Goal: Task Accomplishment & Management: Manage account settings

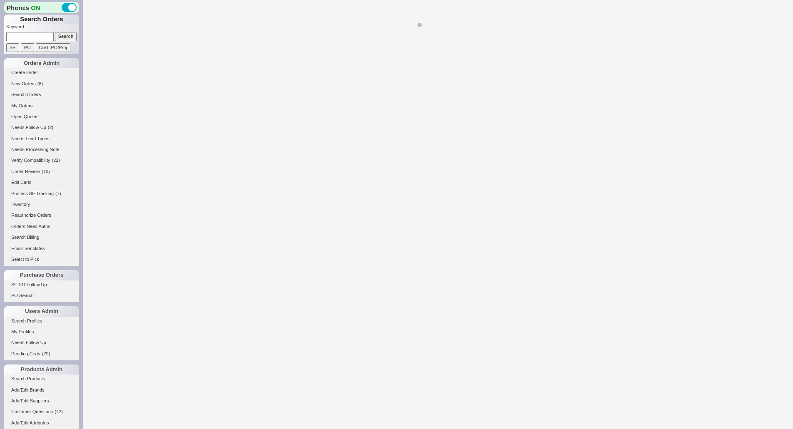
select select "*"
select select "LOW"
select select "3"
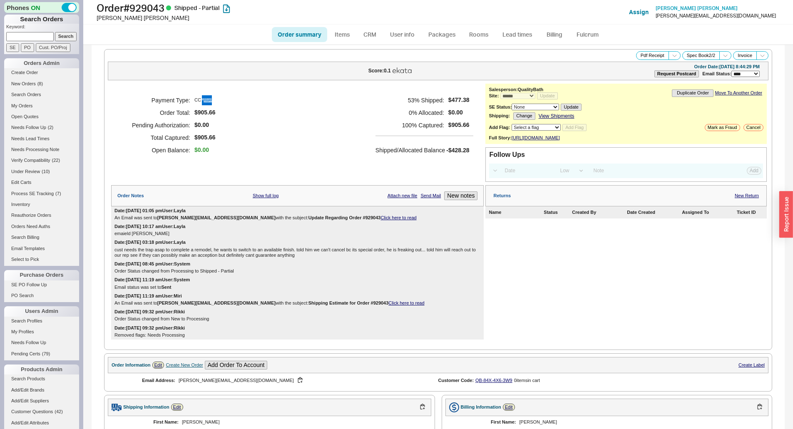
click at [380, 220] on link "Click here to read" at bounding box center [398, 217] width 36 height 5
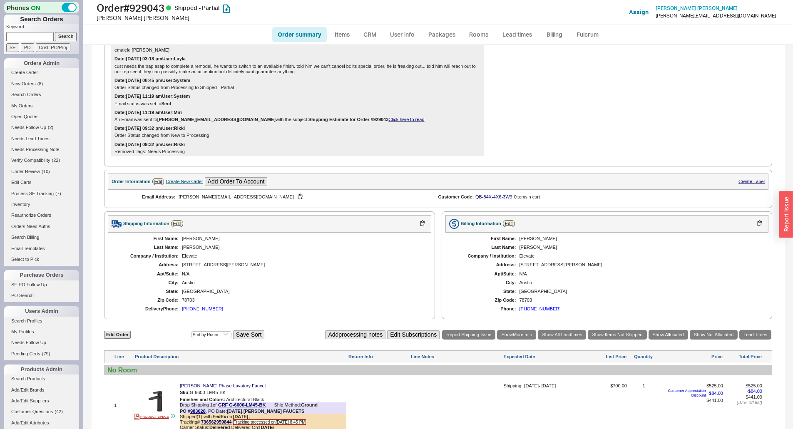
scroll to position [125, 0]
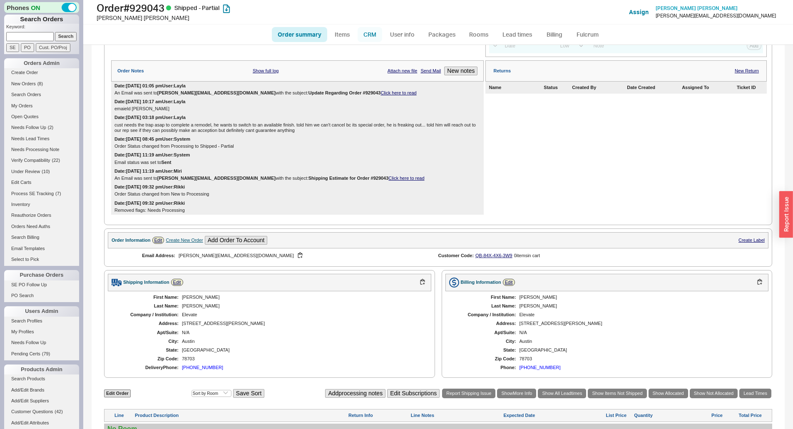
click at [371, 32] on link "CRM" at bounding box center [369, 34] width 25 height 15
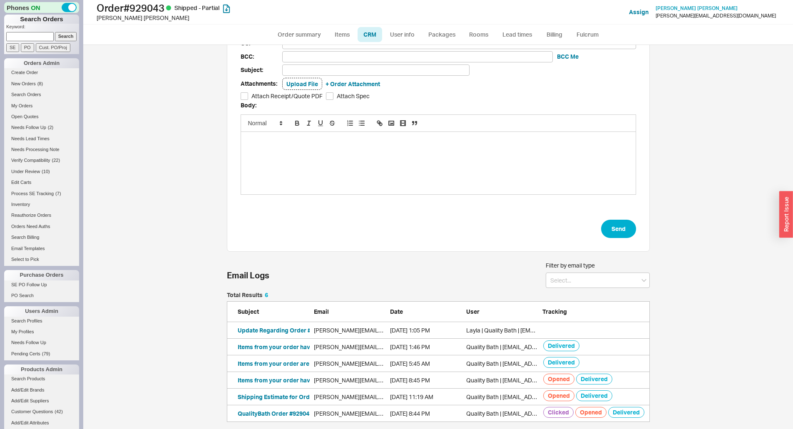
scroll to position [63, 0]
click at [297, 41] on link "Order summary" at bounding box center [299, 34] width 55 height 15
select select "*"
select select "LOW"
select select "3"
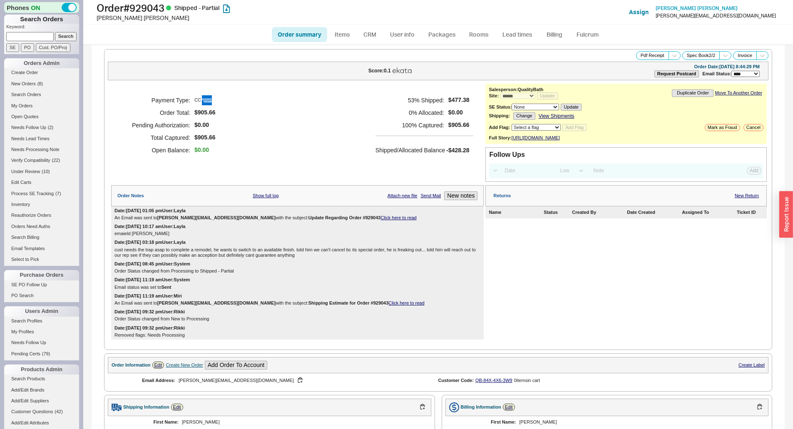
select select "*"
select select "LOW"
select select "3"
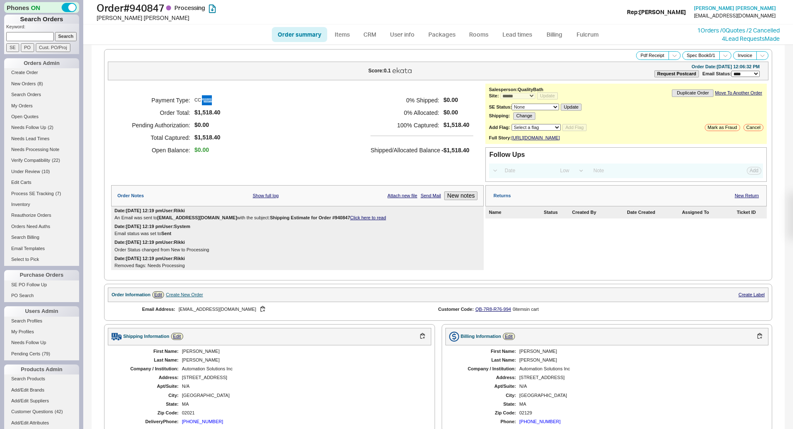
select select "*"
select select "LOW"
select select "3"
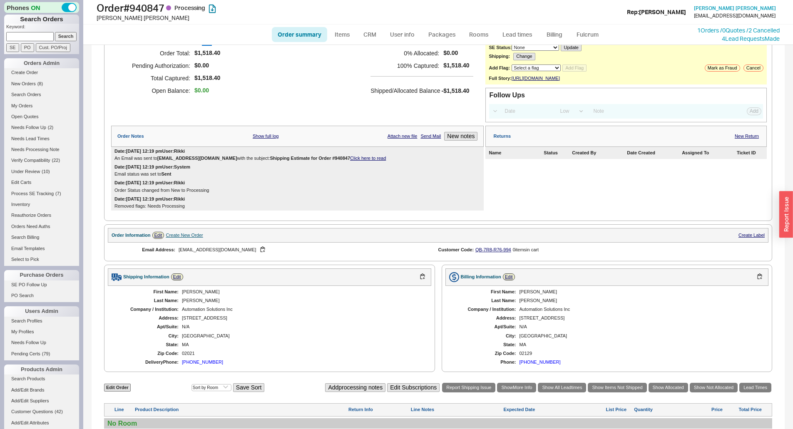
scroll to position [204, 0]
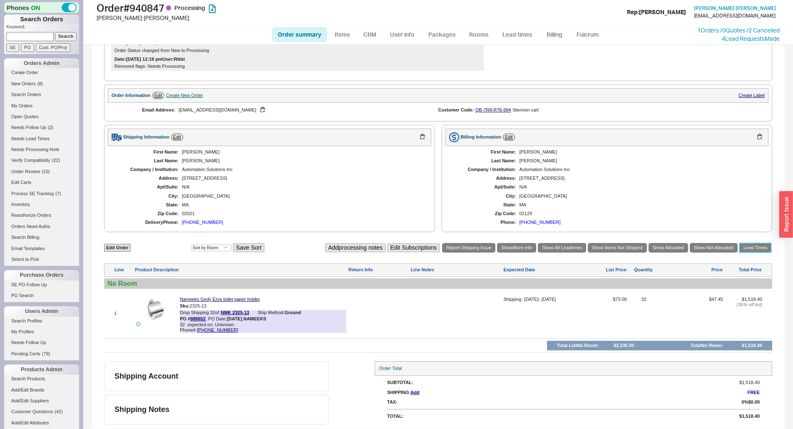
click at [745, 246] on link "Lead Times" at bounding box center [755, 248] width 32 height 10
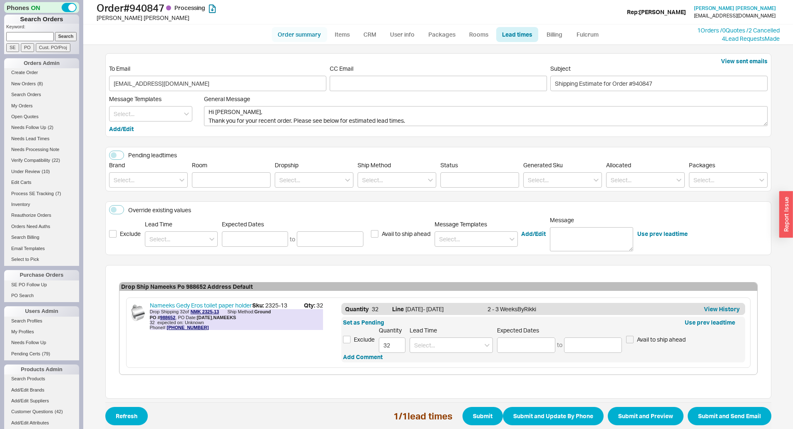
click at [301, 33] on link "Order summary" at bounding box center [299, 34] width 55 height 15
select select "*"
select select "LOW"
select select "3"
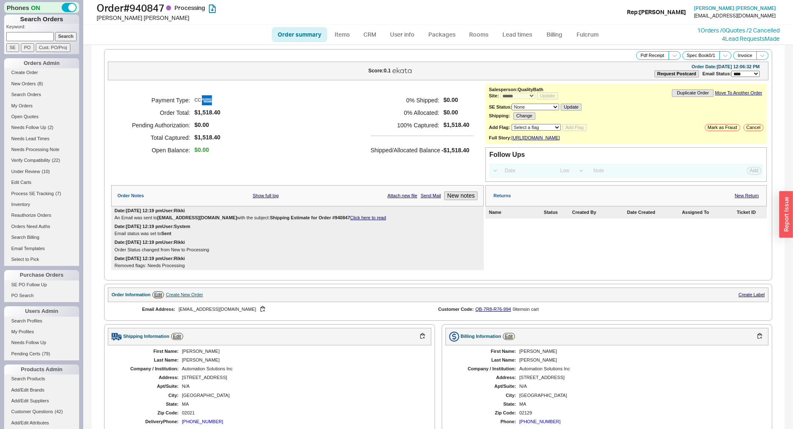
click at [373, 220] on link "Click here to read" at bounding box center [368, 217] width 36 height 5
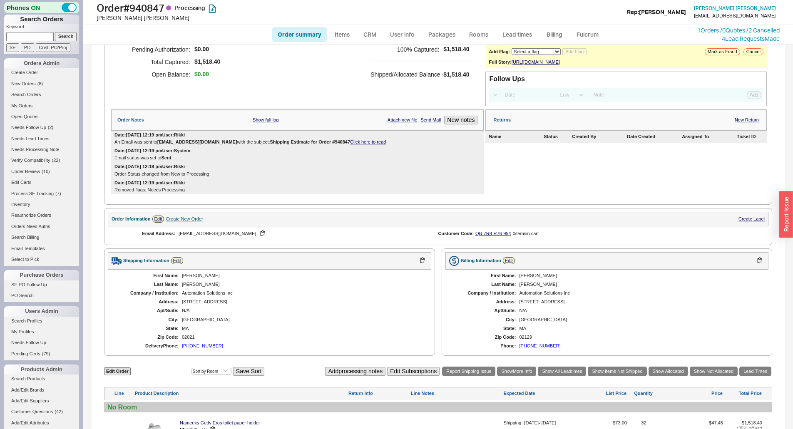
scroll to position [204, 0]
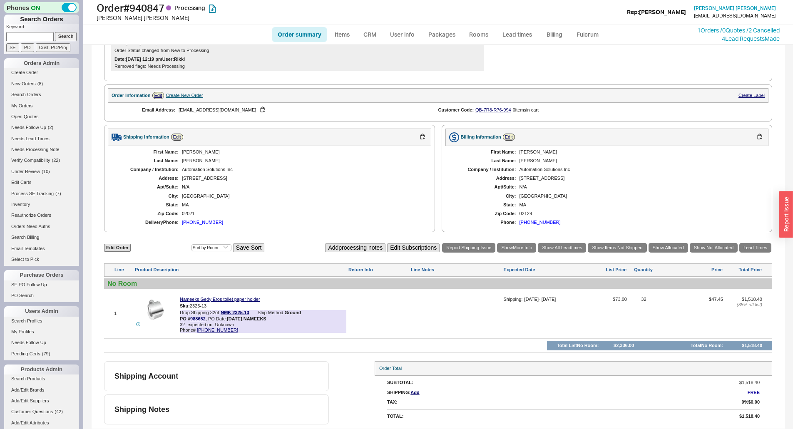
click at [442, 303] on div at bounding box center [455, 317] width 91 height 40
click at [441, 306] on div at bounding box center [455, 317] width 91 height 40
click at [187, 222] on div "(781) 828-3601" at bounding box center [202, 222] width 41 height 5
click at [467, 305] on textarea at bounding box center [455, 303] width 91 height 13
type textarea "617-681-6713"
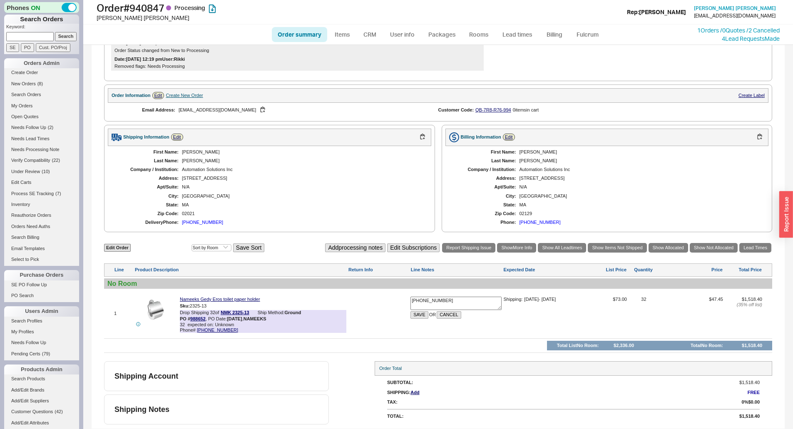
click at [537, 224] on div "(617) 681-6713" at bounding box center [539, 222] width 41 height 5
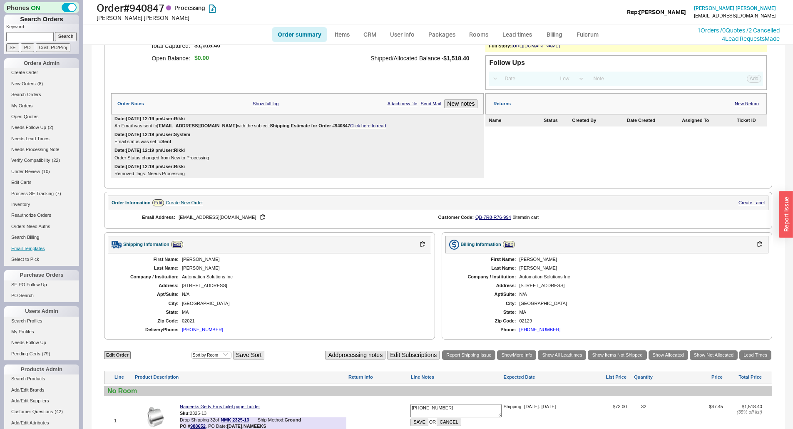
scroll to position [79, 0]
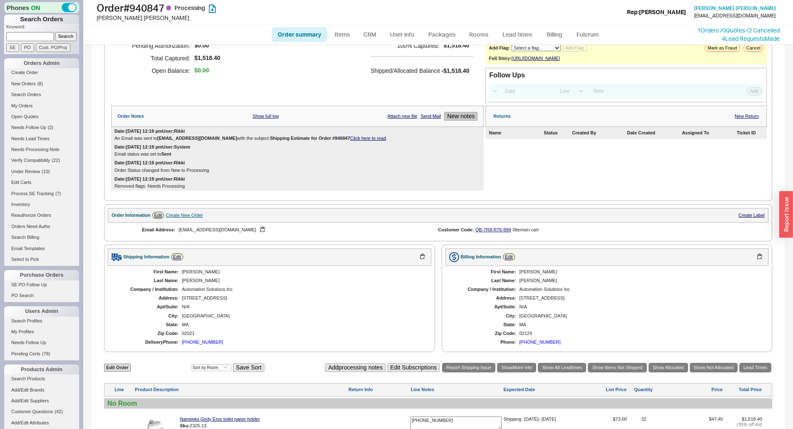
click at [471, 121] on button "New notes" at bounding box center [460, 116] width 33 height 9
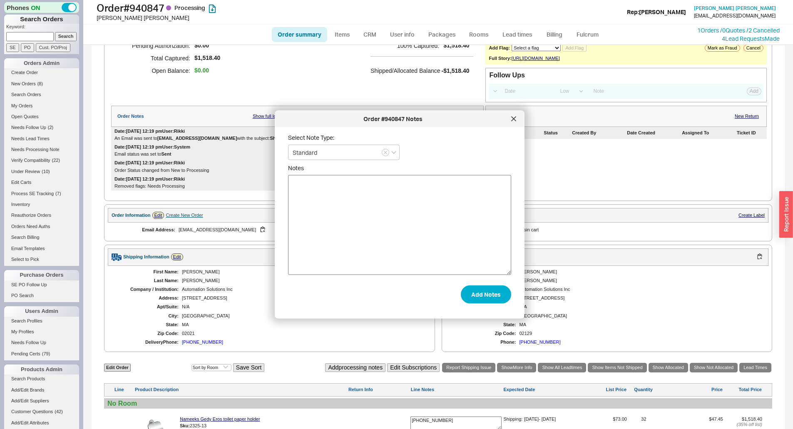
click at [421, 201] on textarea "Notes" at bounding box center [399, 225] width 223 height 100
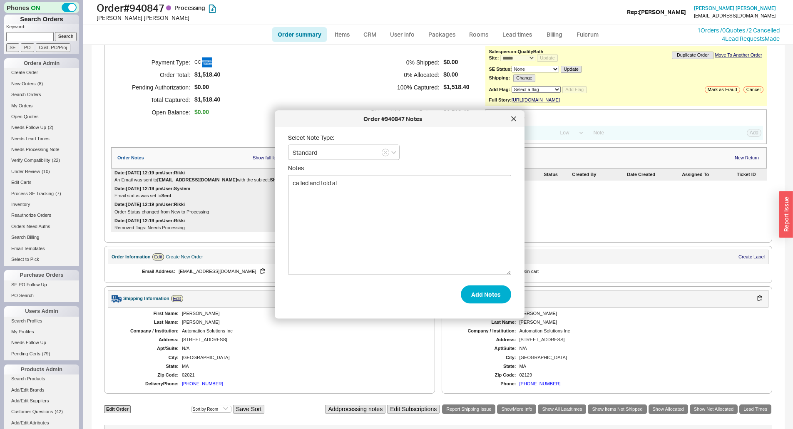
scroll to position [0, 0]
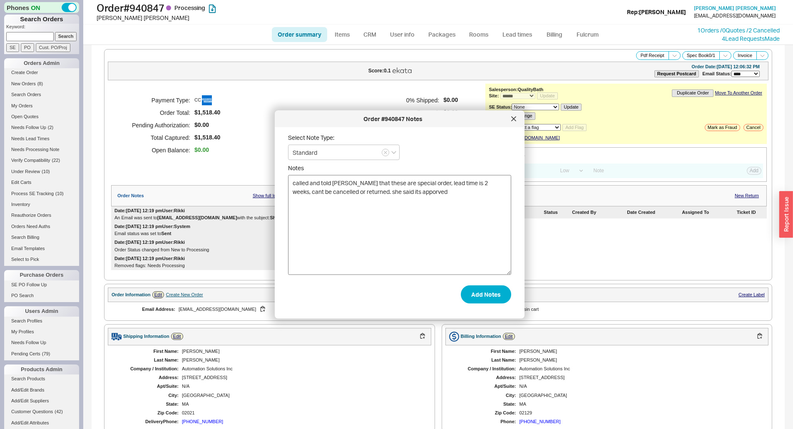
drag, startPoint x: 363, startPoint y: 194, endPoint x: 383, endPoint y: 198, distance: 20.3
click at [383, 198] on textarea "called and told alison that these are special order, lead time is 2 weeks, cant…" at bounding box center [399, 225] width 223 height 100
click at [454, 183] on textarea "called and told alison that these are special order, lead time is 2 weeks, cant…" at bounding box center [399, 225] width 223 height 100
type textarea "called and told alison that these are special order, lead time is est 2 weeks, …"
click at [466, 296] on button "Add Notes" at bounding box center [486, 294] width 50 height 18
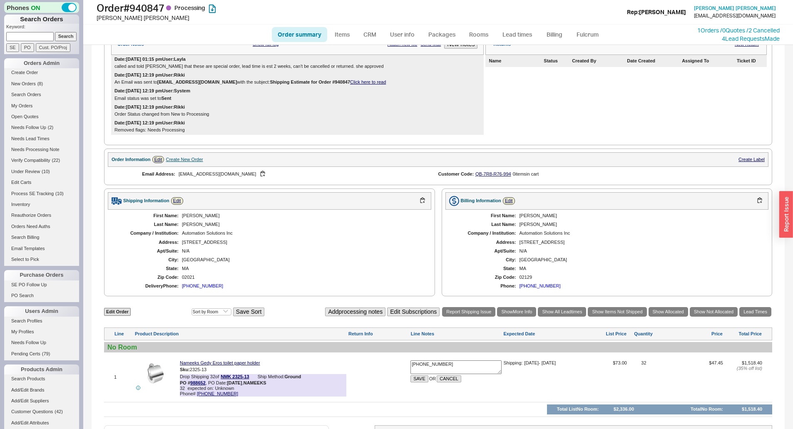
scroll to position [221, 0]
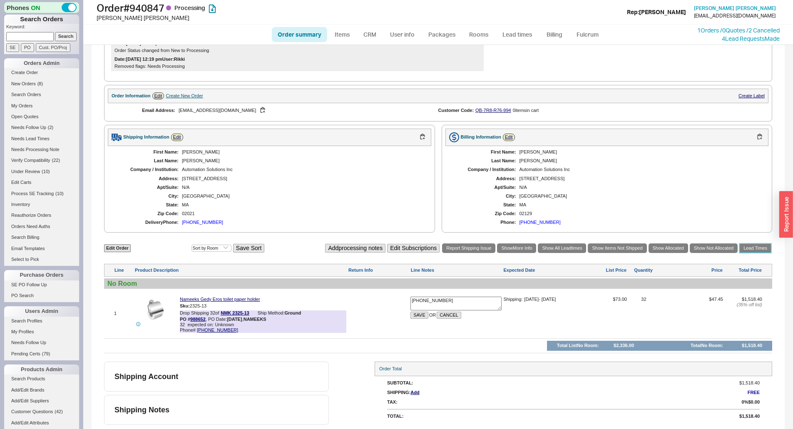
click at [747, 250] on link "Lead Times" at bounding box center [755, 248] width 32 height 10
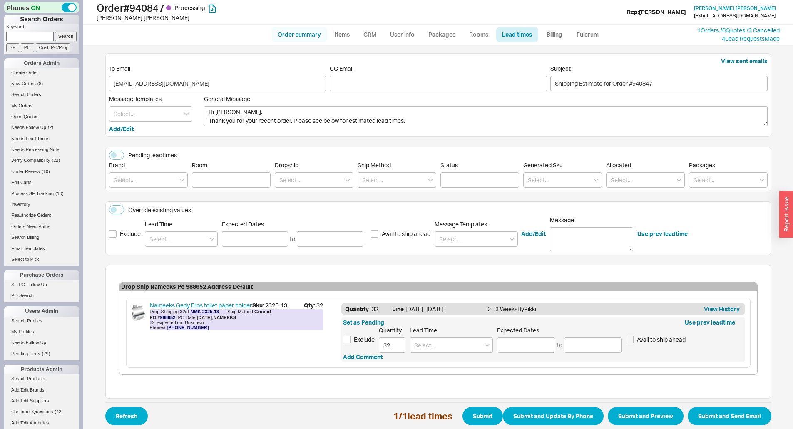
click at [308, 35] on link "Order summary" at bounding box center [299, 34] width 55 height 15
select select "*"
select select "LOW"
select select "3"
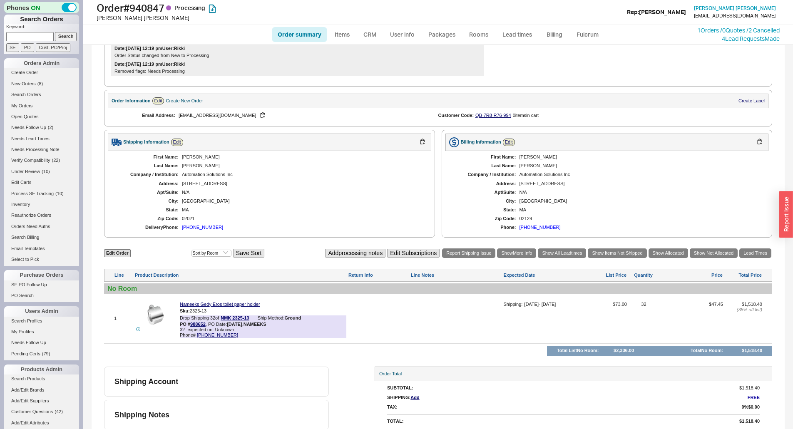
scroll to position [221, 0]
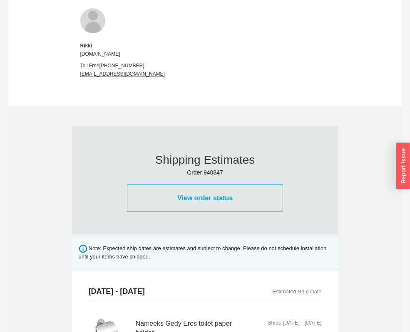
scroll to position [416, 0]
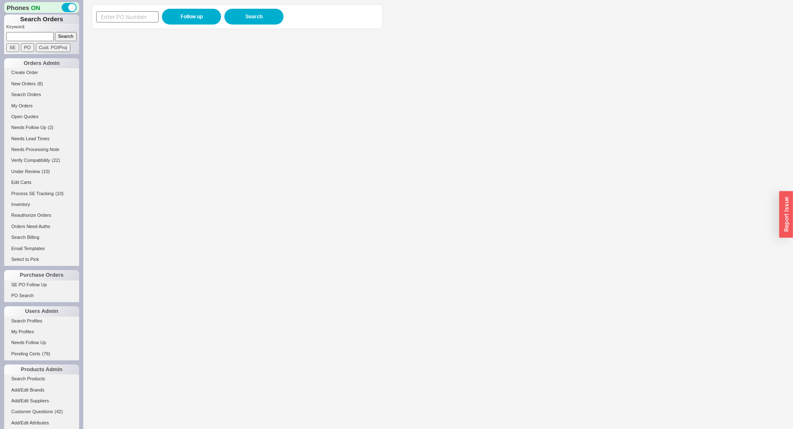
click at [144, 20] on input at bounding box center [127, 16] width 62 height 11
type input "988668"
click at [182, 22] on button "Follow up" at bounding box center [191, 17] width 59 height 16
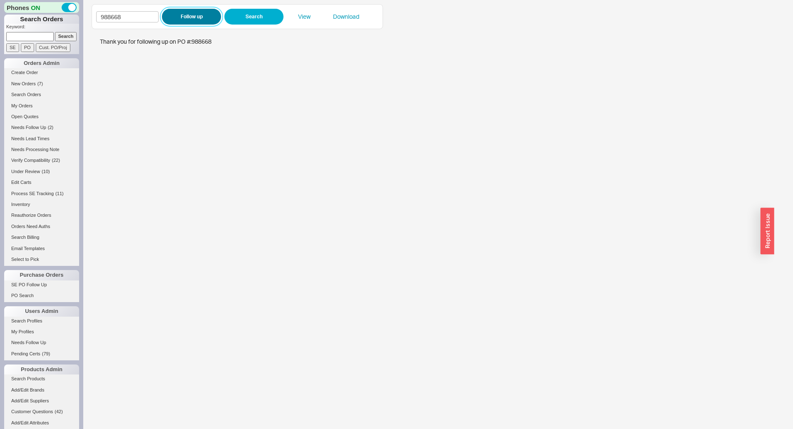
drag, startPoint x: 177, startPoint y: 13, endPoint x: 171, endPoint y: 13, distance: 6.2
click at [171, 13] on button "Follow up" at bounding box center [191, 17] width 59 height 16
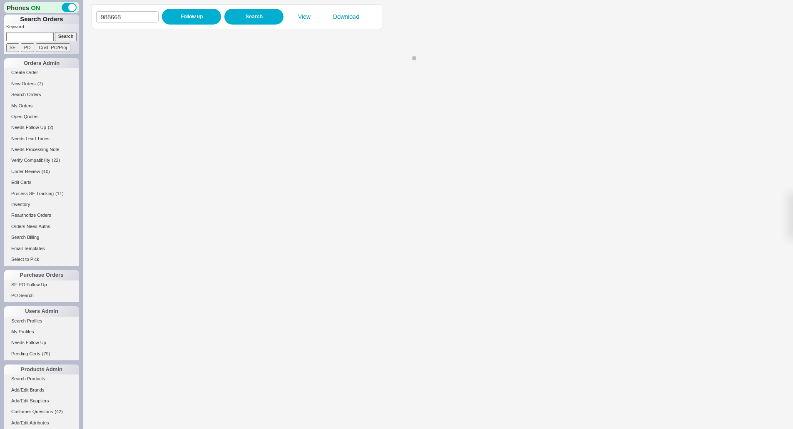
click at [149, 12] on input "988668" at bounding box center [127, 16] width 62 height 11
drag, startPoint x: 171, startPoint y: 13, endPoint x: 180, endPoint y: 15, distance: 9.7
click at [157, 12] on input "988668" at bounding box center [127, 16] width 62 height 11
type input "988402"
click at [180, 15] on button "Follow up" at bounding box center [191, 17] width 59 height 16
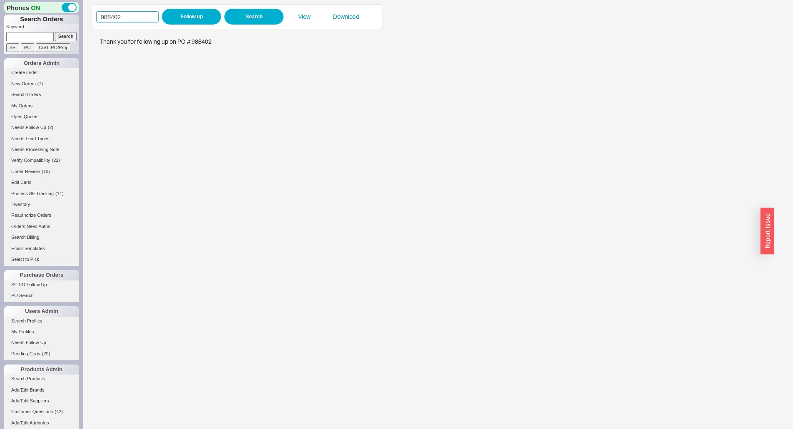
click at [133, 19] on input "988402" at bounding box center [127, 16] width 62 height 11
drag, startPoint x: 133, startPoint y: 19, endPoint x: 176, endPoint y: 17, distance: 42.5
click at [139, 19] on input "988402" at bounding box center [127, 16] width 62 height 11
paste input "584"
type input "988584"
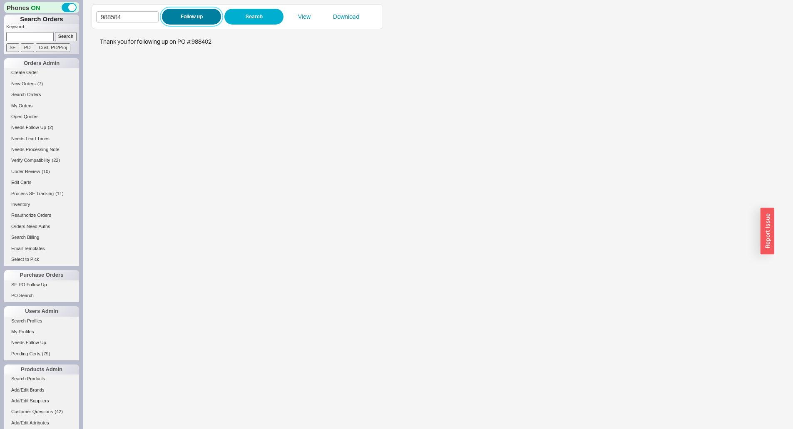
click at [179, 17] on button "Follow up" at bounding box center [191, 17] width 59 height 16
click at [146, 17] on input "988584" at bounding box center [127, 16] width 62 height 11
drag, startPoint x: 146, startPoint y: 17, endPoint x: 162, endPoint y: 18, distance: 16.3
click at [147, 17] on input "988584" at bounding box center [127, 16] width 62 height 11
paste input "626"
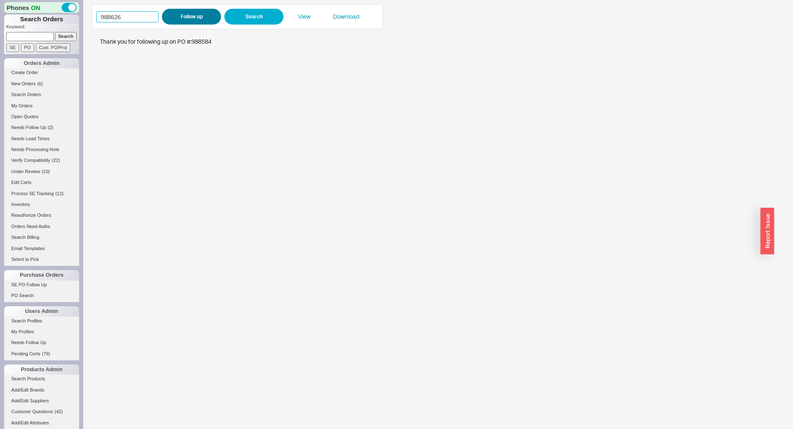
type input "988626"
click at [162, 18] on button "Follow up" at bounding box center [191, 17] width 59 height 16
drag, startPoint x: 30, startPoint y: 37, endPoint x: 35, endPoint y: 37, distance: 5.0
click at [30, 37] on input at bounding box center [29, 36] width 47 height 9
paste input "939958"
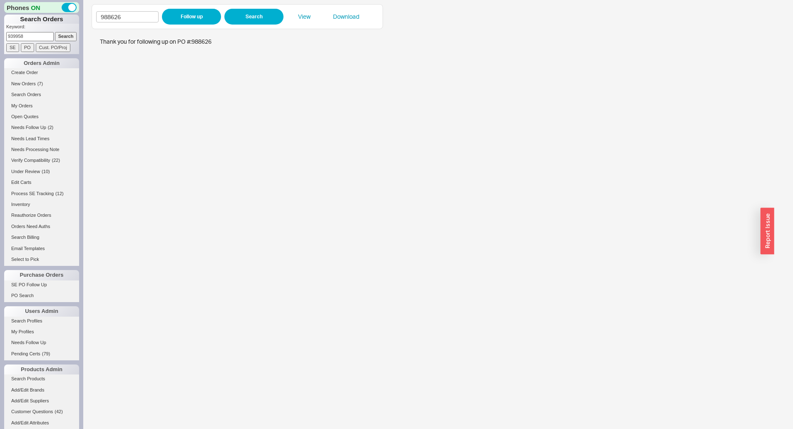
type input "939958"
click at [62, 37] on input "Search" at bounding box center [66, 36] width 22 height 9
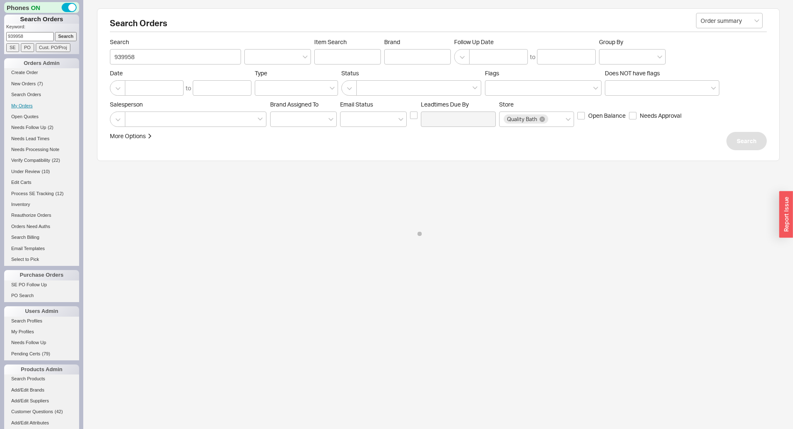
select select "LOW"
select select "3"
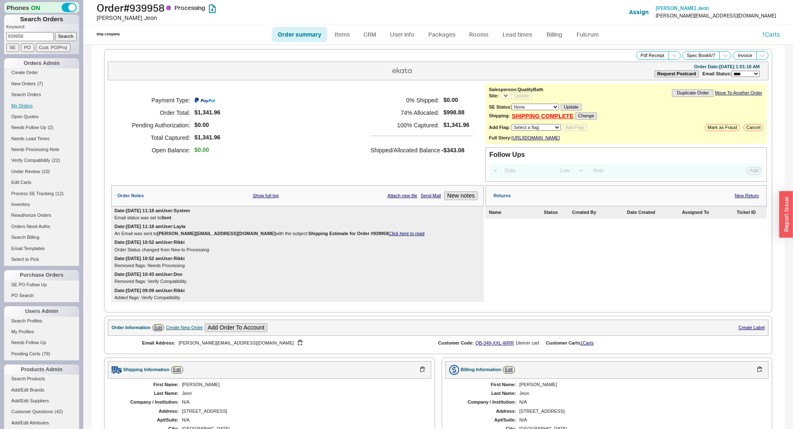
select select "*"
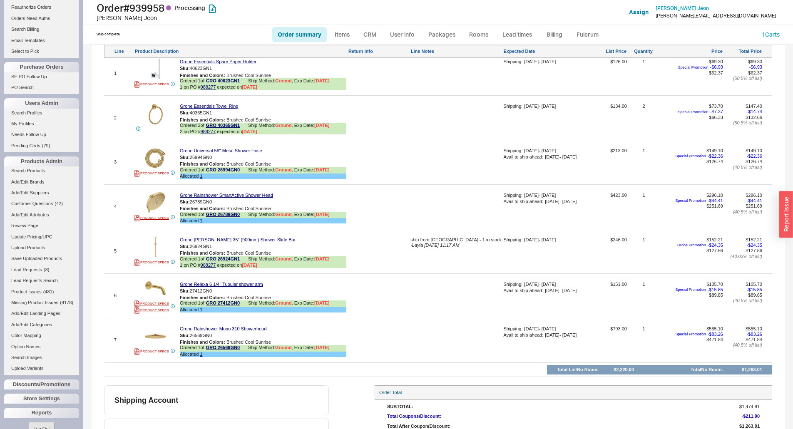
scroll to position [517, 0]
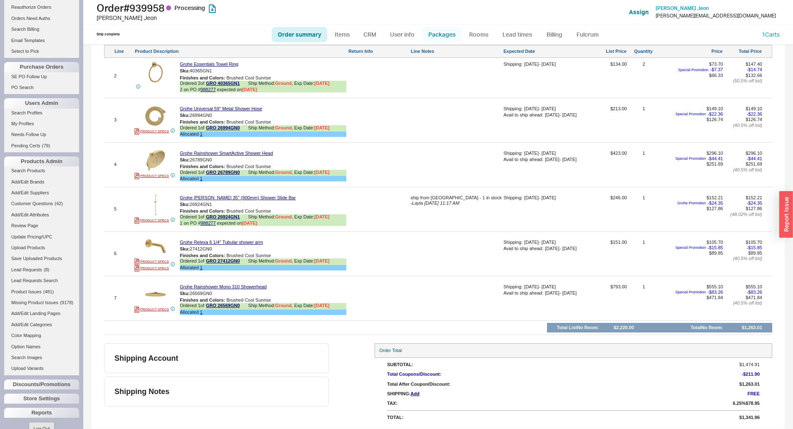
click at [451, 33] on link "Packages" at bounding box center [441, 34] width 39 height 15
select select "1"
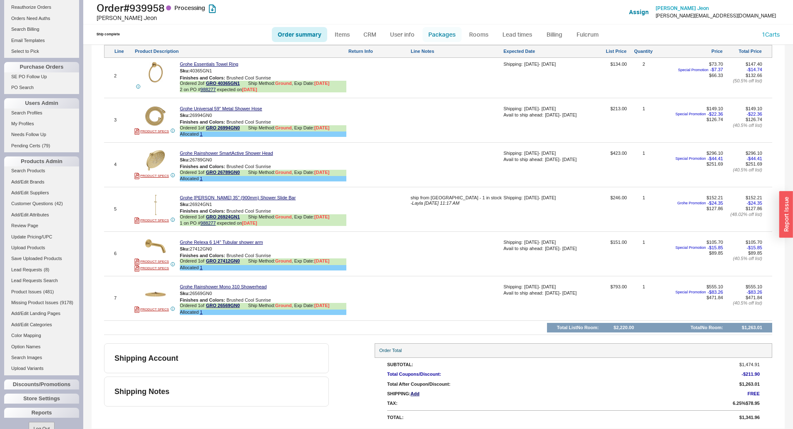
select select "1"
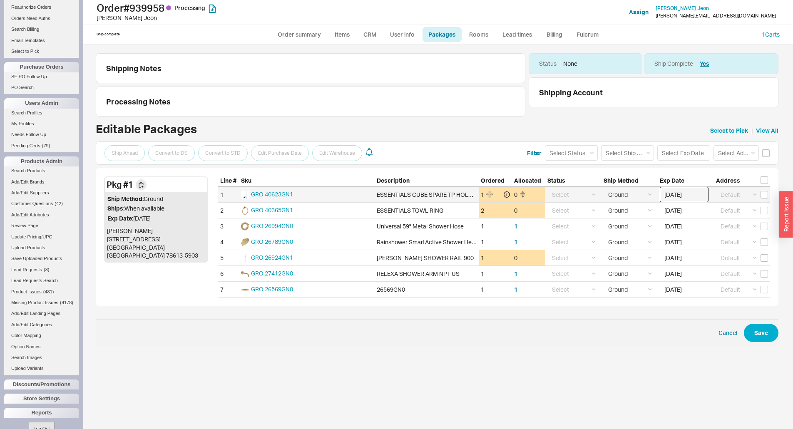
click at [674, 191] on input "09/15/2025" at bounding box center [684, 194] width 49 height 15
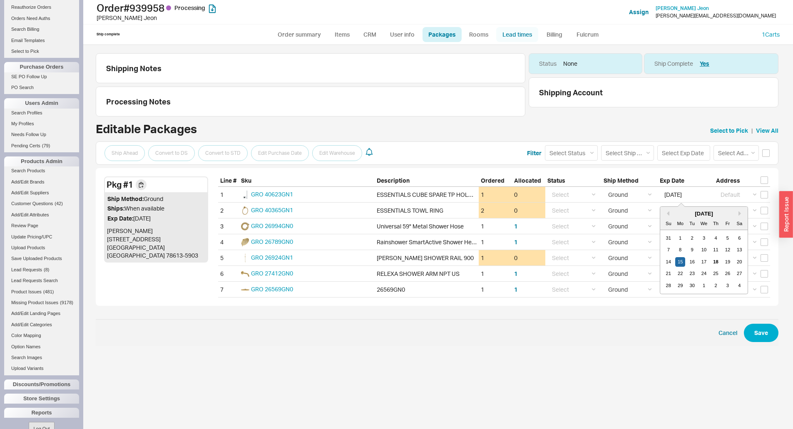
click at [514, 31] on link "Lead times" at bounding box center [517, 34] width 42 height 15
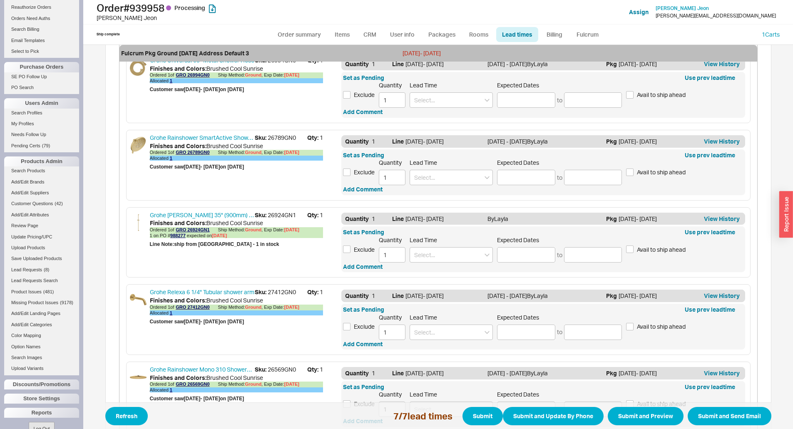
scroll to position [496, 0]
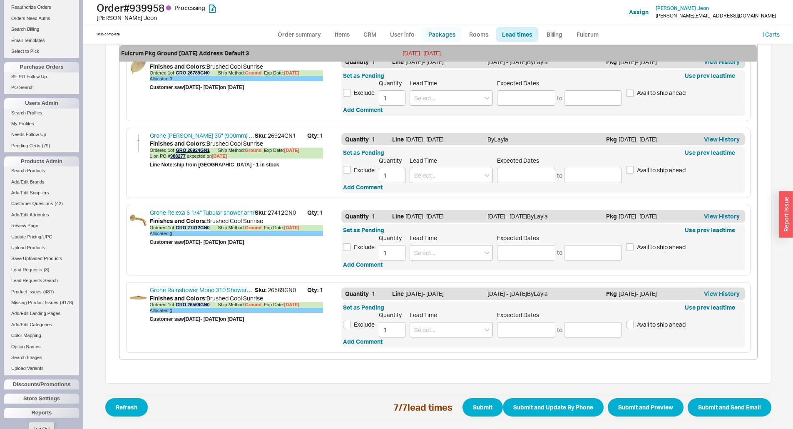
click at [435, 32] on link "Packages" at bounding box center [441, 34] width 39 height 15
select select "1"
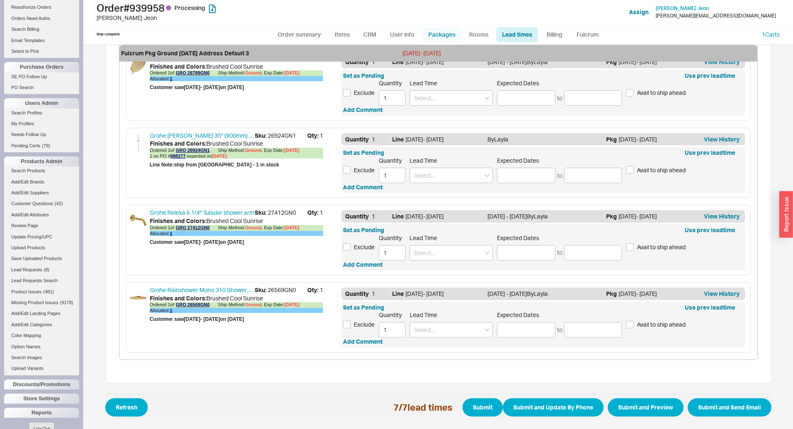
select select "1"
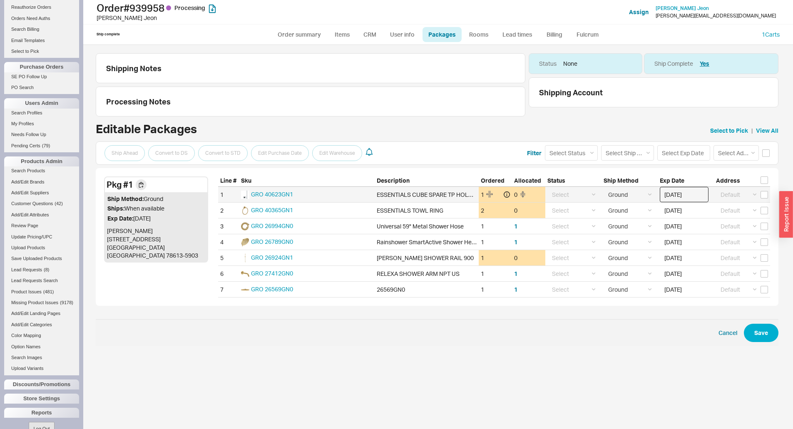
click at [681, 198] on input "09/15/2025" at bounding box center [684, 194] width 49 height 15
click at [695, 258] on div "16" at bounding box center [692, 262] width 10 height 10
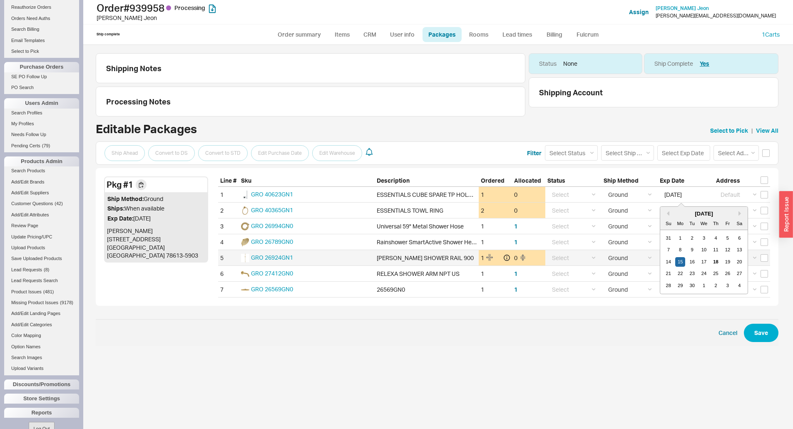
type input "09/16/2025"
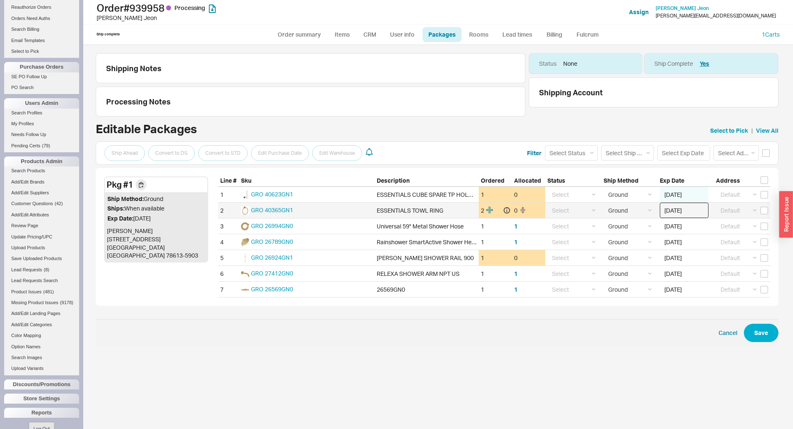
click at [688, 211] on input "09/15/2025" at bounding box center [684, 210] width 49 height 15
click at [693, 275] on div "16" at bounding box center [692, 278] width 10 height 10
type input "09/16/2025"
click at [680, 262] on input "09/15/2025" at bounding box center [684, 257] width 49 height 15
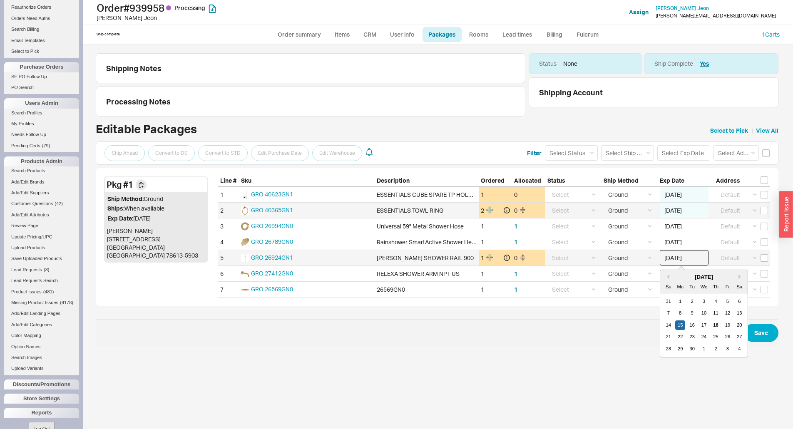
click at [697, 322] on div "14 15 16 17 18 19 20" at bounding box center [703, 326] width 83 height 12
click at [695, 324] on div "16" at bounding box center [692, 325] width 10 height 10
type input "09/16/2025"
click at [754, 331] on button "Save" at bounding box center [761, 333] width 35 height 18
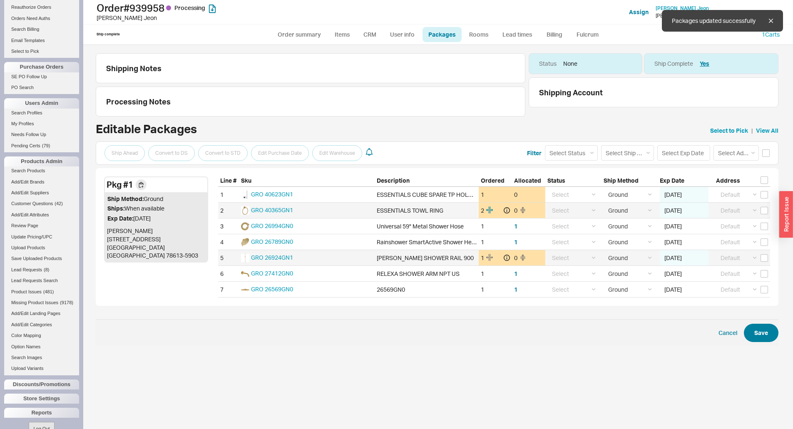
select select "1"
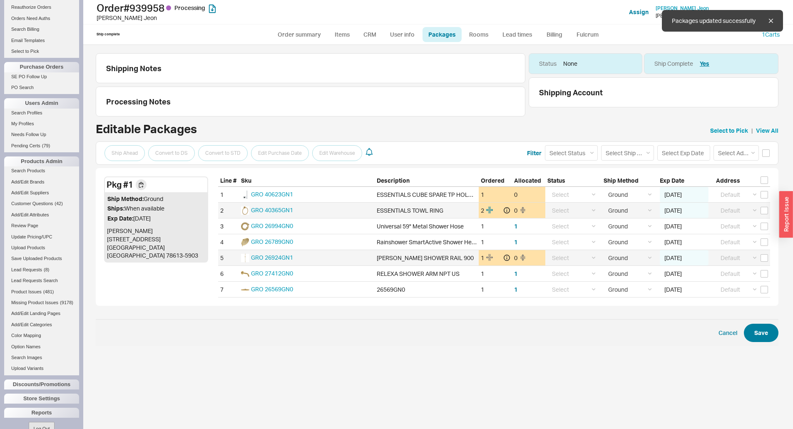
select select "1"
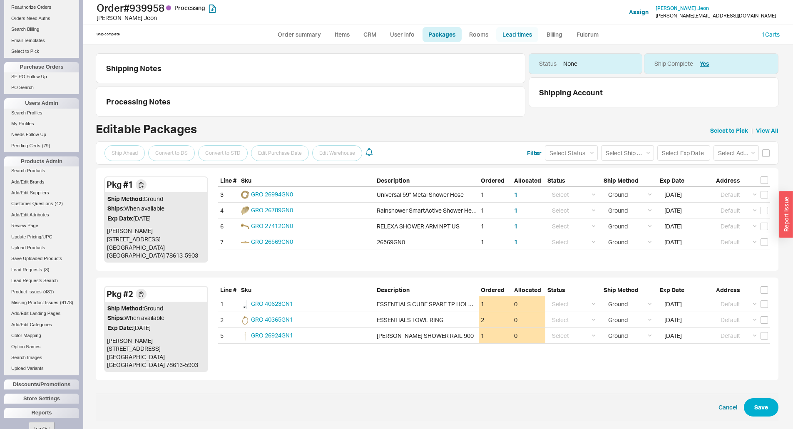
click at [522, 37] on link "Lead times" at bounding box center [517, 34] width 42 height 15
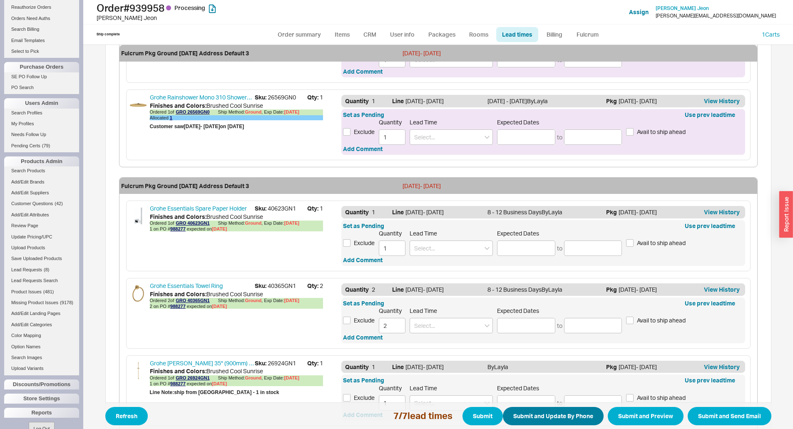
scroll to position [530, 0]
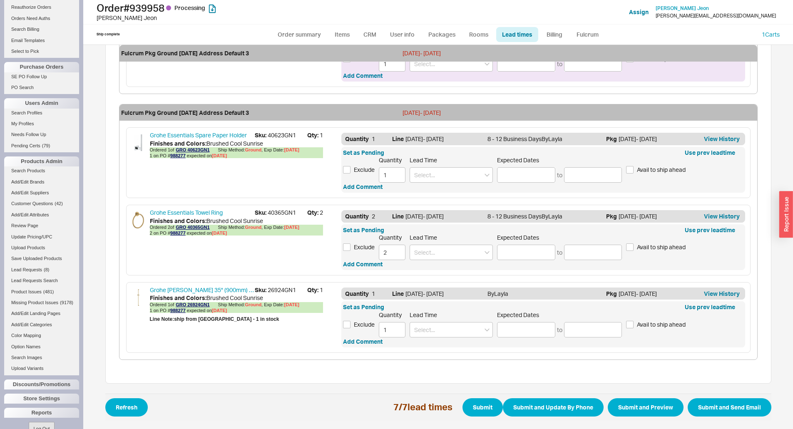
click at [281, 294] on div "Finishes and Colors : Brushed Cool Sunrise" at bounding box center [236, 298] width 173 height 8
click at [281, 292] on span "Sku: 26924GN1" at bounding box center [281, 290] width 52 height 8
copy span "26924GN1"
click at [436, 24] on div "Order # 939958 Processing Sarah Jeon Add Customer Ref Assign Sarah Jeon sarah.j…" at bounding box center [438, 12] width 710 height 25
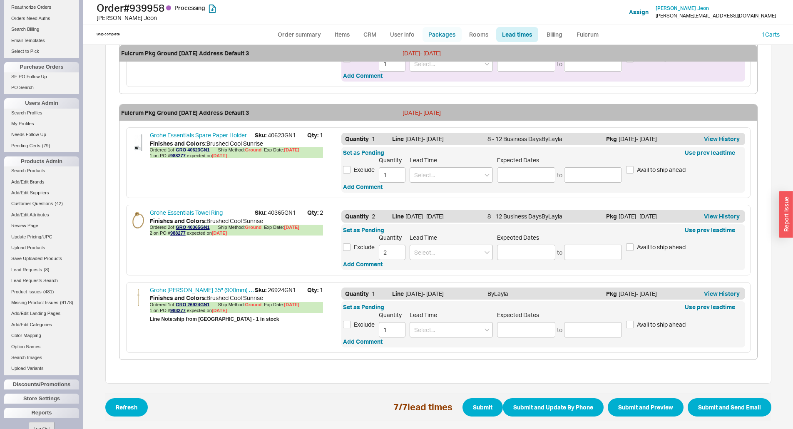
click at [437, 37] on link "Packages" at bounding box center [441, 34] width 39 height 15
select select "1"
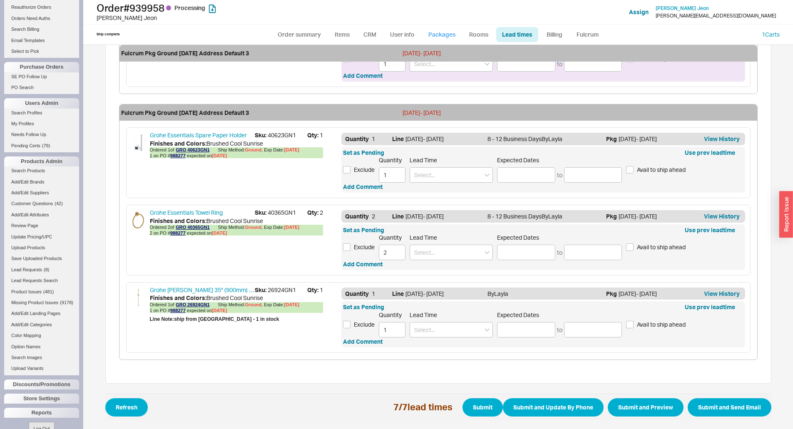
select select "1"
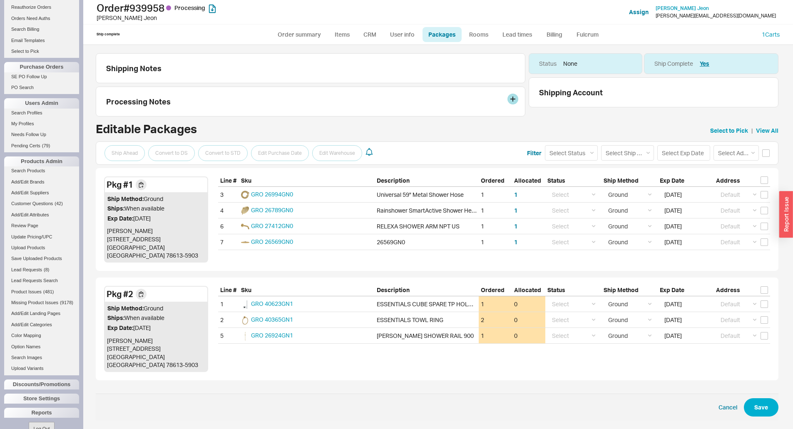
click at [458, 103] on div "Processing Notes" at bounding box center [310, 101] width 409 height 9
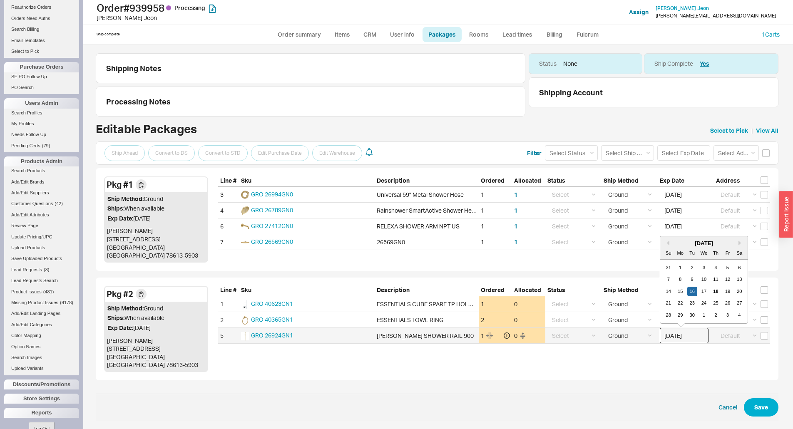
click at [673, 328] on input "09/16/2025" at bounding box center [684, 335] width 49 height 15
click at [704, 287] on div "17" at bounding box center [704, 292] width 10 height 10
type input "09/17/2025"
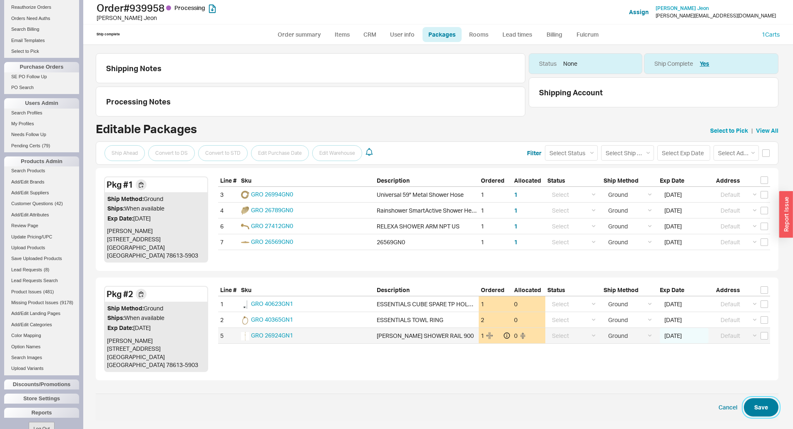
click at [752, 398] on button "Save" at bounding box center [761, 407] width 35 height 18
select select "1"
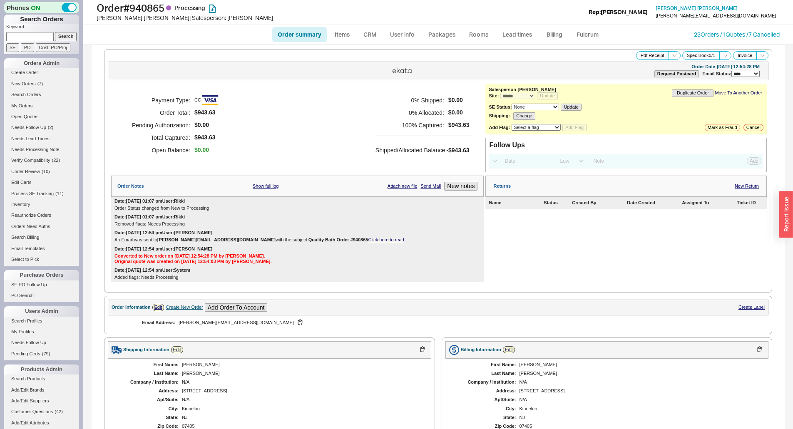
select select "*"
select select "LOW"
select select "3"
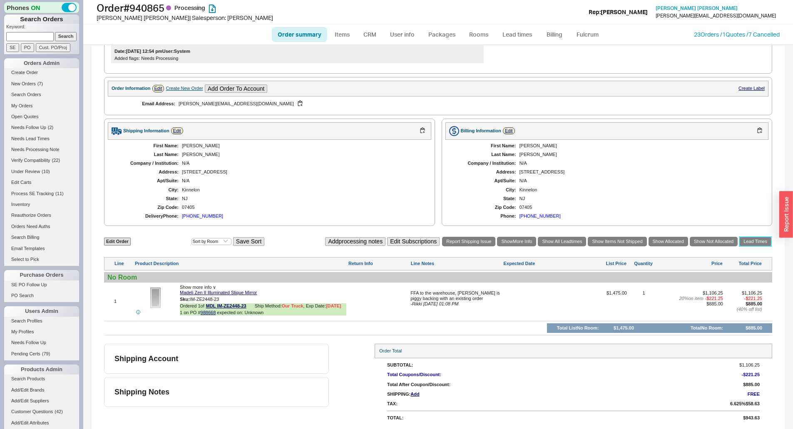
click at [756, 246] on link "Lead Times" at bounding box center [755, 242] width 32 height 10
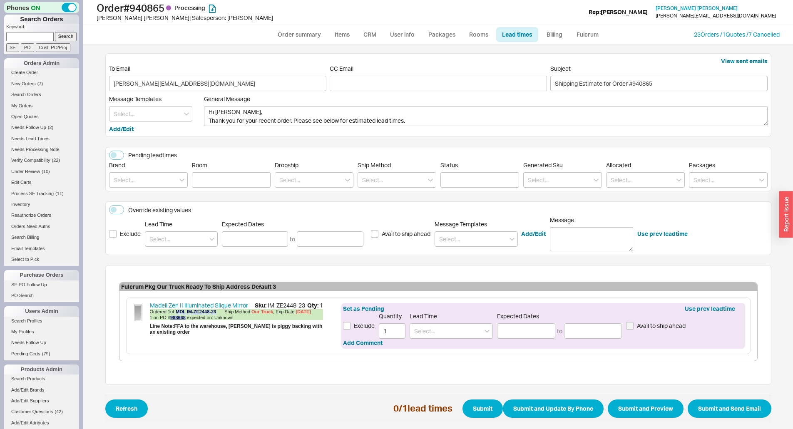
click at [454, 341] on div "Set as Pending Use prev leadtime Exclude Quantity 1 Lead Time Expected Dates to…" at bounding box center [542, 326] width 403 height 46
click at [457, 337] on input at bounding box center [450, 330] width 83 height 15
click at [442, 345] on div "5 - 8 Business Days" at bounding box center [451, 348] width 82 height 15
type input "5 - 8 Business Days"
type input "[DATE]"
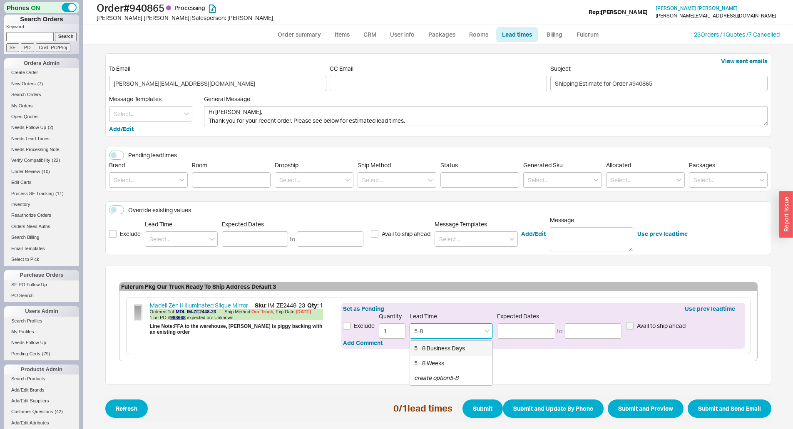
type input "[DATE]"
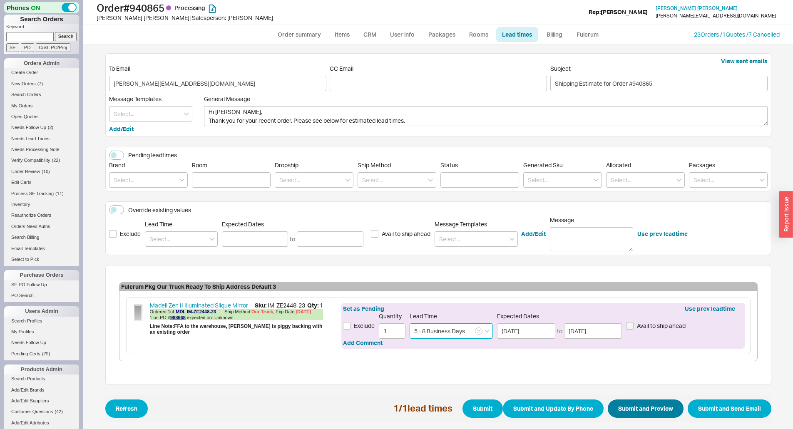
type input "5 - 8 Business Days"
click at [657, 412] on button "Submit and Preview" at bounding box center [646, 408] width 76 height 18
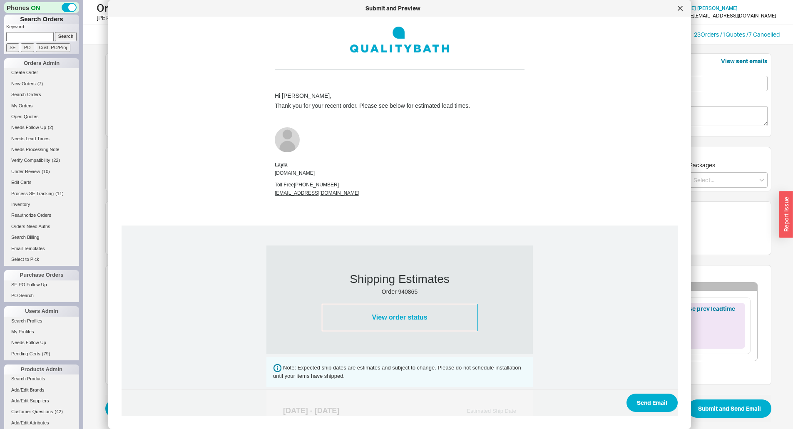
scroll to position [243, 0]
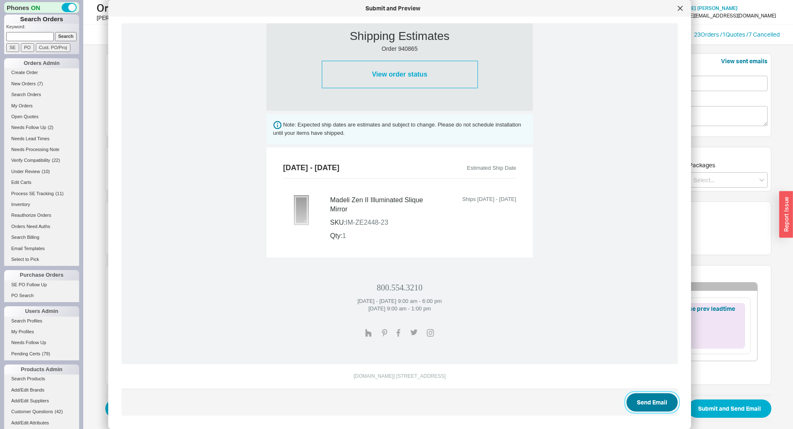
click at [630, 407] on button "Send Email" at bounding box center [651, 402] width 51 height 18
select select "*"
select select "LOW"
select select "3"
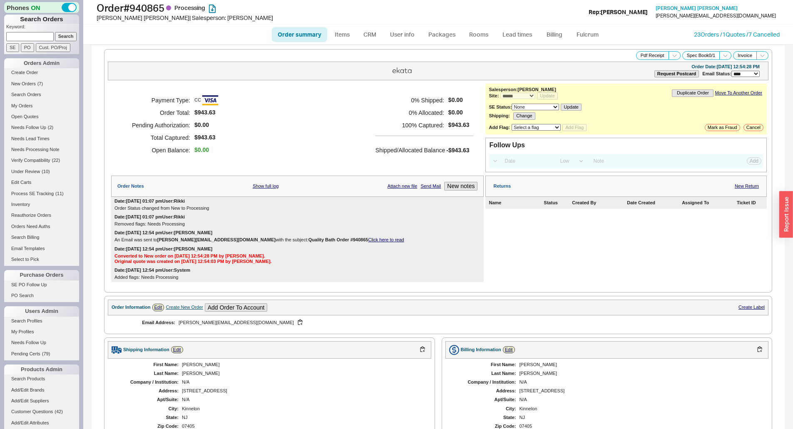
select select "*"
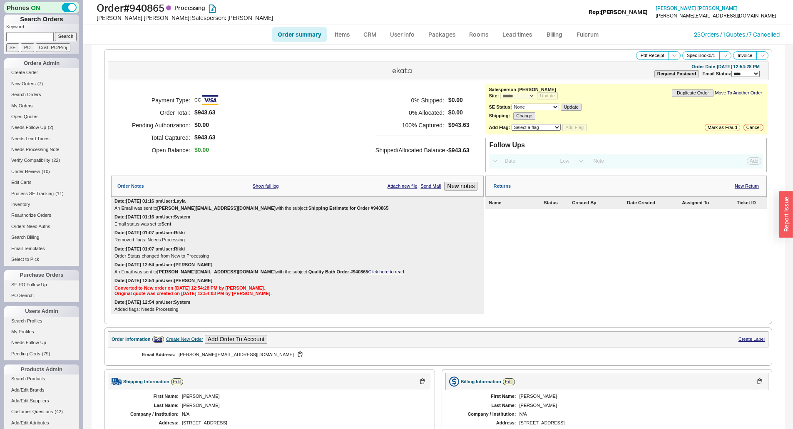
scroll to position [251, 0]
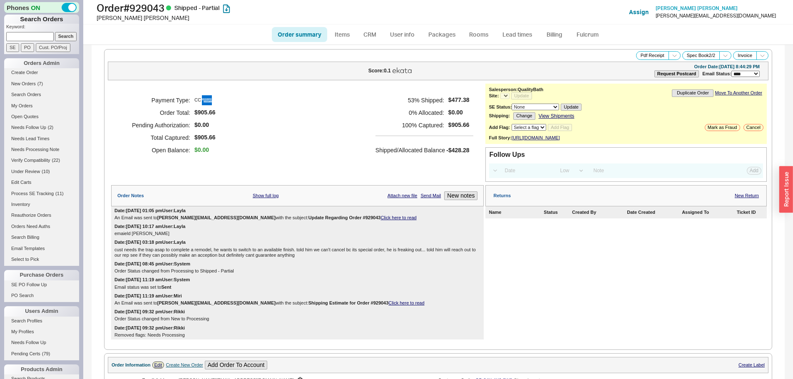
select select "LOW"
select select "3"
select select "*"
click at [380, 220] on link "Click here to read" at bounding box center [398, 217] width 36 height 5
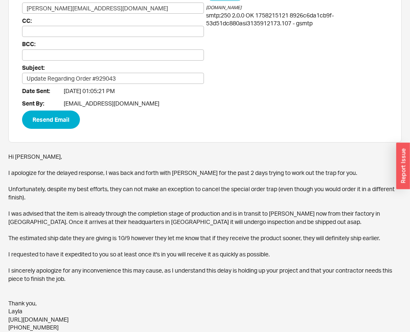
scroll to position [48, 0]
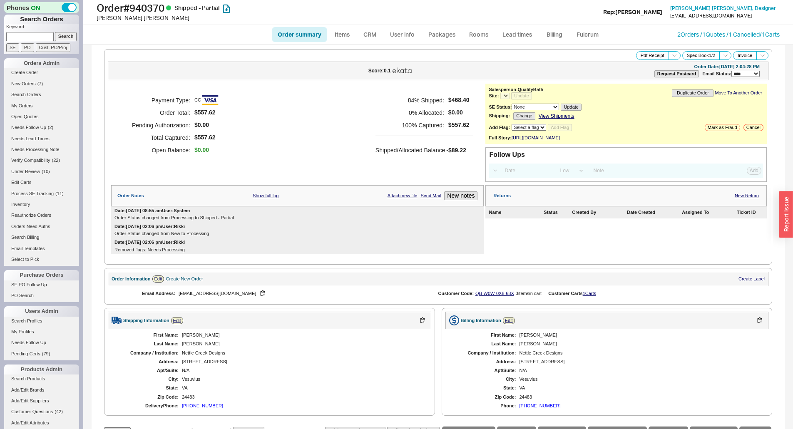
select select "*"
select select "LOW"
select select "3"
select select "*"
click at [499, 296] on link "QB-W0W-0X8-68X" at bounding box center [494, 293] width 39 height 5
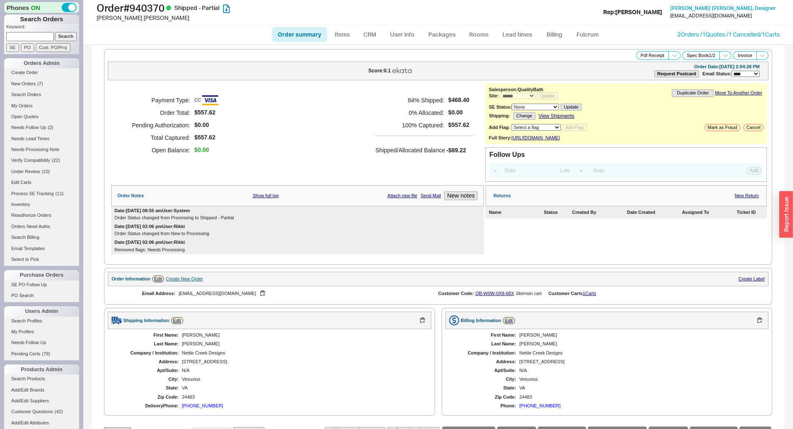
scroll to position [283, 0]
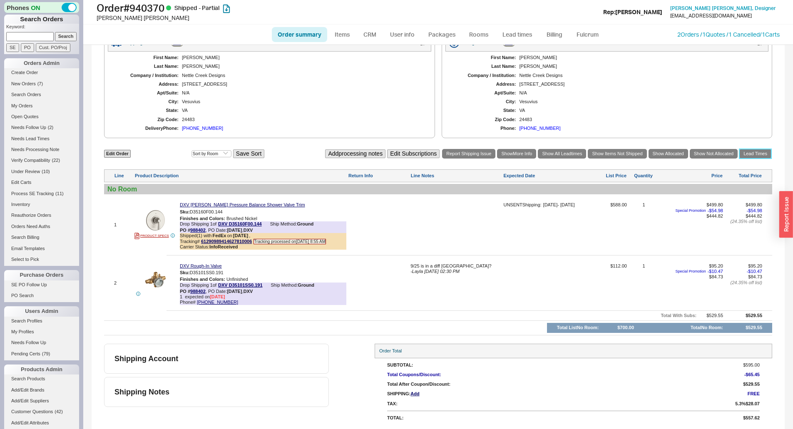
click at [739, 153] on link "Lead Times" at bounding box center [755, 154] width 32 height 10
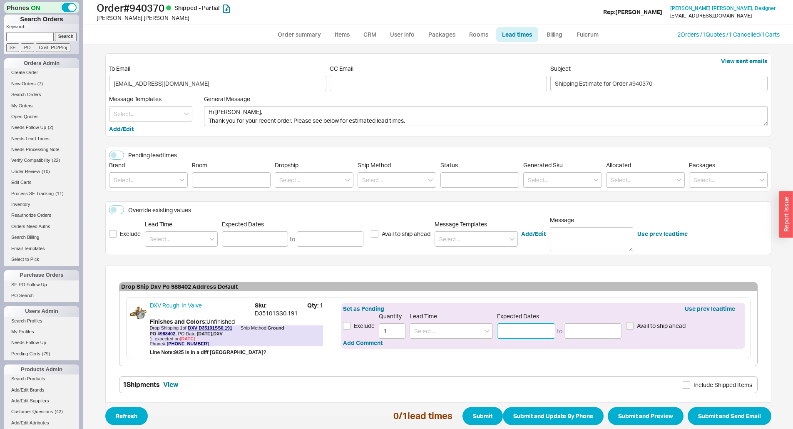
click at [517, 334] on input at bounding box center [526, 330] width 58 height 15
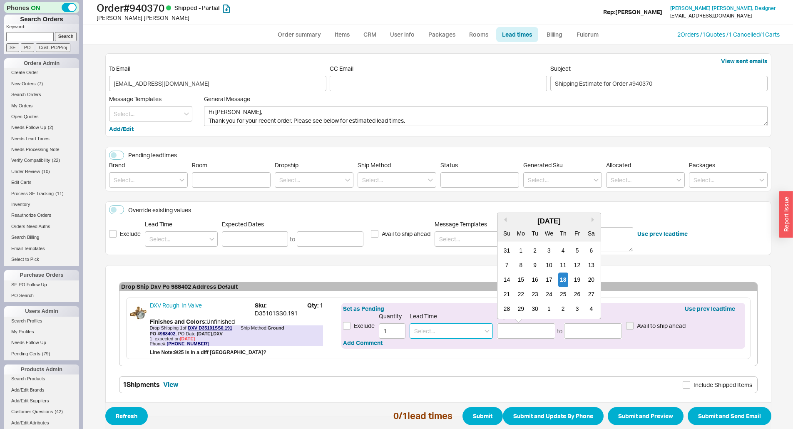
click at [429, 334] on input at bounding box center [450, 330] width 83 height 15
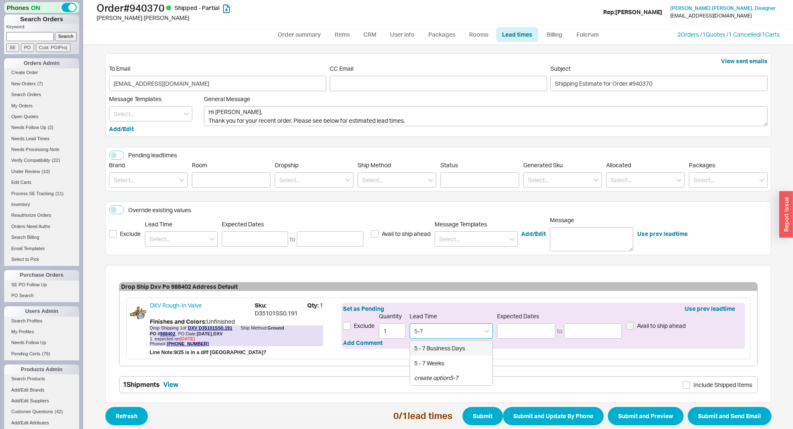
click at [466, 351] on div "5 - 7 Business Days" at bounding box center [451, 348] width 82 height 15
type input "5 - 7 Business Days"
type input "09/25/2025"
type input "09/29/2025"
type input "5 - 7 Business Days"
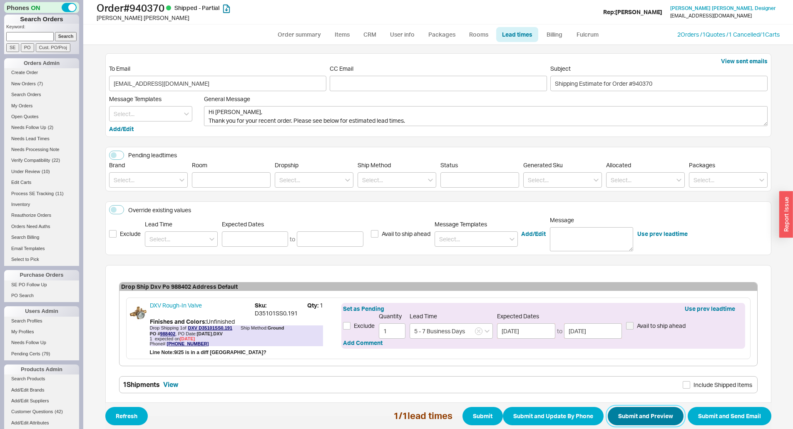
click at [628, 414] on button "Submit and Preview" at bounding box center [646, 416] width 76 height 18
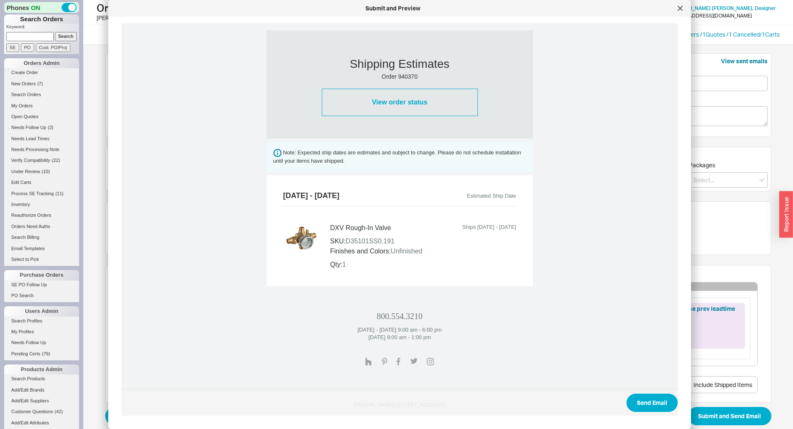
scroll to position [244, 0]
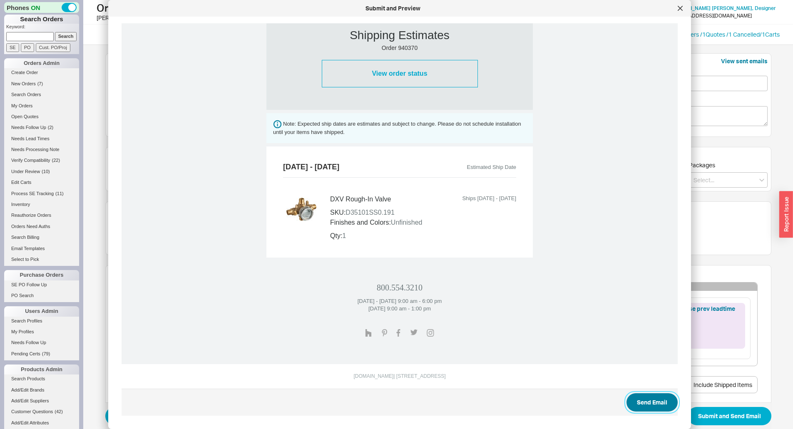
click at [648, 399] on button "Send Email" at bounding box center [651, 402] width 51 height 18
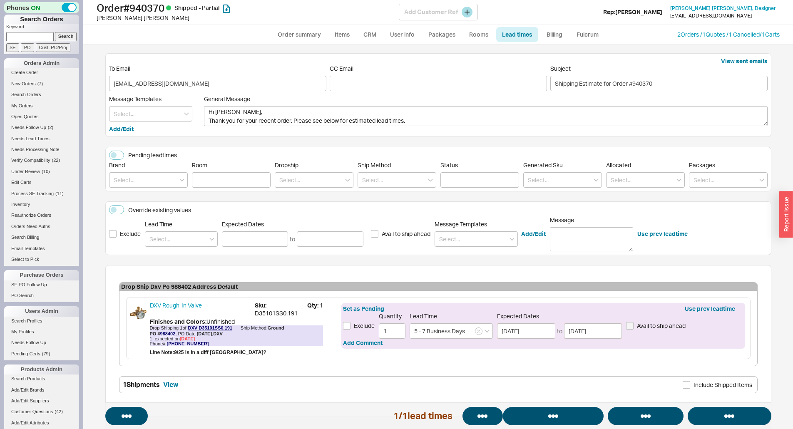
select select "*"
select select "LOW"
select select "3"
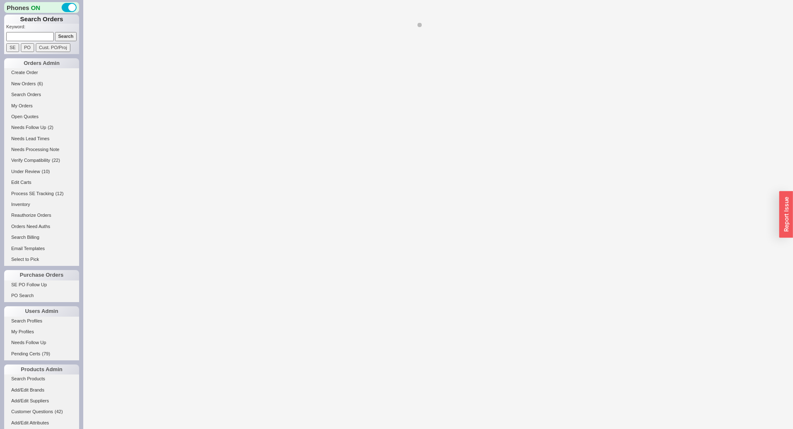
select select "LOW"
select select "3"
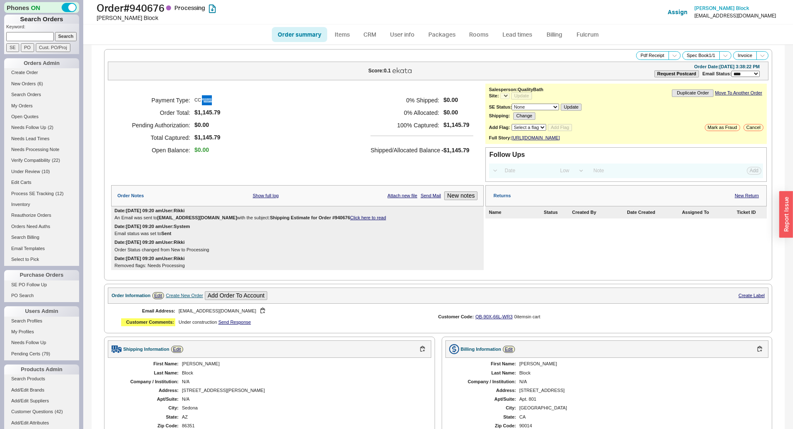
select select "*"
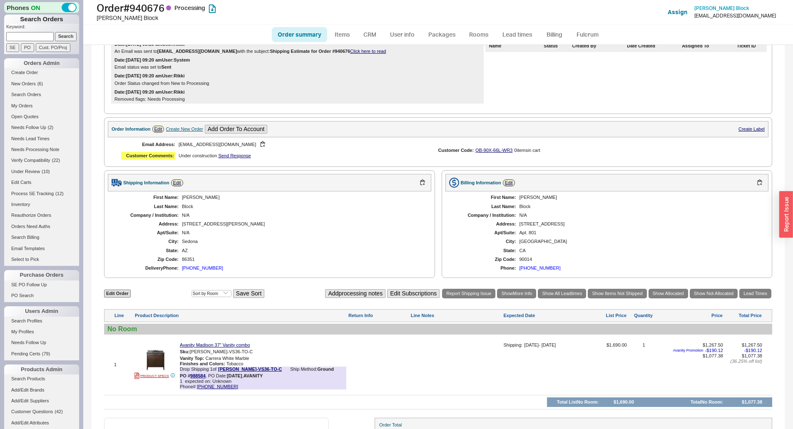
scroll to position [246, 0]
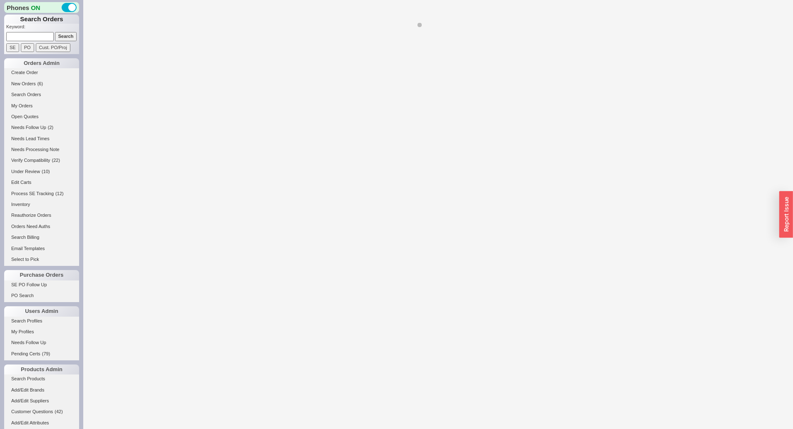
select select "*"
select select "LOW"
select select "3"
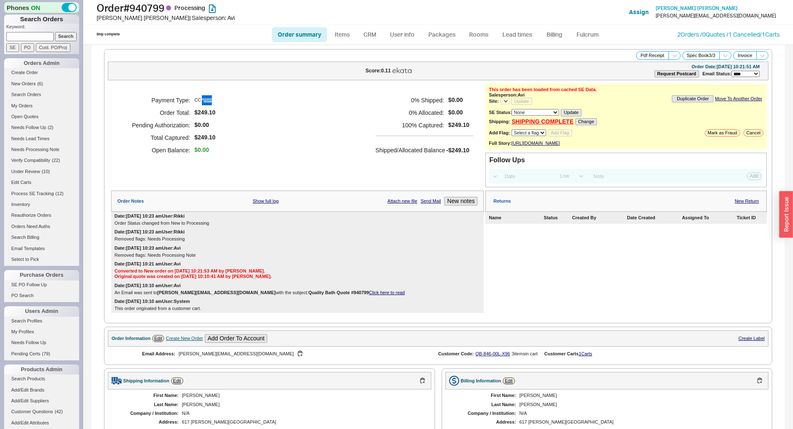
select select "*"
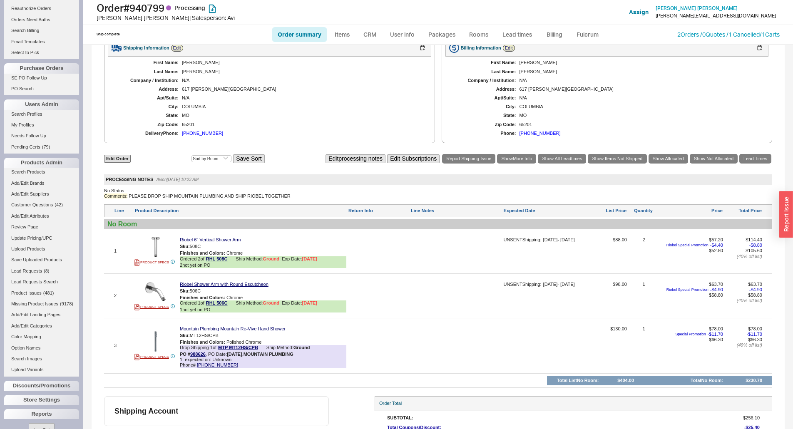
scroll to position [232, 0]
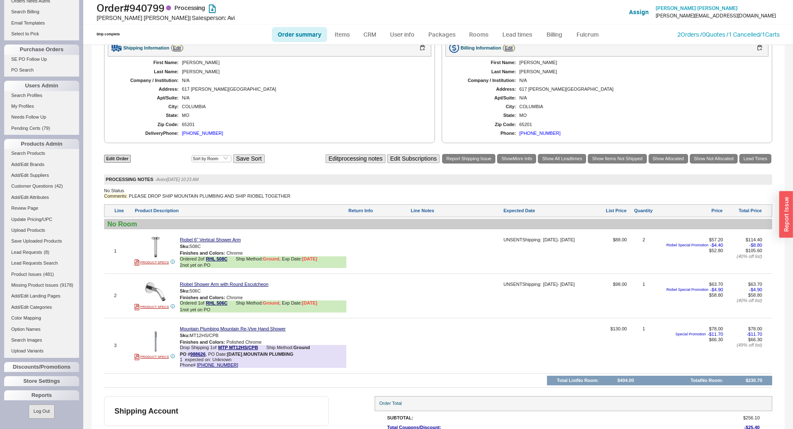
click at [432, 349] on div at bounding box center [455, 348] width 91 height 45
drag, startPoint x: 434, startPoint y: 337, endPoint x: 424, endPoint y: 337, distance: 10.0
click at [424, 337] on textarea "discont jed" at bounding box center [455, 332] width 91 height 13
click at [451, 340] on textarea "discontinued" at bounding box center [455, 332] width 91 height 13
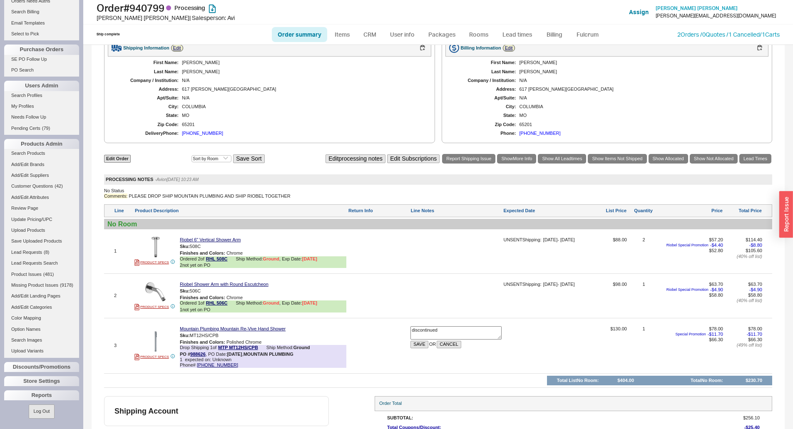
type textarea "discontinued"
click at [421, 355] on div "discontinued SAVE OR CANCEL" at bounding box center [455, 348] width 91 height 45
click at [418, 348] on button "SAVE" at bounding box center [419, 344] width 18 height 7
click at [339, 37] on link "Items" at bounding box center [342, 34] width 27 height 15
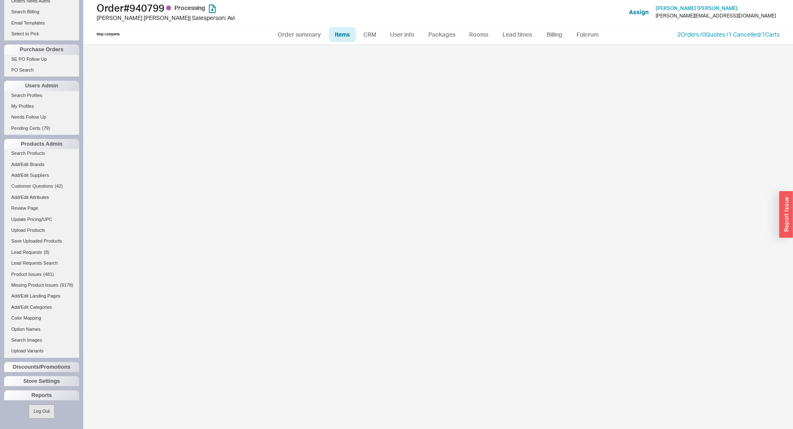
select select "3"
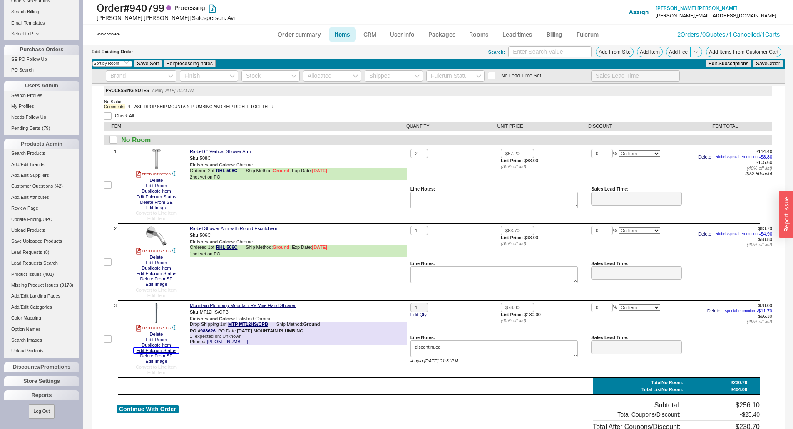
click at [171, 349] on button "Edit Fulcrum Status" at bounding box center [156, 350] width 45 height 5
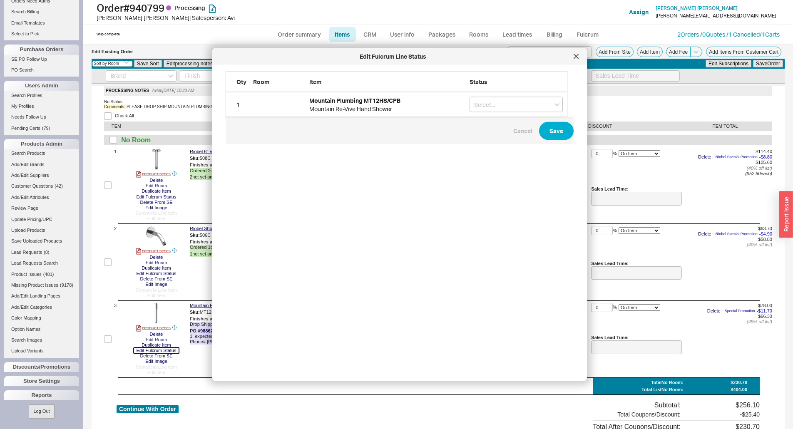
scroll to position [290, 349]
click at [526, 100] on input "grid" at bounding box center [515, 104] width 93 height 15
click at [501, 124] on div "On Hold" at bounding box center [516, 121] width 92 height 15
type input "On Hold"
click at [553, 133] on button "Save" at bounding box center [556, 131] width 35 height 18
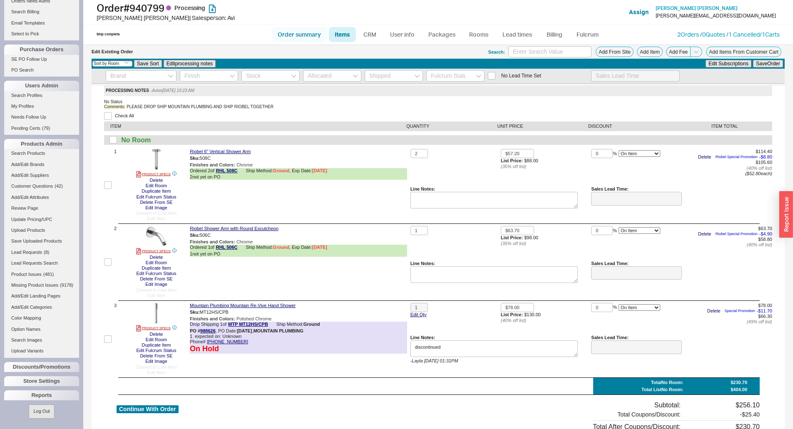
click at [288, 34] on link "Order summary" at bounding box center [299, 34] width 55 height 15
select select "*"
select select "LOW"
select select "3"
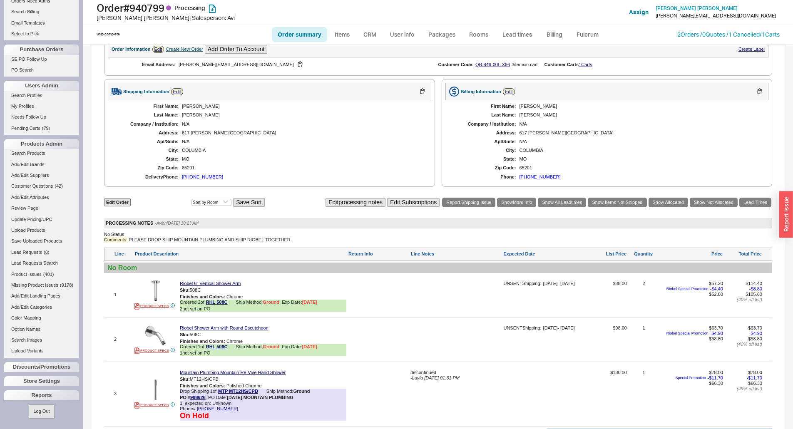
scroll to position [291, 0]
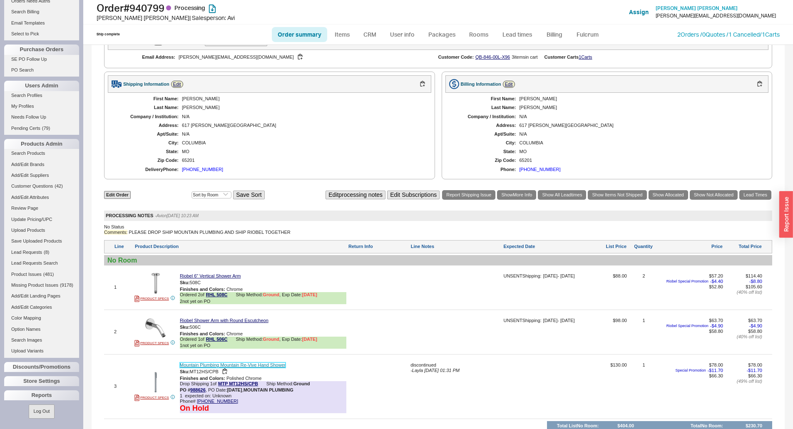
click at [224, 368] on link "Mountain Plumbing Mountain Re-Vive Hand Shower" at bounding box center [233, 364] width 106 height 5
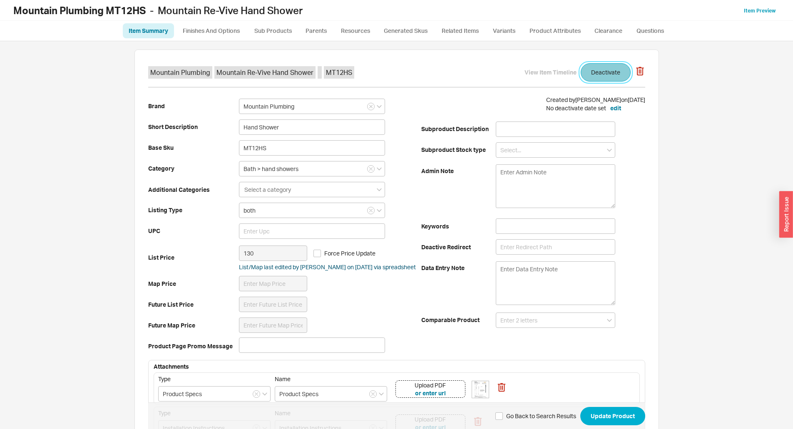
click at [610, 76] on button "Deactivate" at bounding box center [606, 72] width 50 height 18
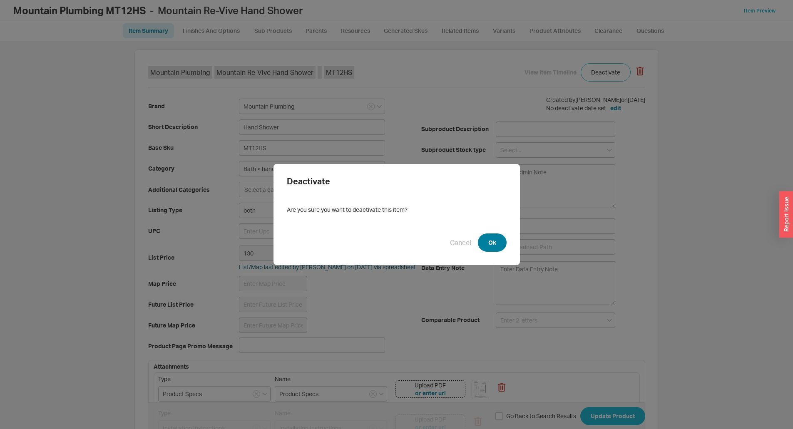
click at [486, 243] on button "Ok" at bounding box center [492, 242] width 29 height 18
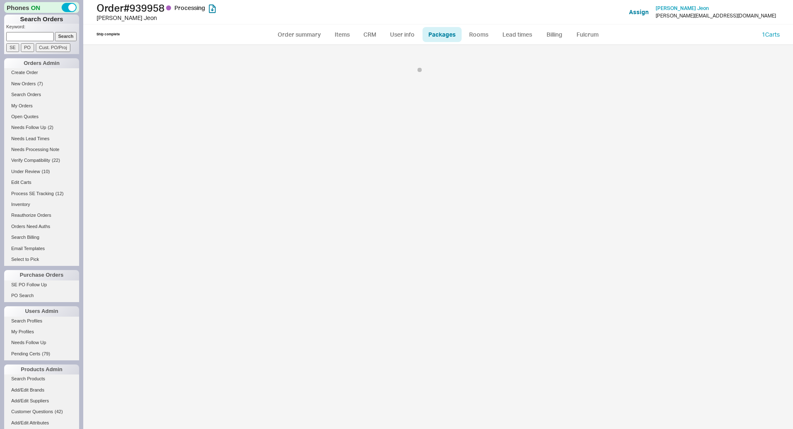
select select "1"
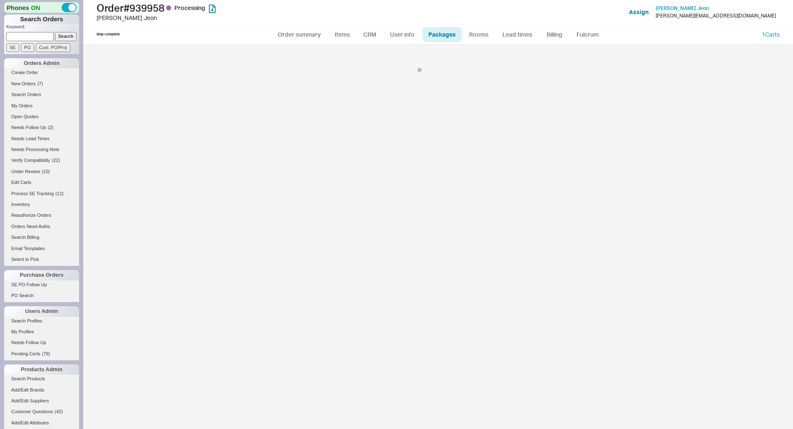
select select "1"
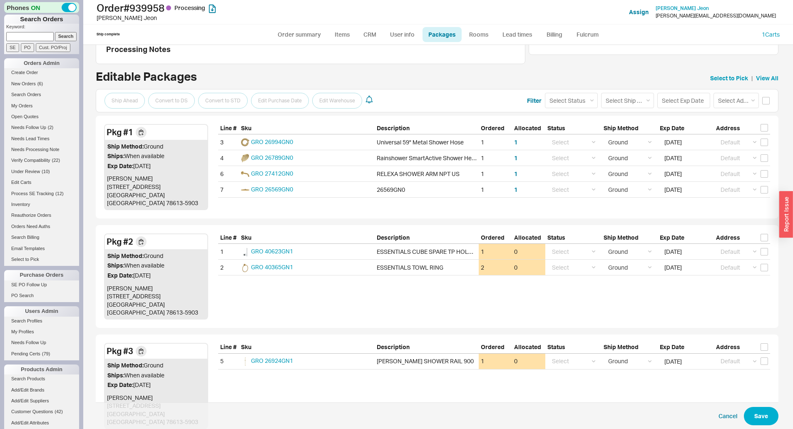
scroll to position [85, 0]
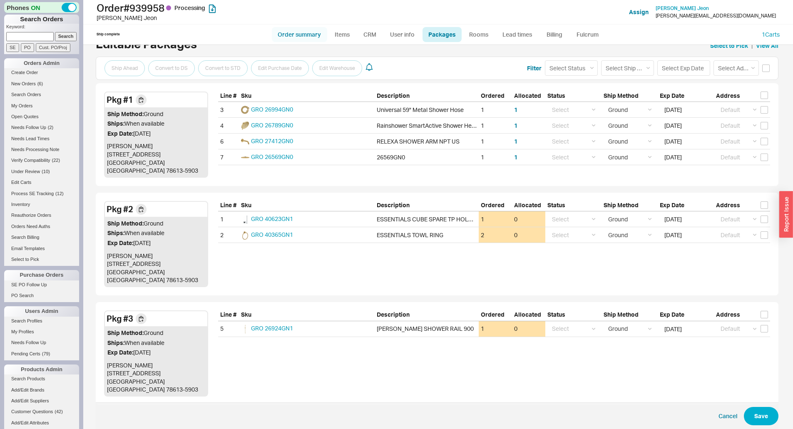
click at [305, 36] on link "Order summary" at bounding box center [299, 34] width 55 height 15
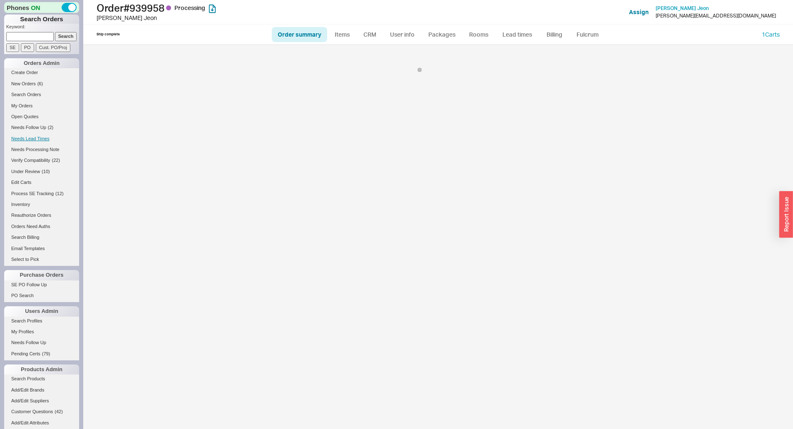
select select "*"
select select "LOW"
select select "3"
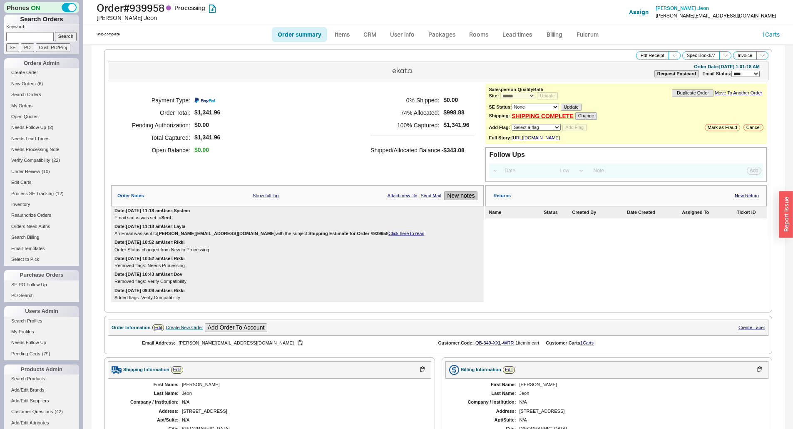
click at [464, 200] on button "New notes" at bounding box center [460, 195] width 33 height 9
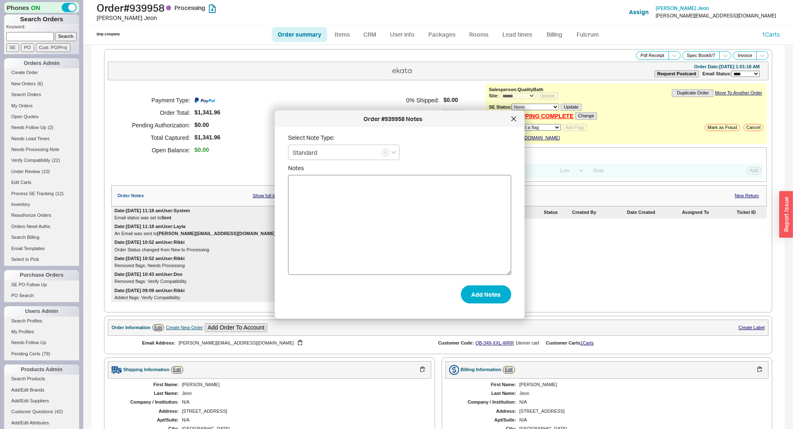
drag, startPoint x: 450, startPoint y: 244, endPoint x: 450, endPoint y: 238, distance: 6.7
click at [450, 242] on textarea "Notes" at bounding box center [399, 225] width 223 height 100
type textarea "cust emaield to ship as avail"
click at [475, 290] on form "Select Note Type: Standard Notes cust emaield to ship as avail Add Notes" at bounding box center [399, 219] width 223 height 170
click at [480, 298] on button "Add Notes" at bounding box center [486, 294] width 50 height 18
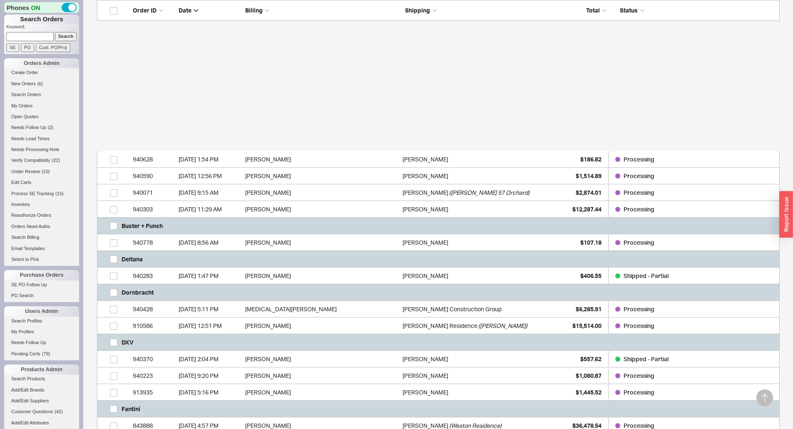
scroll to position [541, 0]
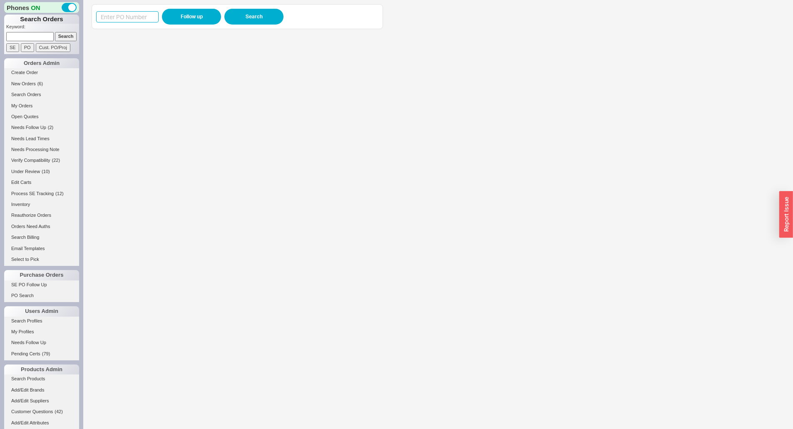
drag, startPoint x: 0, startPoint y: 0, endPoint x: 150, endPoint y: 12, distance: 150.7
click at [141, 12] on input at bounding box center [127, 16] width 62 height 11
paste input "988583"
type input "988583"
click at [179, 15] on button "Follow up" at bounding box center [191, 17] width 59 height 16
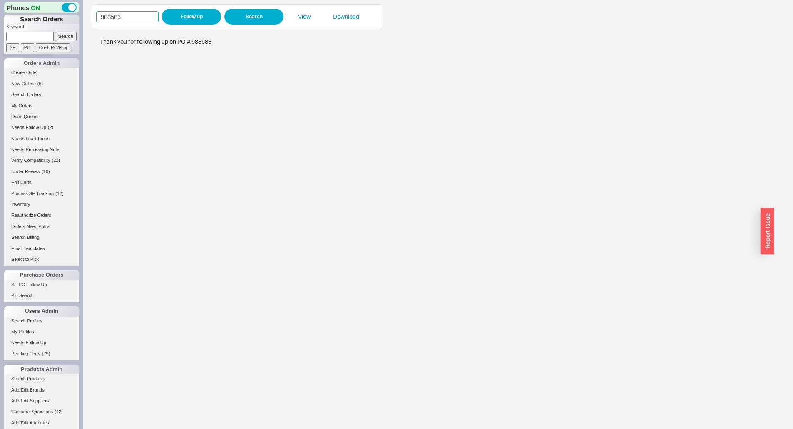
click at [155, 15] on input "988583" at bounding box center [127, 16] width 62 height 11
paste input "41"
type input "988413"
click at [178, 15] on button "Follow up" at bounding box center [191, 17] width 59 height 16
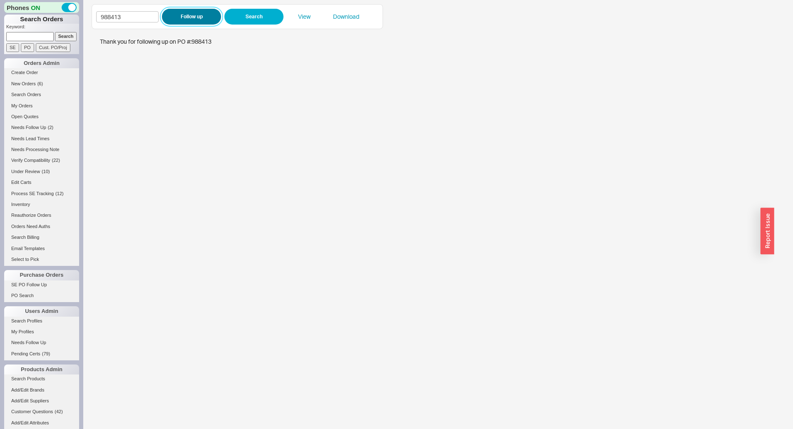
click at [163, 14] on button "Follow up" at bounding box center [191, 17] width 59 height 16
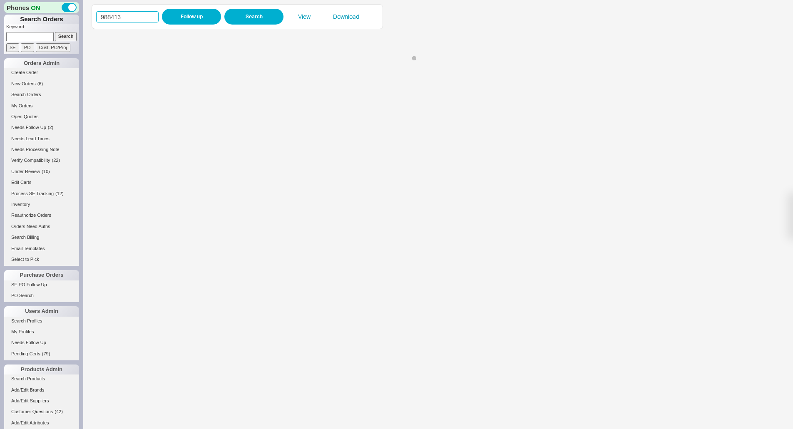
click at [148, 18] on input "988413" at bounding box center [127, 16] width 62 height 11
paste input "575"
drag, startPoint x: 163, startPoint y: 14, endPoint x: 183, endPoint y: 18, distance: 20.8
click at [154, 18] on input "988575" at bounding box center [127, 16] width 62 height 11
type input "988575"
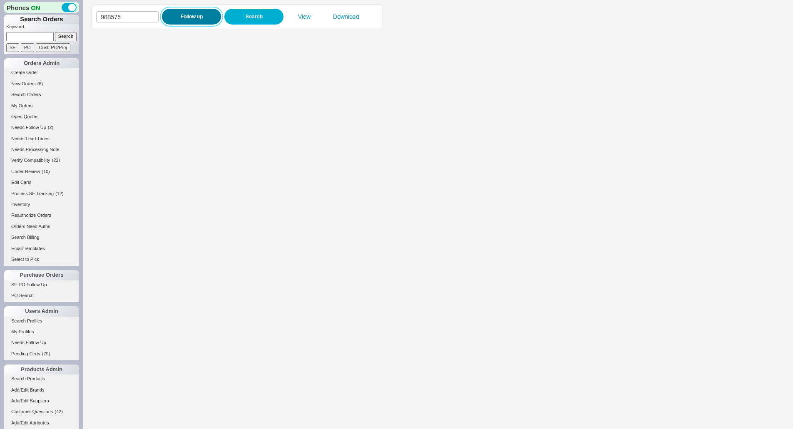
click at [183, 18] on button "Follow up" at bounding box center [191, 17] width 59 height 16
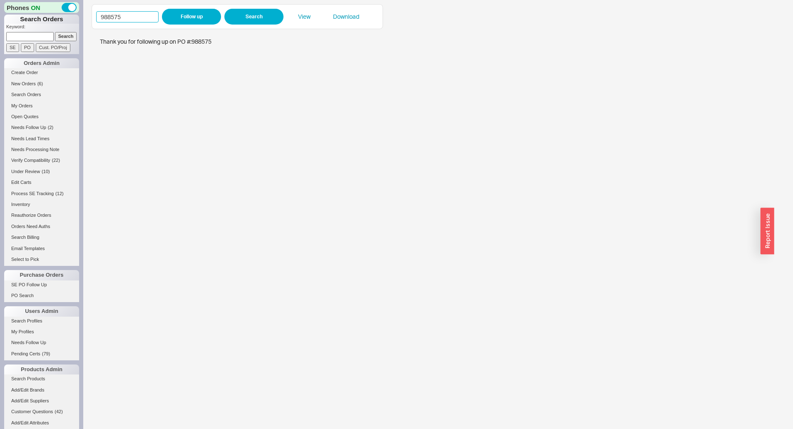
click at [143, 22] on input "988575" at bounding box center [127, 16] width 62 height 11
drag, startPoint x: 143, startPoint y: 22, endPoint x: 180, endPoint y: 17, distance: 36.9
click at [151, 22] on input "988575" at bounding box center [127, 16] width 62 height 11
paste input "409"
type input "988409"
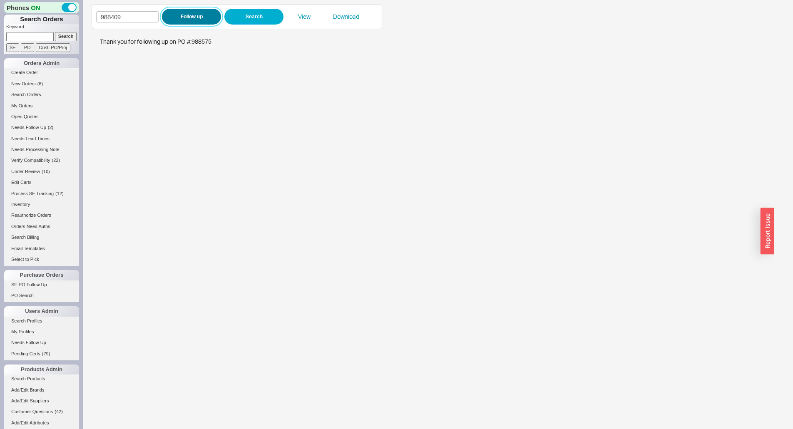
click at [180, 17] on button "Follow up" at bounding box center [191, 17] width 59 height 16
click at [146, 19] on input "988409" at bounding box center [127, 16] width 62 height 11
drag, startPoint x: 146, startPoint y: 19, endPoint x: 157, endPoint y: 17, distance: 10.5
click at [147, 19] on input "988409" at bounding box center [127, 16] width 62 height 11
paste input "276"
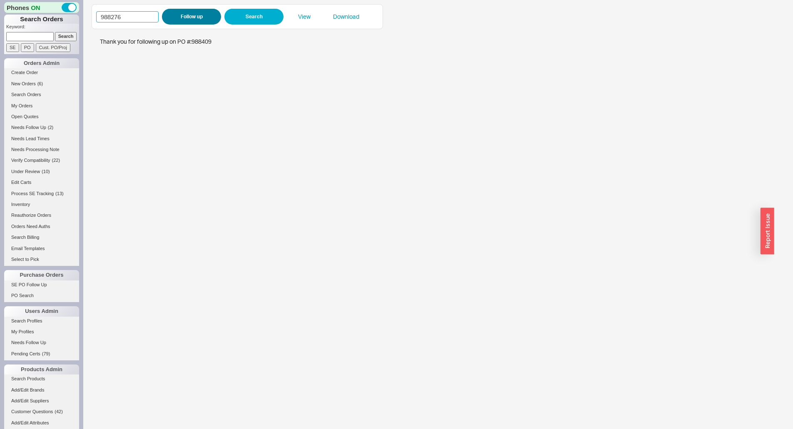
type input "988276"
click at [164, 19] on button "Follow up" at bounding box center [191, 17] width 59 height 16
click at [153, 14] on input "988276" at bounding box center [127, 16] width 62 height 11
paste input "4"
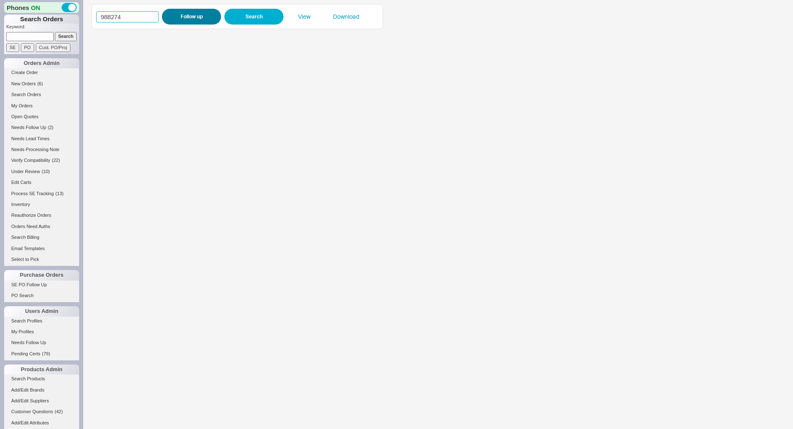
type input "988274"
click at [176, 14] on button "Follow up" at bounding box center [191, 17] width 59 height 16
click at [133, 5] on div "988274 Follow up Search View Download" at bounding box center [237, 16] width 291 height 25
click at [136, 14] on input "988274" at bounding box center [127, 16] width 62 height 11
drag, startPoint x: 136, startPoint y: 14, endPoint x: 190, endPoint y: 15, distance: 54.5
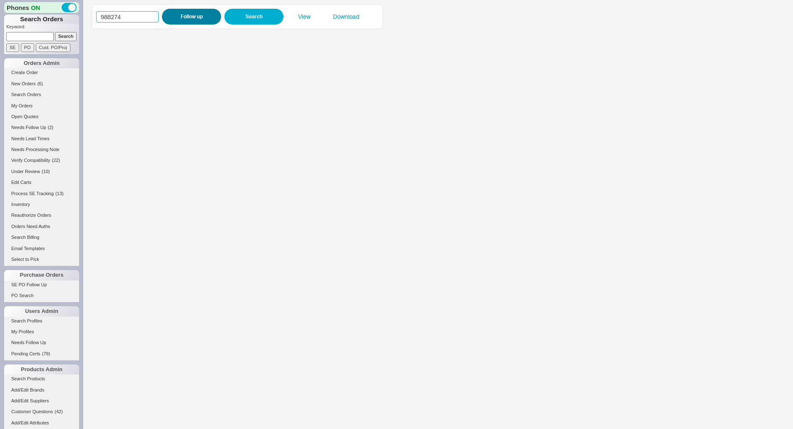
click at [141, 14] on input "988274" at bounding box center [127, 16] width 62 height 11
paste input "5"
type input "988275"
click at [190, 15] on button "Follow up" at bounding box center [191, 17] width 59 height 16
click at [119, 17] on input "988275" at bounding box center [127, 16] width 62 height 11
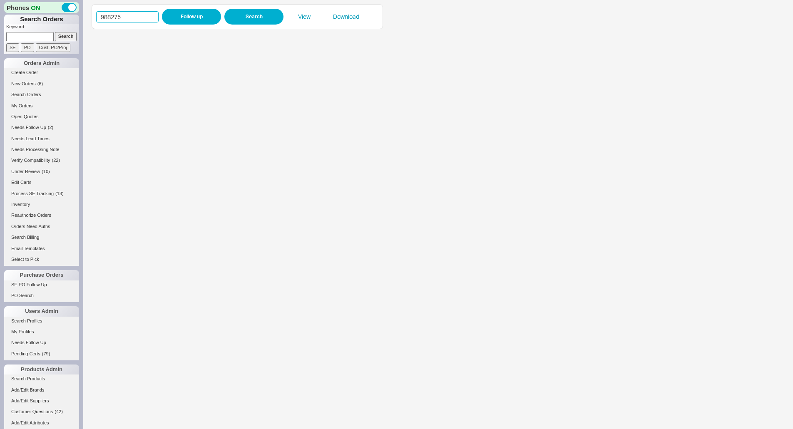
drag, startPoint x: 121, startPoint y: 17, endPoint x: 199, endPoint y: 15, distance: 78.3
click at [128, 18] on input "988275" at bounding box center [127, 16] width 62 height 11
paste input "988596"
type input "98827988596"
click at [199, 15] on button "Follow up" at bounding box center [191, 17] width 59 height 16
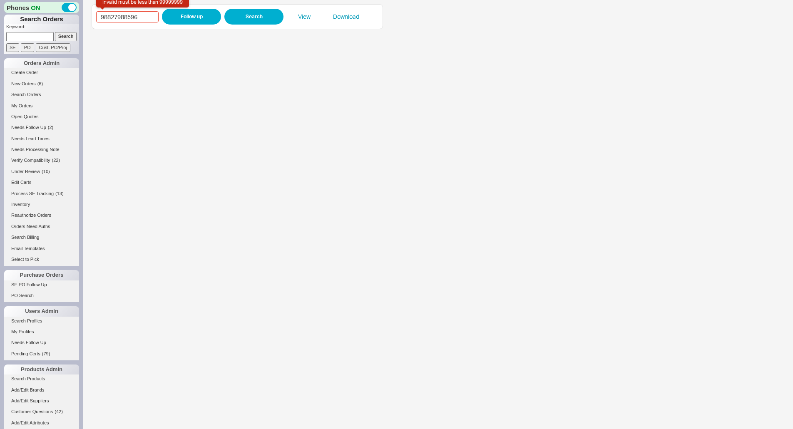
click at [154, 14] on input "98827988596" at bounding box center [127, 16] width 62 height 11
drag, startPoint x: 154, startPoint y: 14, endPoint x: 174, endPoint y: 17, distance: 19.3
click at [156, 15] on input "98827988596" at bounding box center [127, 16] width 62 height 11
paste input
type input "988596"
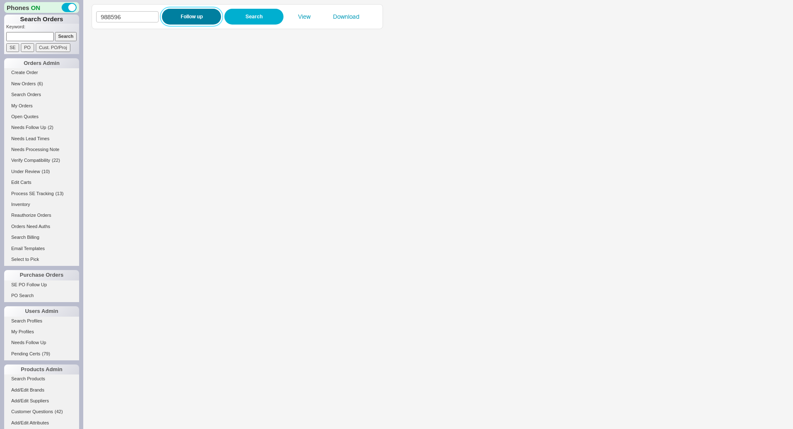
click at [174, 17] on button "Follow up" at bounding box center [191, 17] width 59 height 16
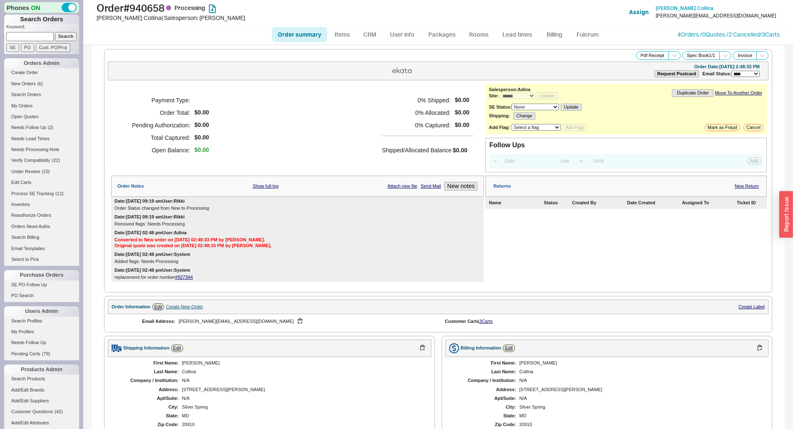
select select "*"
select select "LOW"
select select "3"
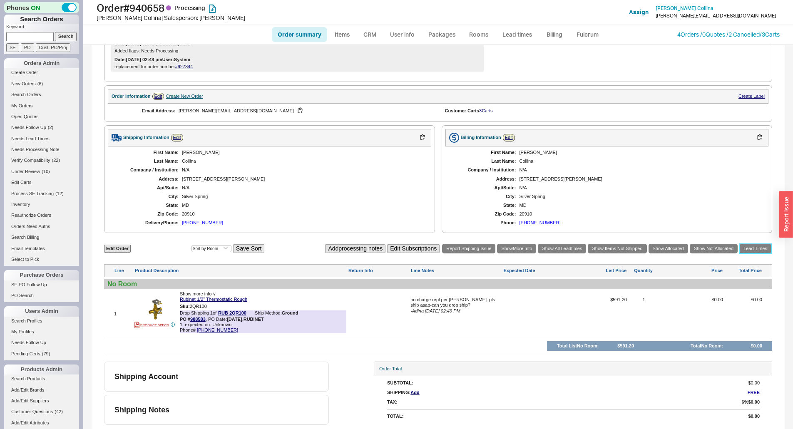
click at [749, 253] on div "Edit Order Select an option Sort by Brand Sort by Room Save Sort Add processing…" at bounding box center [438, 248] width 668 height 11
click at [749, 248] on link "Lead Times" at bounding box center [755, 249] width 32 height 10
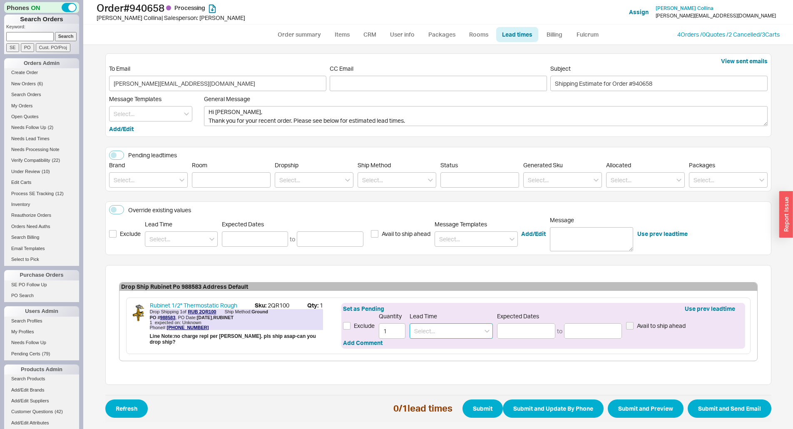
click at [451, 328] on input at bounding box center [450, 330] width 83 height 15
type input "1"
click at [440, 349] on div "2 - 4 Business Days" at bounding box center [451, 348] width 82 height 15
type input "2 - 4 Business Days"
type input "[DATE]"
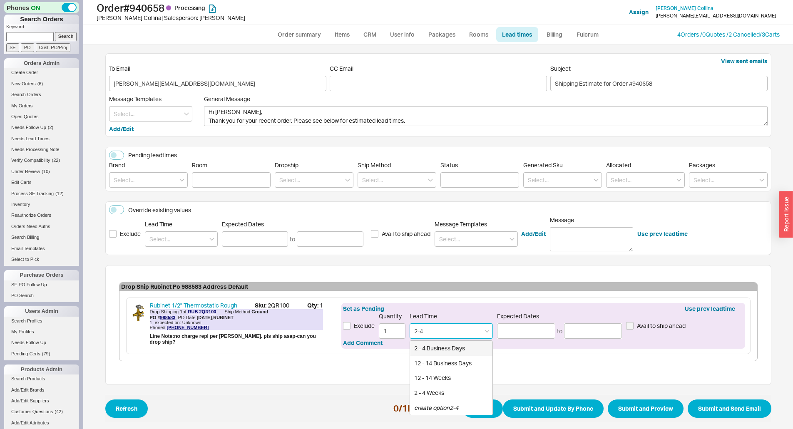
type input "[DATE]"
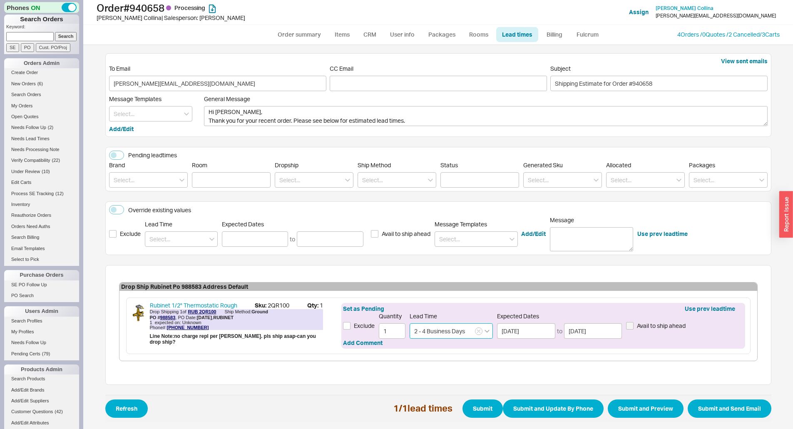
type input "2 - 4 Business Days"
click at [484, 332] on icon "open menu" at bounding box center [486, 331] width 5 height 3
click at [479, 332] on input "2 - 4 Business Days" at bounding box center [450, 330] width 83 height 15
click at [475, 332] on button "button" at bounding box center [478, 330] width 7 height 7
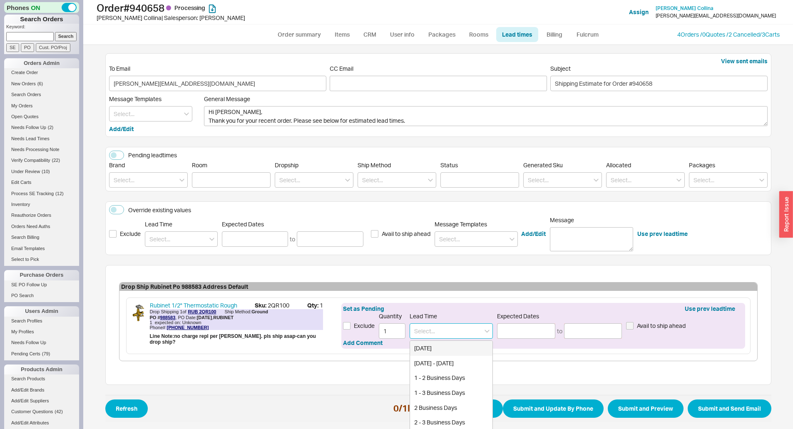
click at [457, 337] on input at bounding box center [450, 330] width 83 height 15
click at [419, 350] on div "2 - 3 Business Days" at bounding box center [451, 348] width 82 height 15
type input "2 - 3 Business Days"
type input "[DATE]"
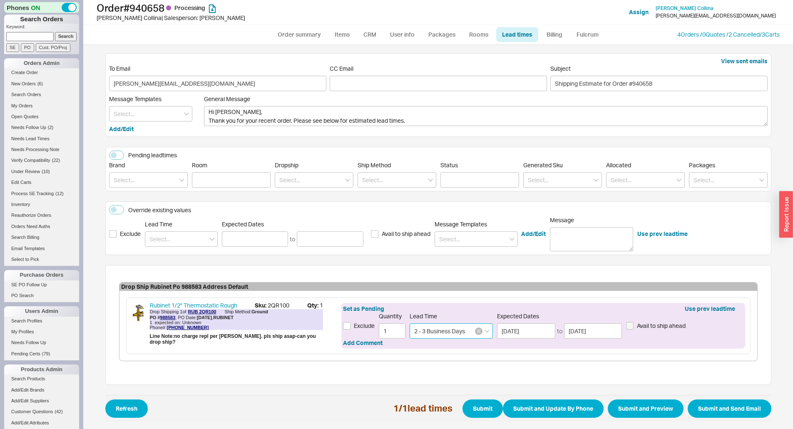
type input "2 - 3 Business Days"
click at [475, 327] on button "button" at bounding box center [478, 330] width 7 height 7
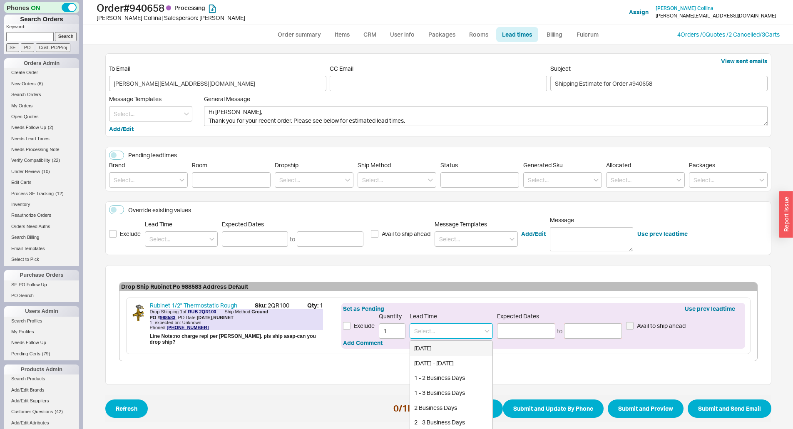
click at [475, 333] on input at bounding box center [450, 330] width 83 height 15
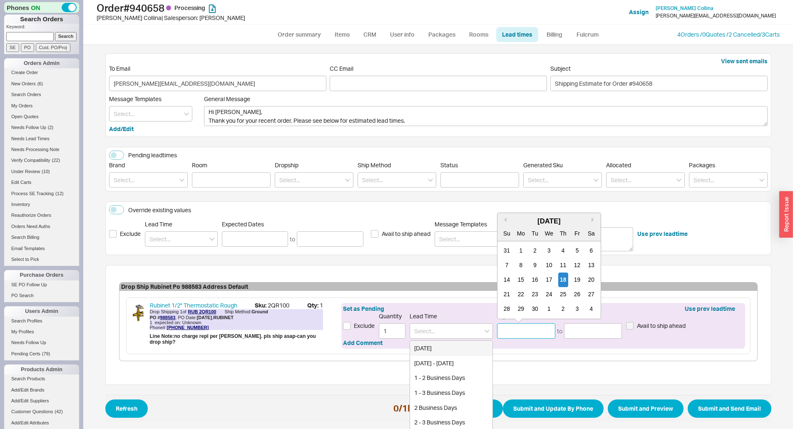
click at [538, 326] on input at bounding box center [526, 330] width 58 height 15
click at [574, 279] on div "19" at bounding box center [577, 280] width 10 height 15
type input "[DATE]"
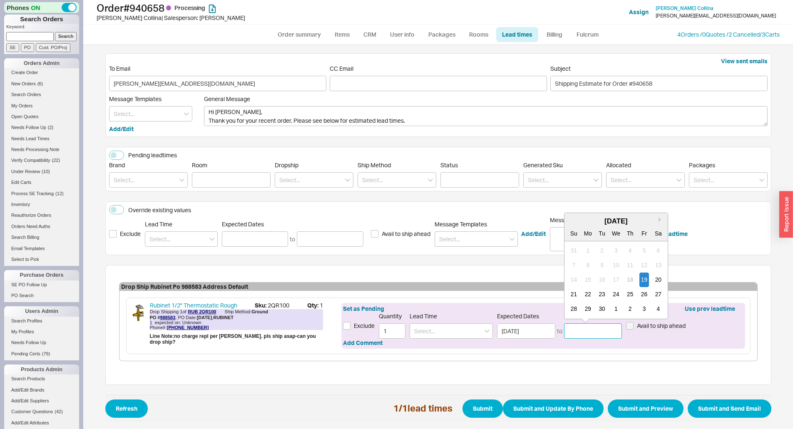
click at [603, 330] on input at bounding box center [593, 330] width 58 height 15
click at [599, 295] on div "23" at bounding box center [602, 294] width 10 height 15
type input "[DATE]"
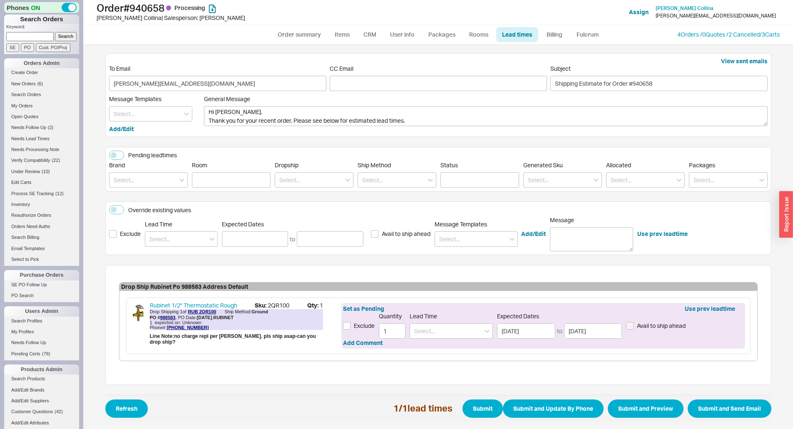
click at [633, 397] on span "Refresh 1 / 1 lead times Submit Submit and Update By Phone Submit and Preview S…" at bounding box center [438, 408] width 666 height 27
drag, startPoint x: 633, startPoint y: 406, endPoint x: 631, endPoint y: 402, distance: 4.7
click at [631, 402] on button "Submit and Preview" at bounding box center [646, 408] width 76 height 18
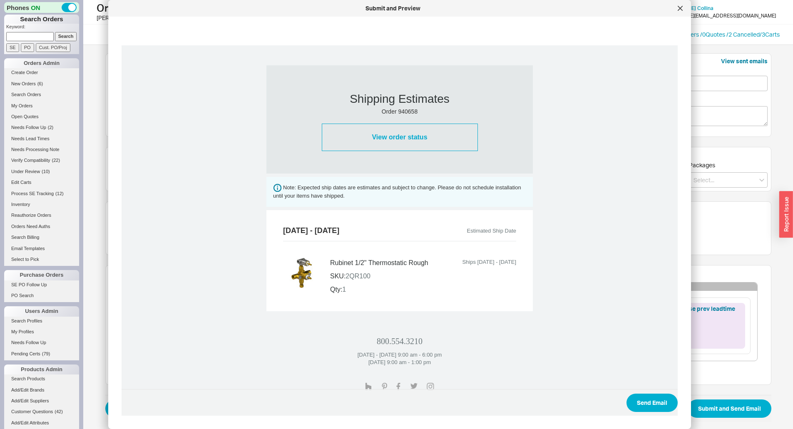
scroll to position [234, 0]
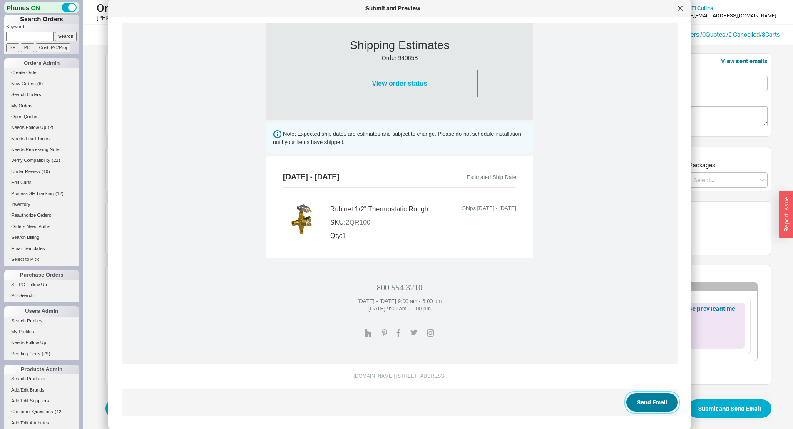
click at [635, 401] on button "Send Email" at bounding box center [651, 402] width 51 height 18
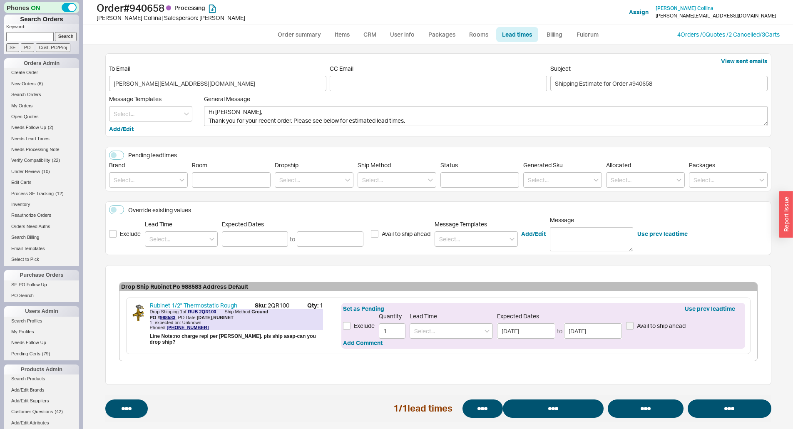
select select "*"
select select "LOW"
select select "3"
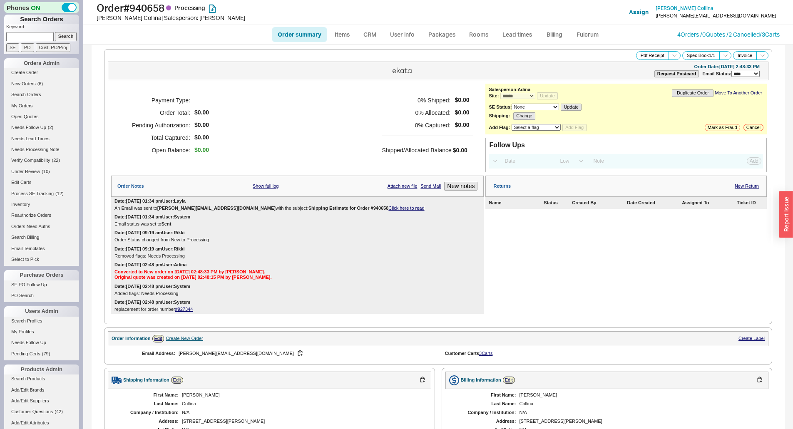
select select "*"
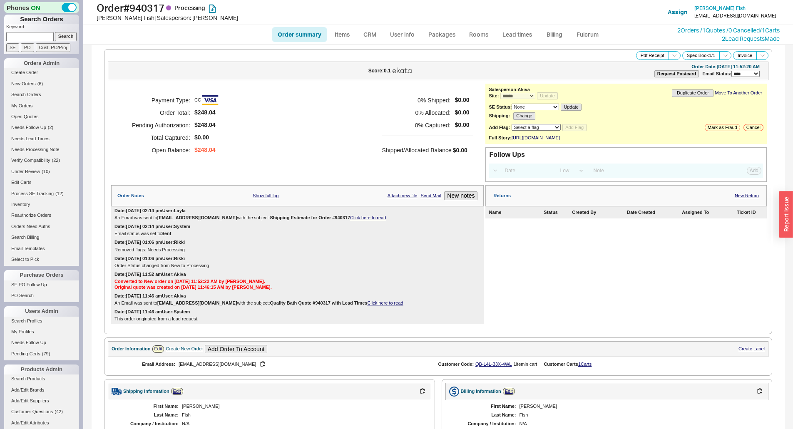
select select "*"
select select "LOW"
select select "3"
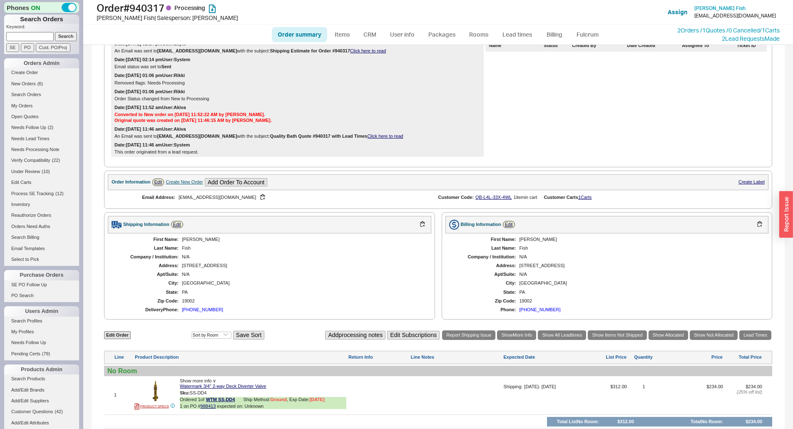
scroll to position [208, 0]
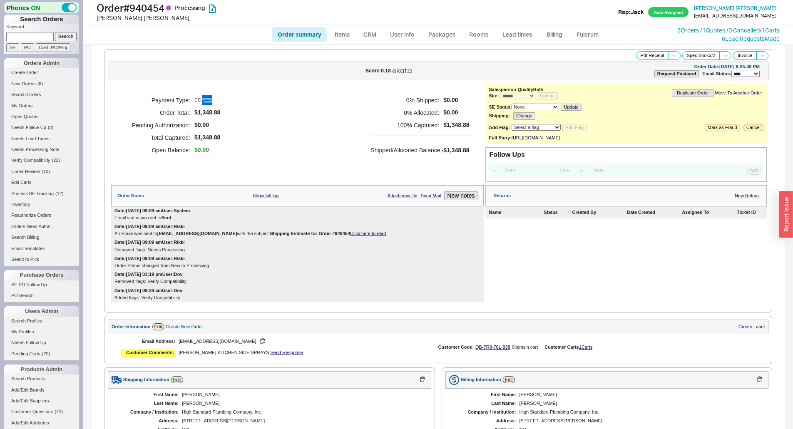
select select "*"
select select "LOW"
select select "3"
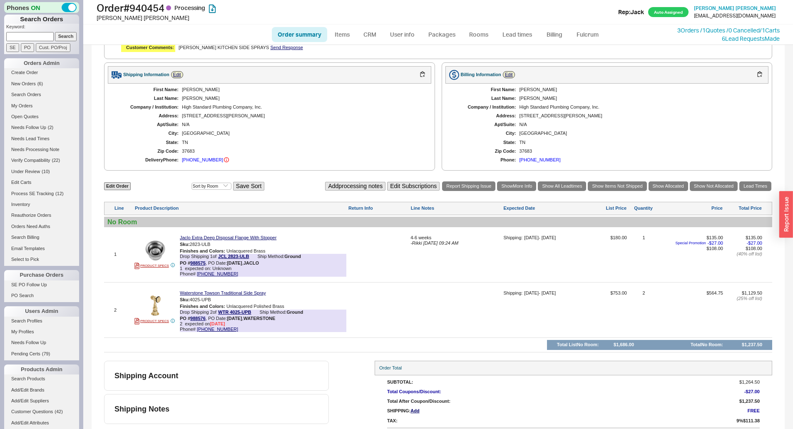
scroll to position [327, 0]
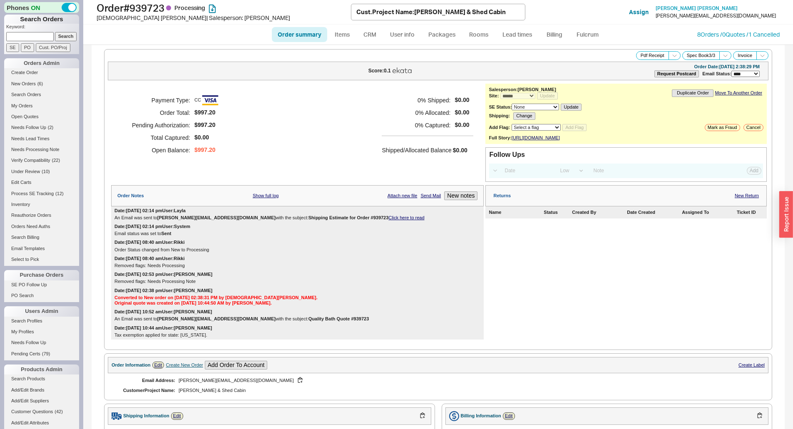
select select "*"
select select "LOW"
select select "3"
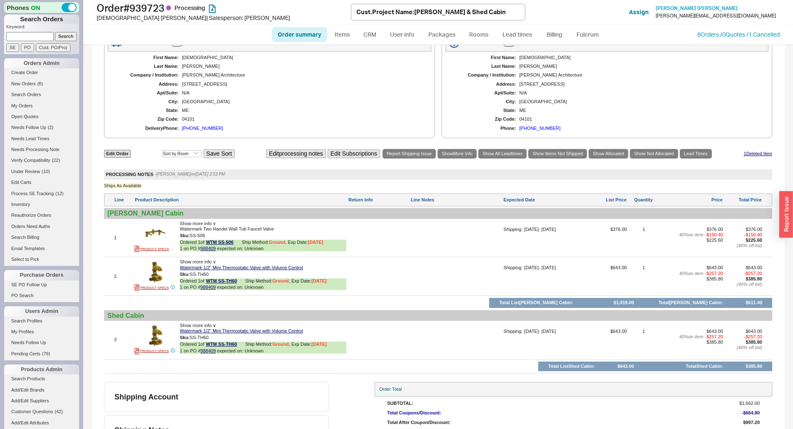
scroll to position [417, 0]
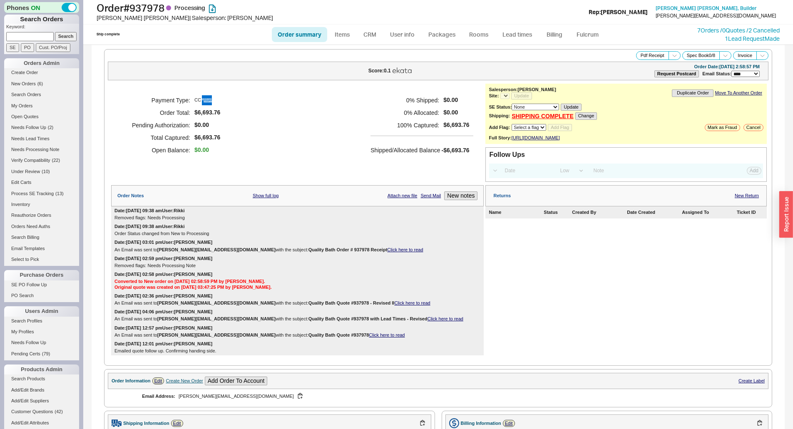
select select "*"
select select "LOW"
select select "3"
select select "*"
click at [526, 40] on link "Lead times" at bounding box center [517, 34] width 42 height 15
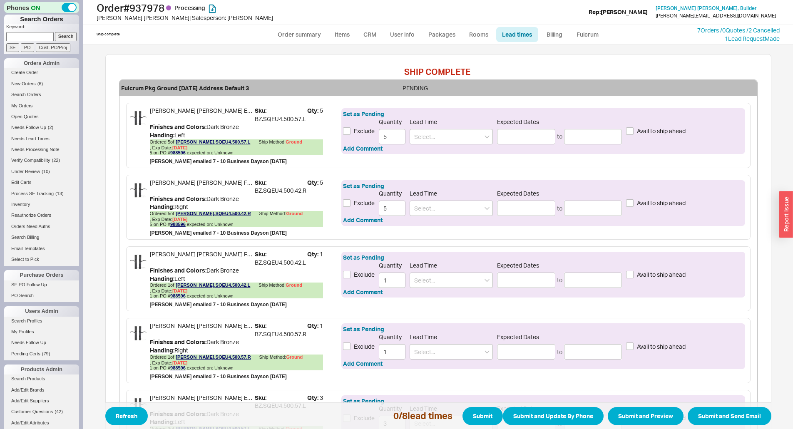
scroll to position [256, 0]
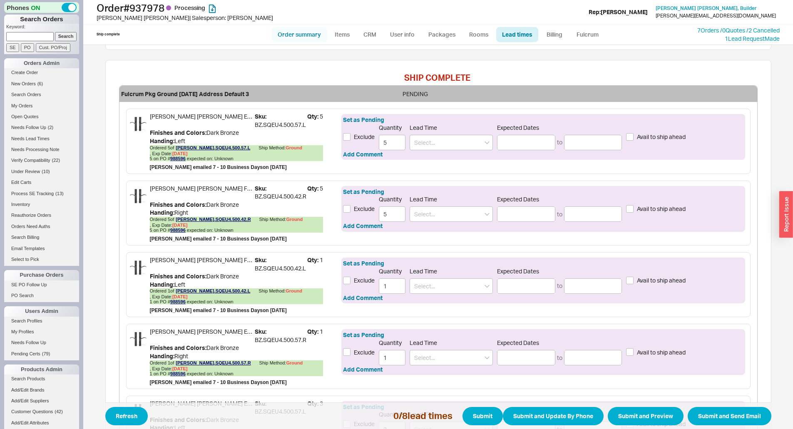
click at [316, 32] on link "Order summary" at bounding box center [299, 34] width 55 height 15
select select "*"
select select "LOW"
select select "3"
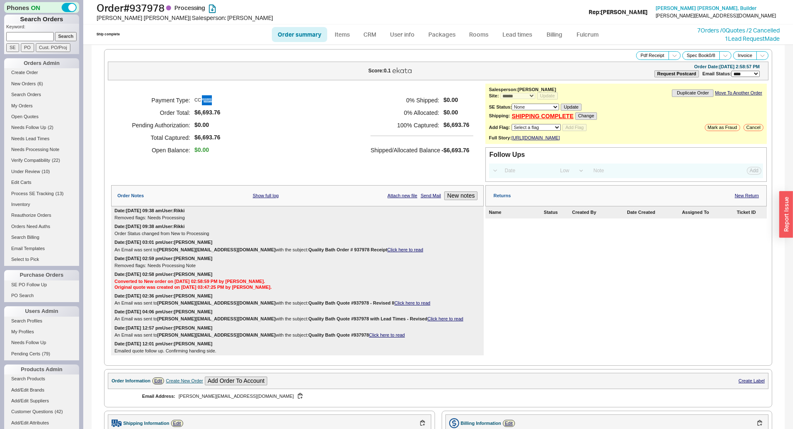
click at [529, 269] on div "Returns New Return Name Status Created By Date Created Assigned To Ticket ID" at bounding box center [625, 270] width 281 height 170
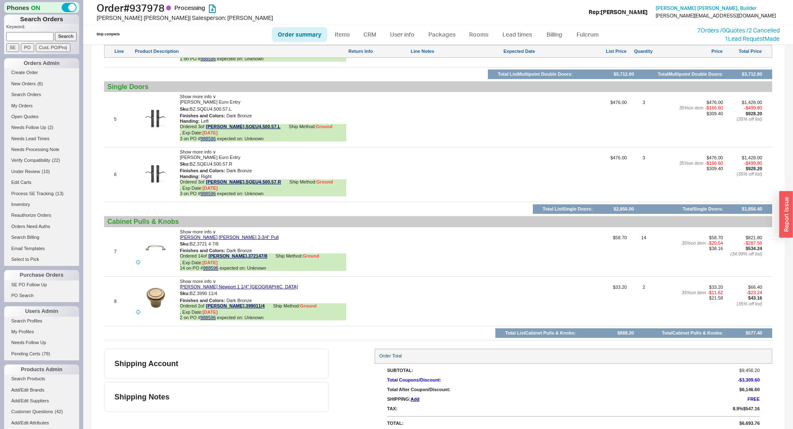
click at [431, 256] on div at bounding box center [455, 254] width 91 height 39
type textarea "bo"
click at [417, 255] on button "SAVE" at bounding box center [419, 253] width 18 height 7
click at [504, 279] on div "8 Show more info ∨ Ashley Norton Newport 1 1/4" Newport Knob Sku: BZ.3990 11/4 …" at bounding box center [438, 301] width 668 height 45
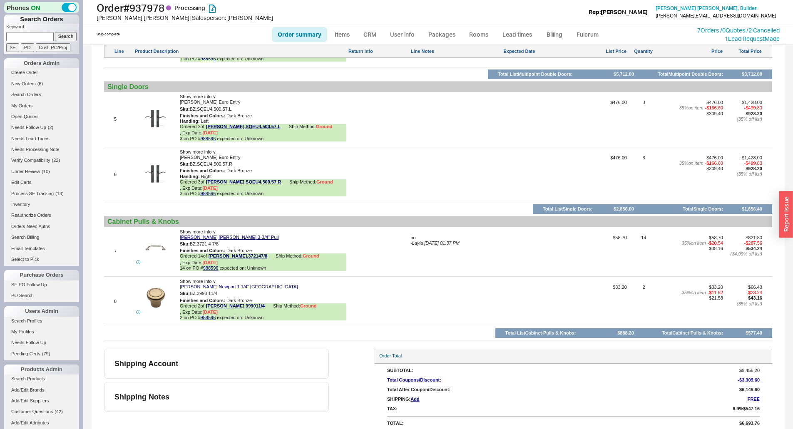
click at [610, 283] on div "8 Show more info ∨ Ashley Norton Newport 1 1/4" Newport Knob Sku: BZ.3990 11/4 …" at bounding box center [438, 301] width 668 height 45
click at [465, 178] on div at bounding box center [455, 177] width 91 height 45
type textarea "bo"
click at [418, 177] on button "SAVE" at bounding box center [419, 173] width 18 height 7
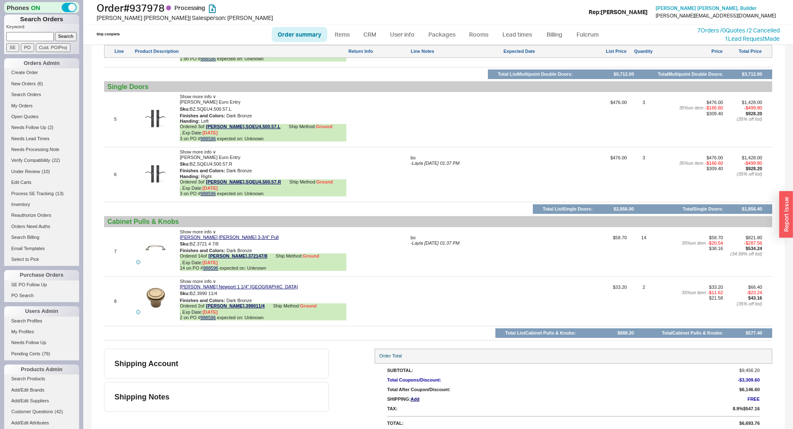
click at [677, 304] on div "$33.20 35 % on item - $11.62 $21.58" at bounding box center [691, 304] width 62 height 39
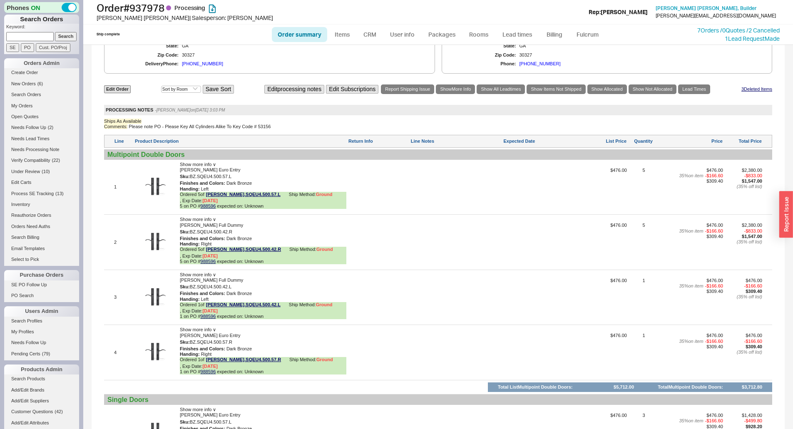
click at [470, 238] on div at bounding box center [455, 245] width 91 height 45
type textarea "bo"
click at [427, 245] on div "SAVE OR CANCEL" at bounding box center [455, 241] width 91 height 7
click at [422, 245] on button "SAVE" at bounding box center [419, 241] width 18 height 7
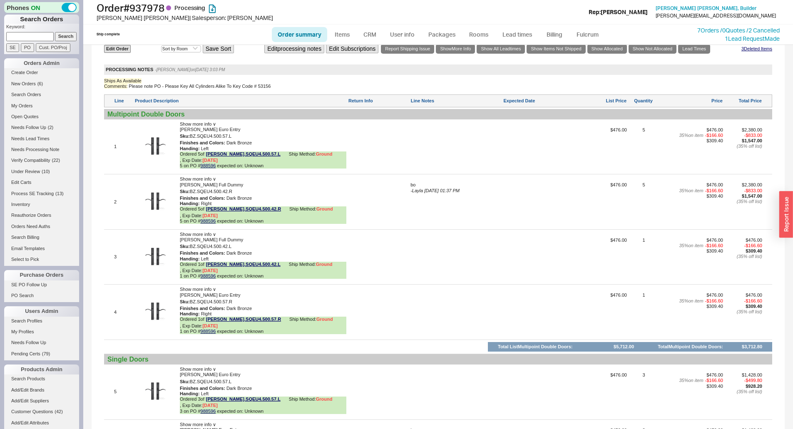
scroll to position [737, 0]
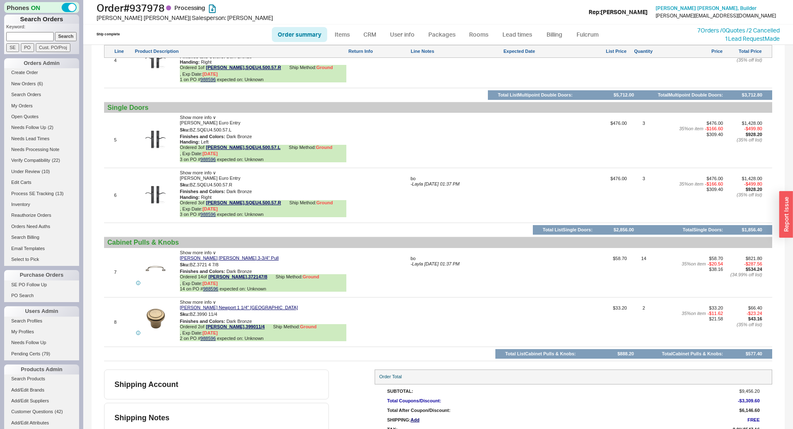
click at [447, 133] on div at bounding box center [455, 143] width 91 height 45
type textarea "bo"
click at [419, 143] on button "SAVE" at bounding box center [419, 139] width 18 height 7
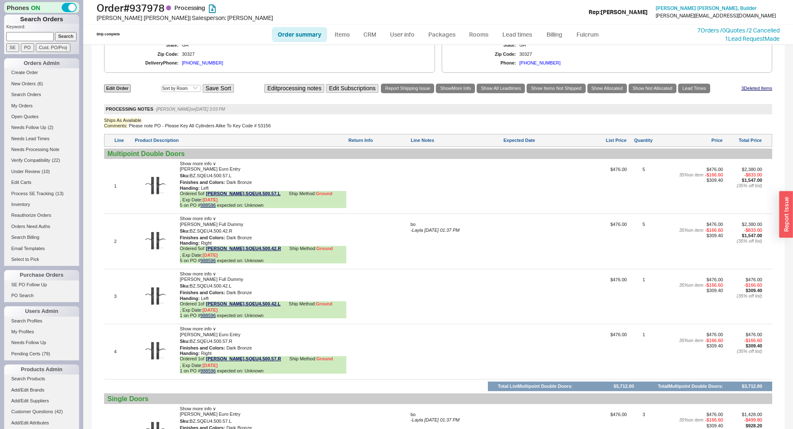
scroll to position [529, 0]
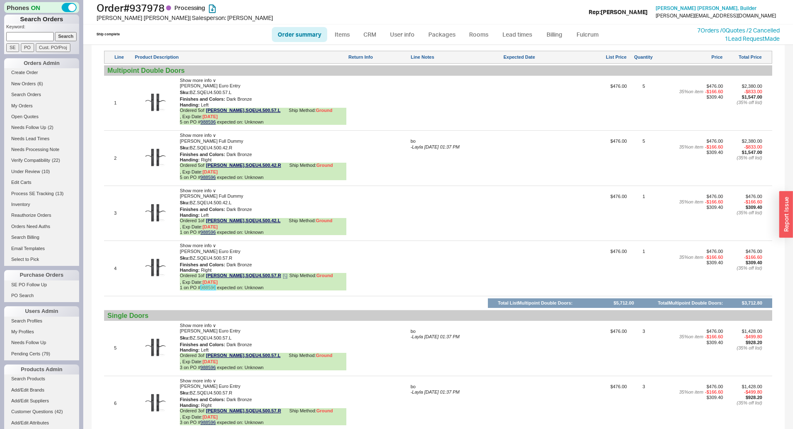
click at [211, 290] on link "988596" at bounding box center [208, 287] width 15 height 5
click at [238, 152] on button "button" at bounding box center [238, 148] width 10 height 8
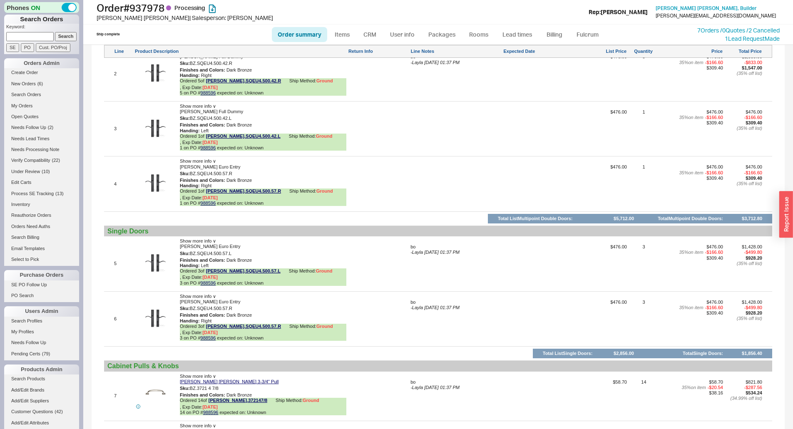
scroll to position [695, 0]
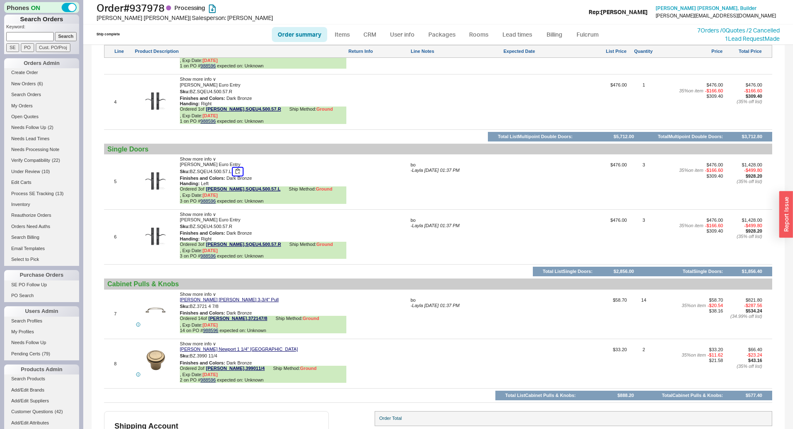
click at [240, 176] on button "button" at bounding box center [238, 172] width 10 height 8
click at [568, 347] on div at bounding box center [541, 366] width 76 height 39
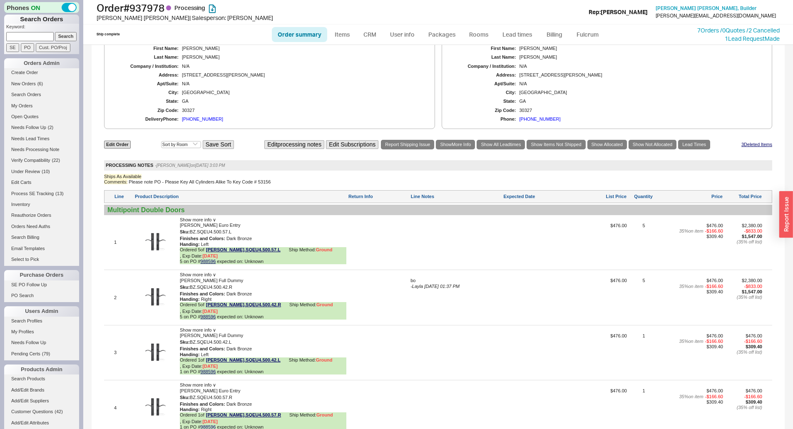
click at [355, 280] on div "2 Show more info ∨ Ashley Norton Churchill Full Dummy Sku: BZ.SQEU4.500.42.R Fi…" at bounding box center [438, 297] width 668 height 51
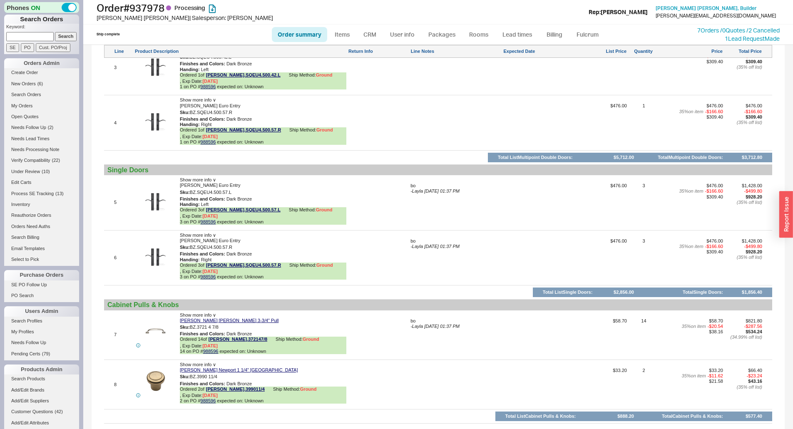
scroll to position [758, 0]
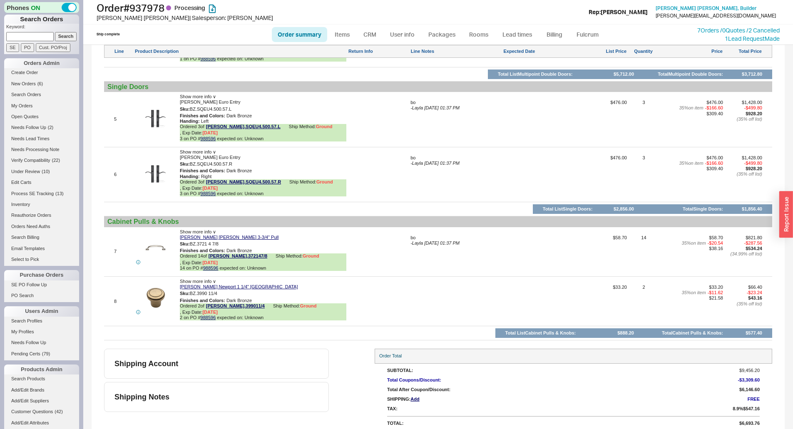
click at [531, 275] on div "Edit Order Select an option Sort by Brand Sort by Room Save Sort Edit processin…" at bounding box center [438, 56] width 668 height 570
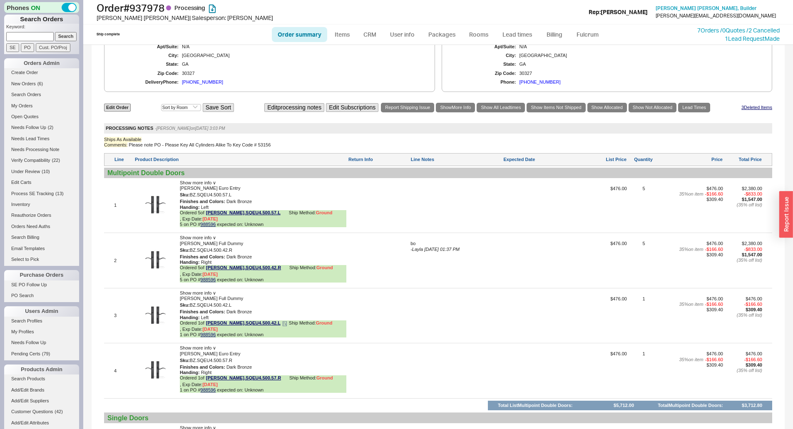
scroll to position [466, 0]
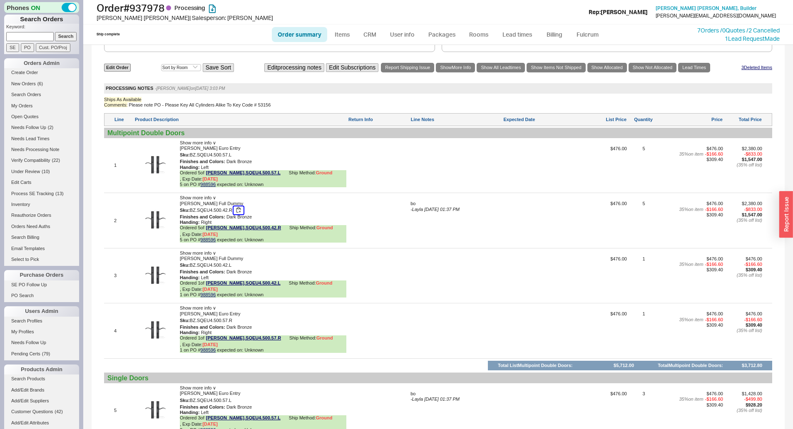
click at [238, 214] on button "button" at bounding box center [238, 210] width 10 height 8
click at [636, 261] on div "3 Show more info ∨ Ashley Norton Churchill Full Dummy Sku: BZ.SQEU4.500.42.L Fi…" at bounding box center [438, 276] width 668 height 51
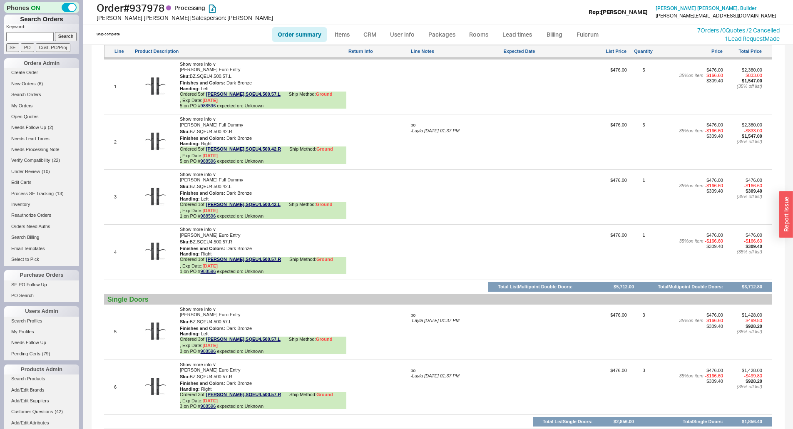
scroll to position [675, 0]
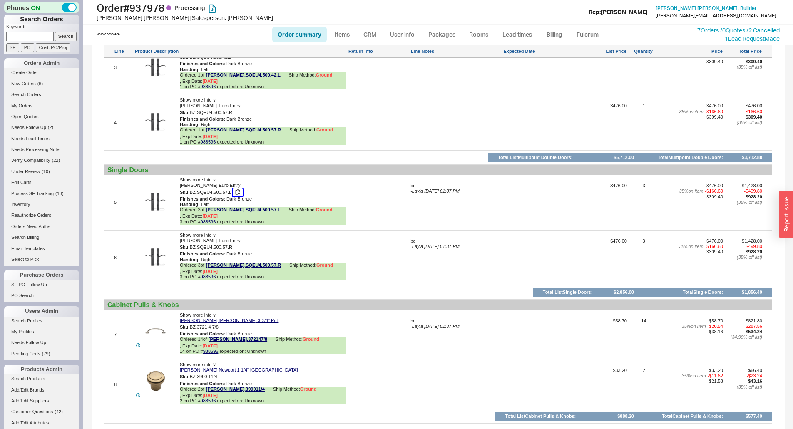
click at [240, 196] on button "button" at bounding box center [238, 193] width 10 height 8
click at [432, 217] on div "bo - Layla 09/18/2025 01:37 PM" at bounding box center [455, 205] width 91 height 45
click at [467, 148] on div at bounding box center [455, 125] width 91 height 45
click at [243, 250] on button "button" at bounding box center [238, 247] width 10 height 8
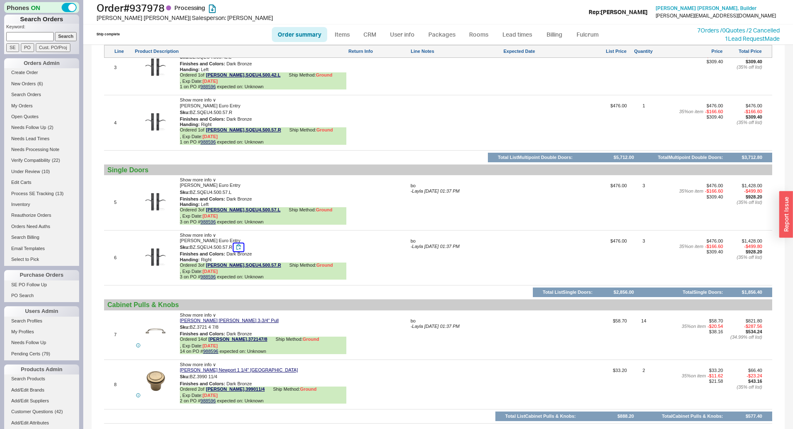
click at [240, 251] on button "button" at bounding box center [238, 247] width 10 height 8
drag, startPoint x: 240, startPoint y: 251, endPoint x: 311, endPoint y: 261, distance: 71.9
click at [251, 251] on div "Sku: BZ.SQEU4.500.57.R" at bounding box center [263, 247] width 166 height 8
click at [316, 263] on div "Handing : Right" at bounding box center [263, 259] width 166 height 5
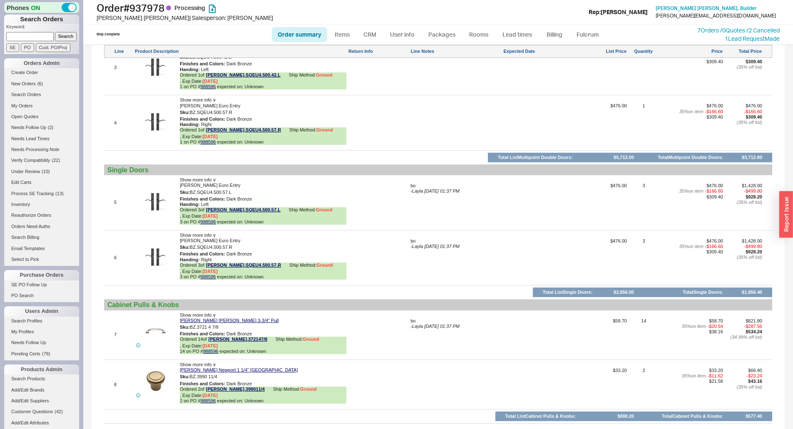
click at [463, 115] on div at bounding box center [455, 125] width 91 height 45
click at [380, 148] on div at bounding box center [378, 125] width 61 height 45
click at [453, 128] on div at bounding box center [455, 125] width 91 height 45
type textarea "bo"
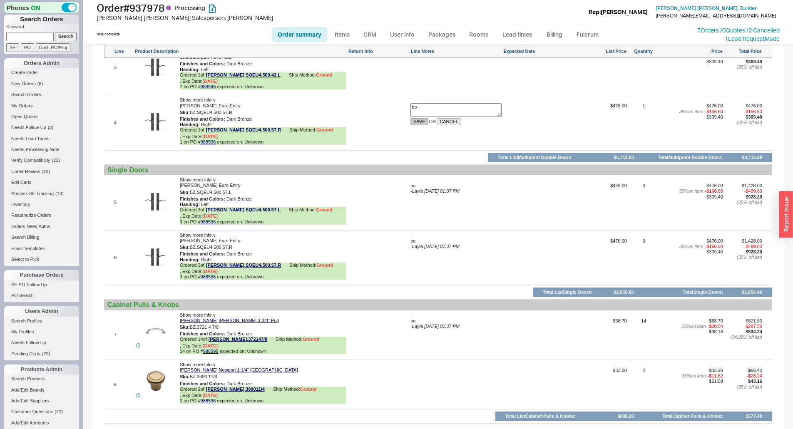
click at [420, 125] on button "SAVE" at bounding box center [419, 121] width 18 height 7
click at [227, 331] on button "button" at bounding box center [225, 327] width 10 height 8
click at [475, 337] on div "bo - Layla 09/18/2025 01:37 PM" at bounding box center [455, 337] width 91 height 39
click at [218, 393] on div ", Exp Date: 9/18/25" at bounding box center [199, 395] width 38 height 5
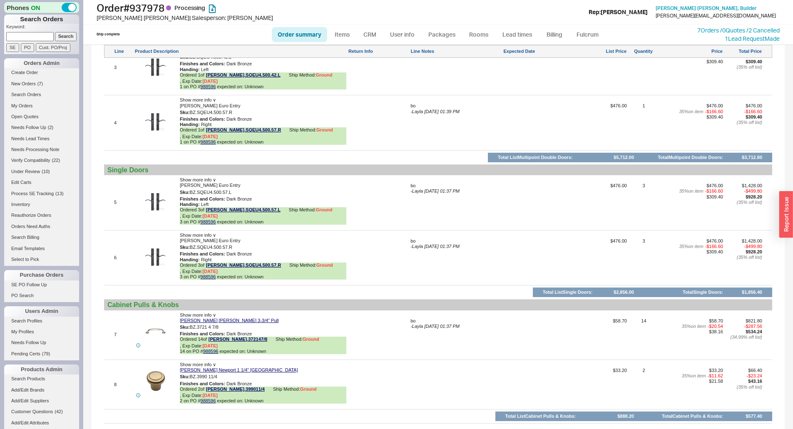
click at [407, 372] on div at bounding box center [378, 387] width 61 height 39
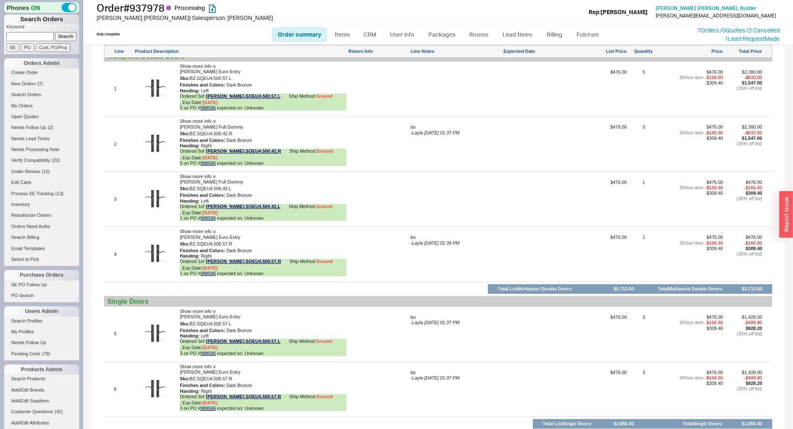
scroll to position [425, 0]
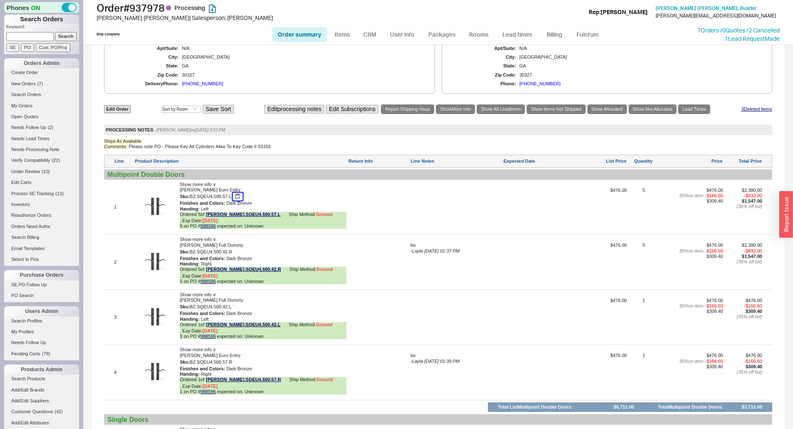
click at [239, 201] on button "button" at bounding box center [238, 197] width 10 height 8
click at [402, 219] on div at bounding box center [378, 210] width 61 height 45
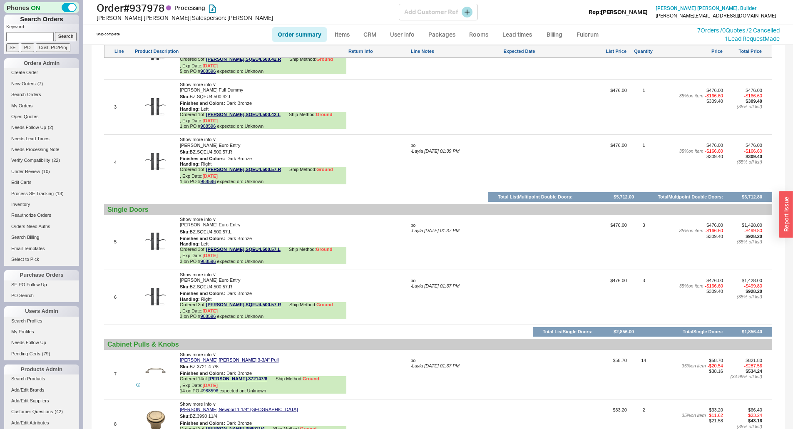
scroll to position [390, 0]
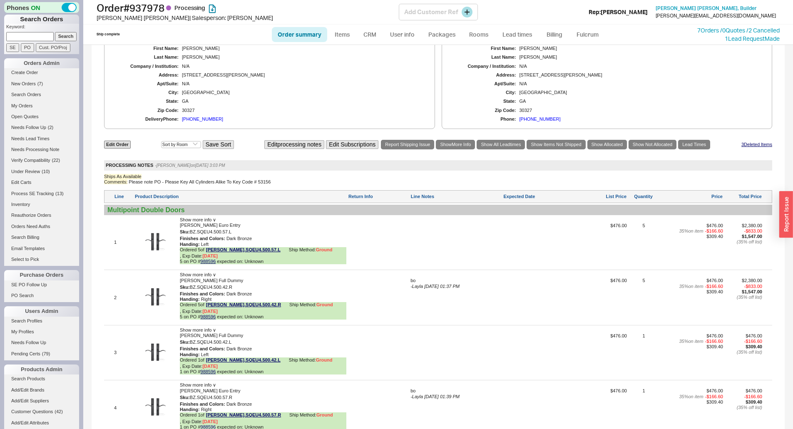
click at [598, 17] on div "Order # 937978 Processing Christina Gullett | Salesperson: Josh Add Customer Re…" at bounding box center [438, 12] width 710 height 25
click at [447, 256] on div at bounding box center [455, 245] width 91 height 45
type textarea "bo"
click at [421, 245] on button "SAVE" at bounding box center [419, 241] width 18 height 7
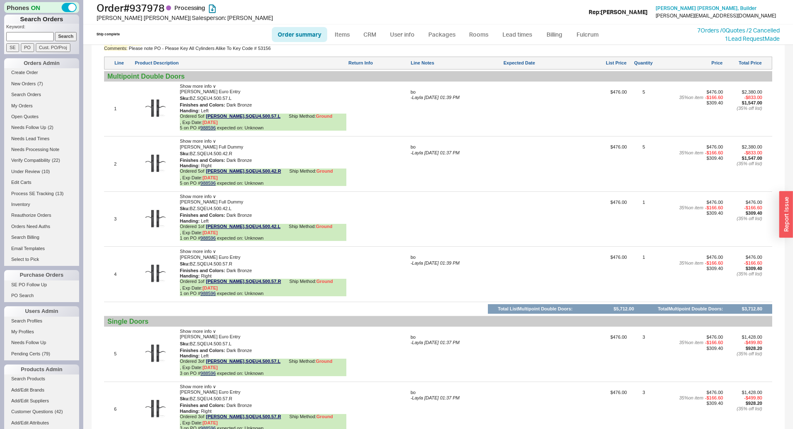
scroll to position [473, 0]
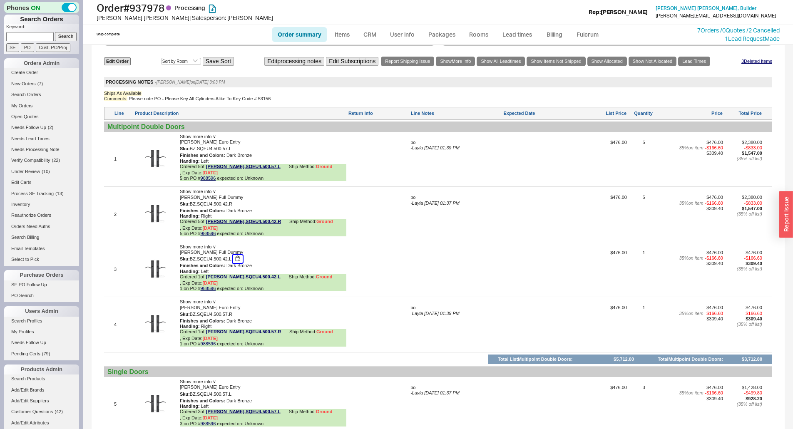
click at [238, 263] on button "button" at bounding box center [238, 259] width 10 height 8
click at [488, 295] on div at bounding box center [455, 272] width 91 height 45
click at [237, 153] on button "button" at bounding box center [238, 149] width 10 height 8
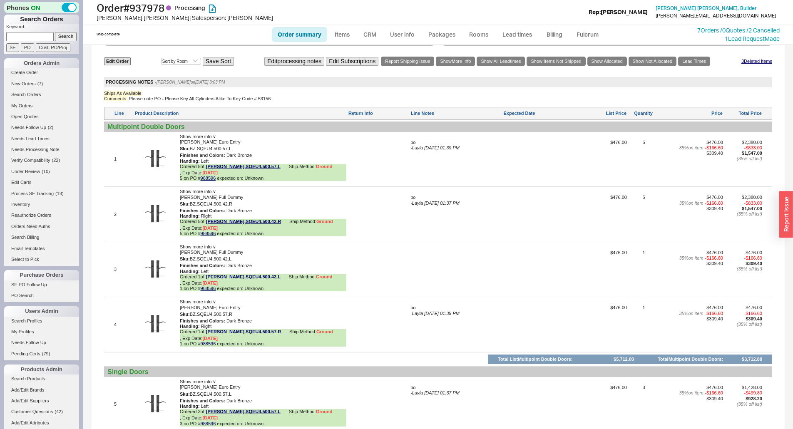
click at [452, 281] on div at bounding box center [455, 272] width 91 height 45
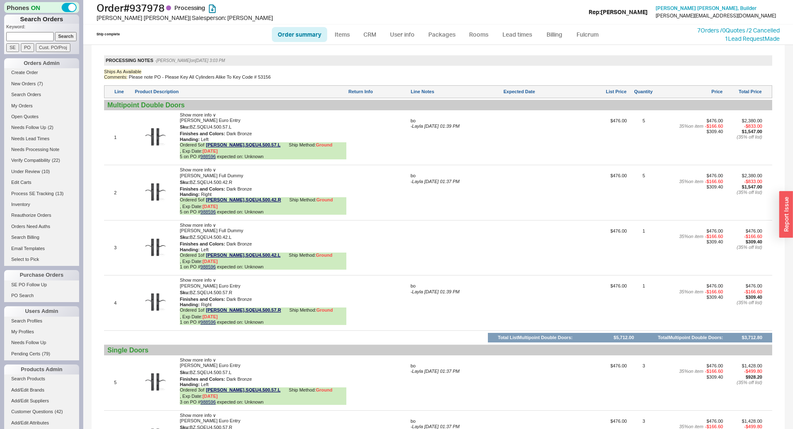
scroll to position [390, 0]
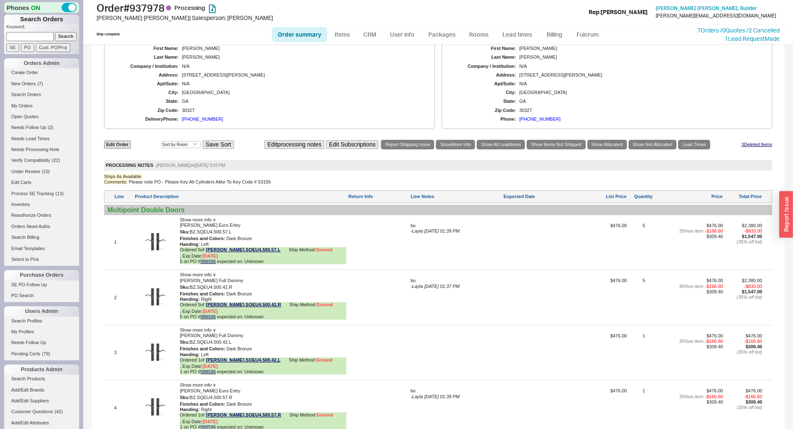
click at [423, 233] on span "- Layla 09/18/2025 01:39 PM" at bounding box center [434, 230] width 49 height 5
click at [423, 236] on textarea "bo" at bounding box center [455, 229] width 91 height 13
click at [419, 245] on button "SAVE" at bounding box center [419, 241] width 18 height 7
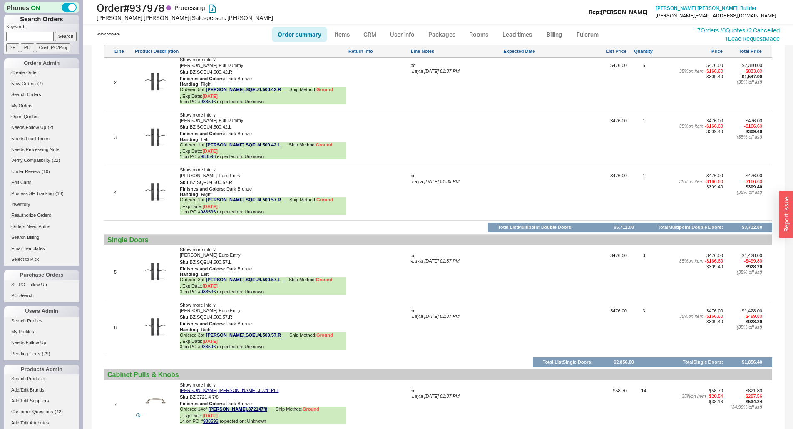
scroll to position [473, 0]
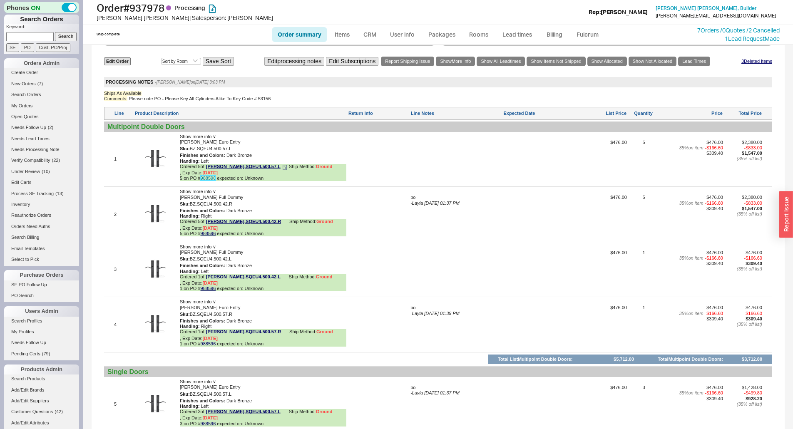
click at [208, 181] on link "988596" at bounding box center [208, 178] width 15 height 5
click at [238, 208] on button "button" at bounding box center [238, 204] width 10 height 8
click at [365, 254] on div "3 Show more info ∨ Ashley Norton Churchill Full Dummy Sku: BZ.SQEU4.500.42.L Fi…" at bounding box center [438, 269] width 668 height 51
click at [239, 318] on button "button" at bounding box center [238, 314] width 10 height 8
click at [371, 359] on div "Edit Order Select an option Sort by Brand Sort by Room Save Sort Edit processin…" at bounding box center [438, 341] width 668 height 570
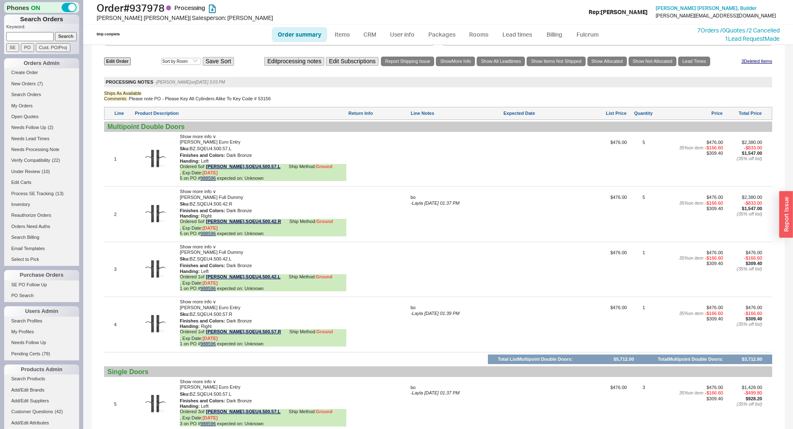
scroll to position [690, 0]
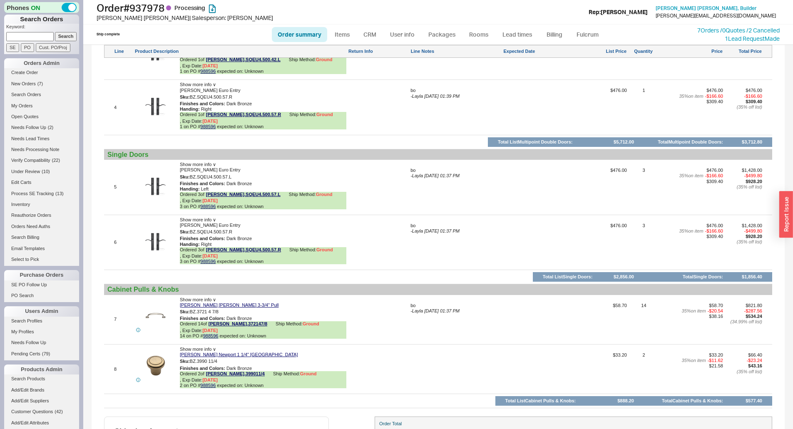
click at [687, 263] on div "$476.00 35 % on item - $166.60 $309.40" at bounding box center [691, 245] width 62 height 45
click at [240, 181] on button "button" at bounding box center [238, 177] width 10 height 8
click at [357, 208] on div at bounding box center [378, 190] width 61 height 45
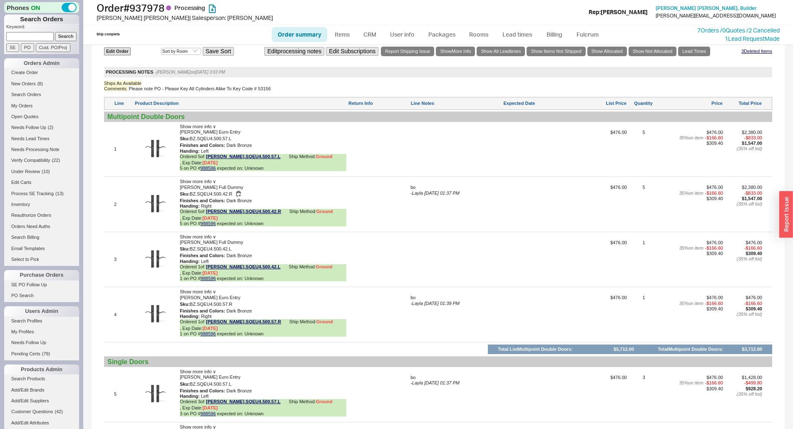
scroll to position [482, 0]
click at [238, 199] on button "button" at bounding box center [238, 195] width 10 height 8
click at [376, 229] on div at bounding box center [378, 208] width 61 height 45
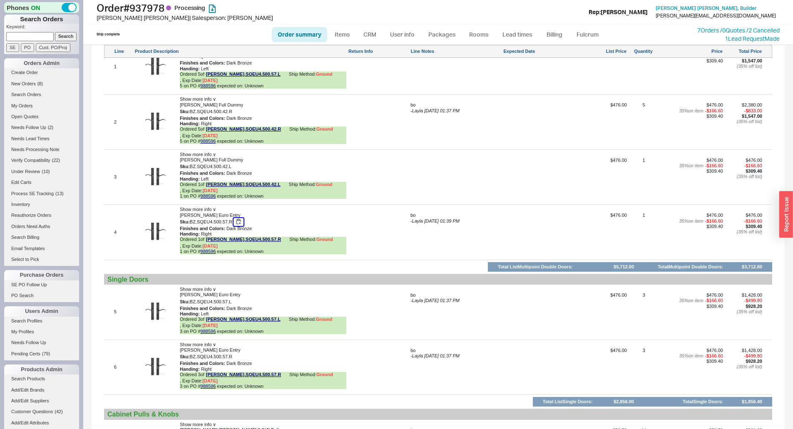
click at [241, 226] on button "button" at bounding box center [238, 222] width 10 height 8
click at [386, 229] on div at bounding box center [378, 235] width 61 height 45
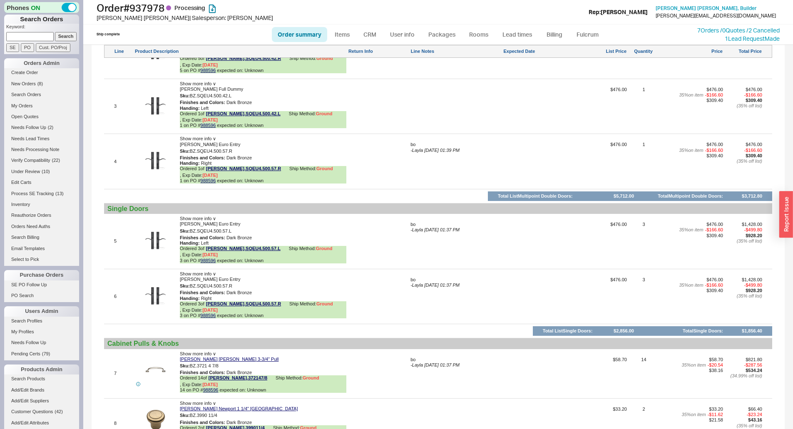
scroll to position [690, 0]
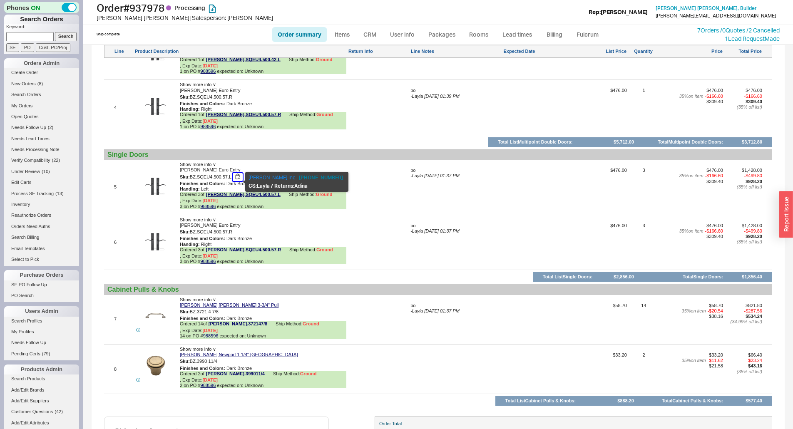
drag, startPoint x: 239, startPoint y: 181, endPoint x: 286, endPoint y: 184, distance: 47.1
click at [239, 181] on button "button" at bounding box center [238, 177] width 10 height 8
click at [378, 203] on div at bounding box center [378, 190] width 61 height 45
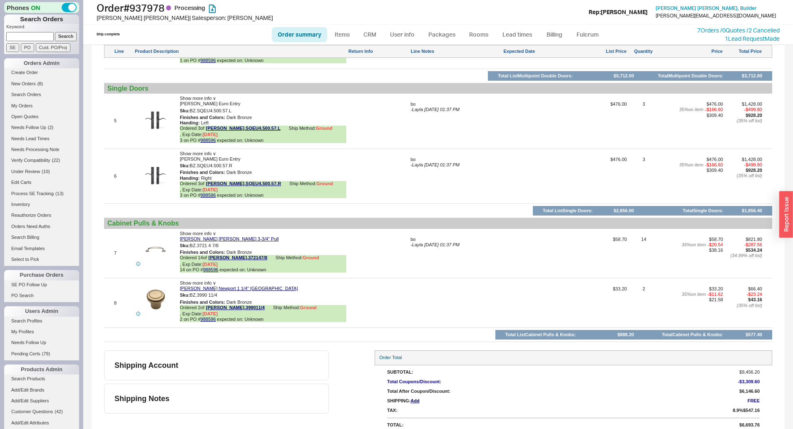
scroll to position [758, 0]
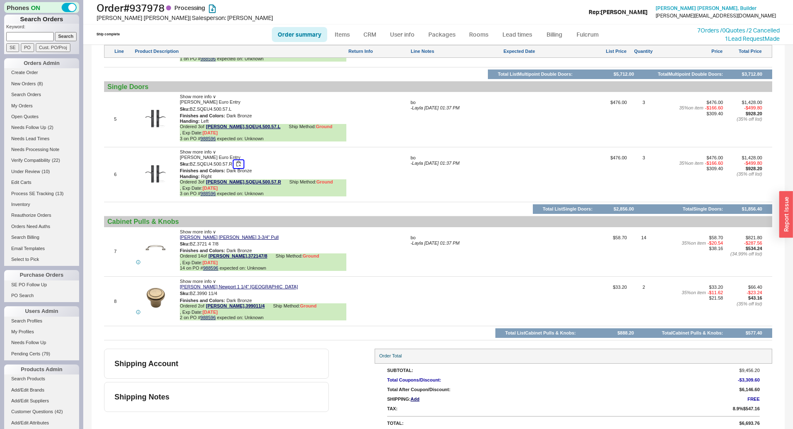
click at [241, 168] on button "button" at bounding box center [238, 164] width 10 height 8
click at [242, 168] on button "button" at bounding box center [238, 164] width 10 height 8
click at [357, 186] on div at bounding box center [378, 177] width 61 height 45
click at [226, 248] on button "button" at bounding box center [225, 244] width 10 height 8
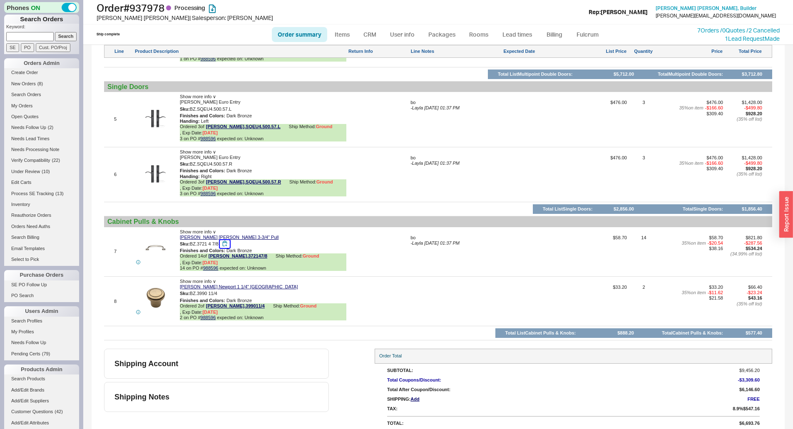
click at [226, 248] on button "button" at bounding box center [225, 244] width 10 height 8
click at [416, 311] on div at bounding box center [455, 304] width 91 height 39
click at [612, 353] on div "Order Total" at bounding box center [573, 356] width 397 height 15
click at [407, 297] on div "8 Show more info ∨ Ashley Norton Newport 1 1/4" Newport Knob Sku: BZ.3990 11/4 …" at bounding box center [438, 301] width 668 height 45
click at [294, 315] on span "2 on PO # 988596 expected on: Unknown" at bounding box center [263, 317] width 166 height 5
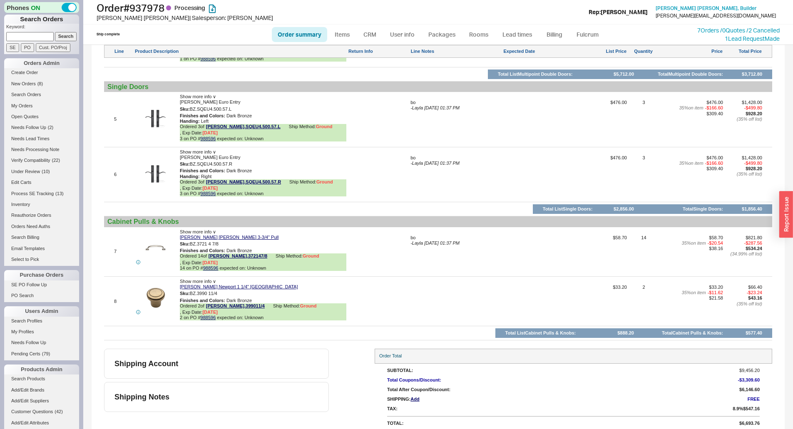
click at [419, 241] on div "bo" at bounding box center [455, 237] width 91 height 5
click at [419, 244] on textarea "bo" at bounding box center [455, 241] width 91 height 13
drag, startPoint x: 416, startPoint y: 258, endPoint x: 427, endPoint y: 247, distance: 16.2
click at [427, 247] on div "bo SAVE OR CANCEL" at bounding box center [455, 246] width 91 height 22
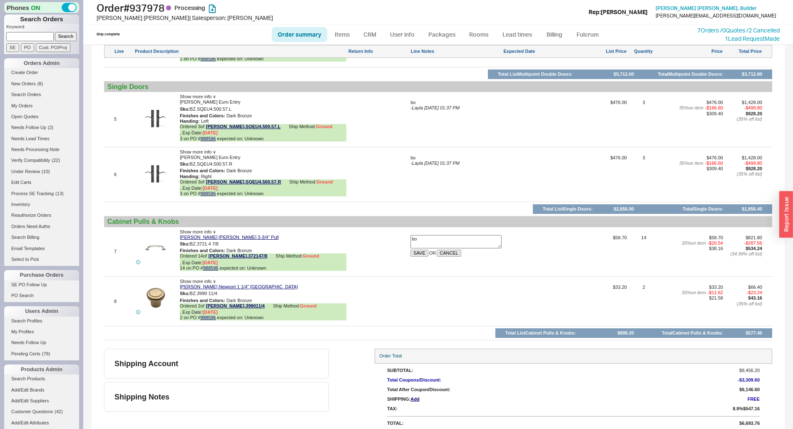
click at [427, 247] on textarea "bo" at bounding box center [455, 241] width 91 height 13
click at [423, 257] on button "SAVE" at bounding box center [419, 253] width 18 height 7
click at [422, 262] on div at bounding box center [455, 254] width 91 height 39
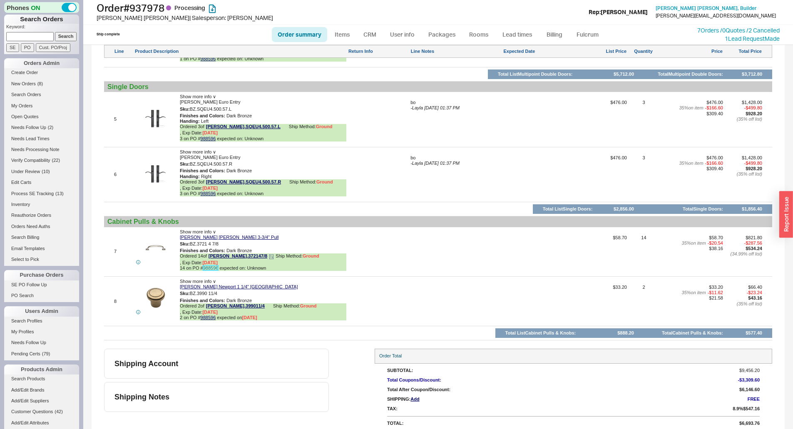
click at [214, 267] on link "988596" at bounding box center [210, 267] width 15 height 5
click at [403, 81] on div "Edit Order Select an option Sort by Brand Sort by Room Save Sort Edit processin…" at bounding box center [438, 56] width 668 height 570
click at [420, 323] on div "Edit Order Select an option Sort by Brand Sort by Room Save Sort Edit processin…" at bounding box center [438, 56] width 668 height 570
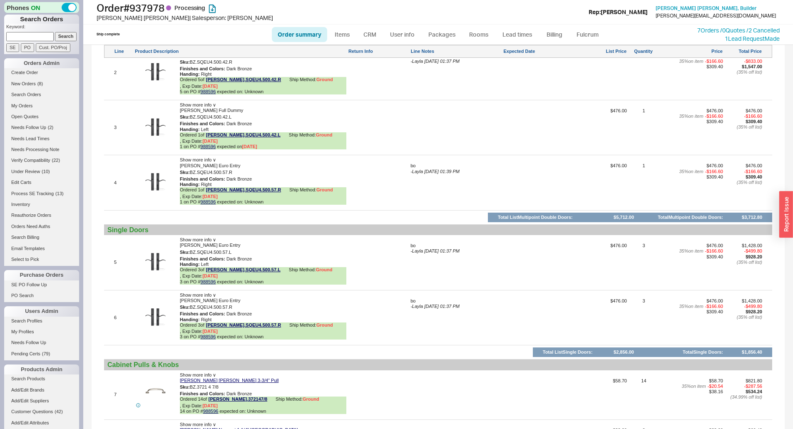
scroll to position [591, 0]
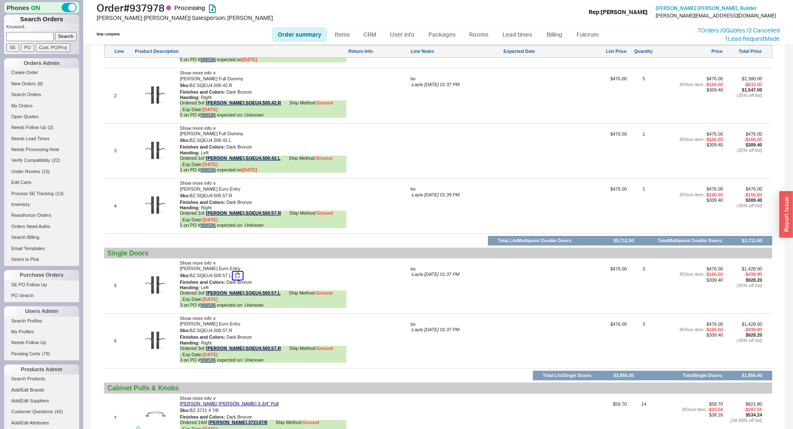
click at [243, 280] on button "button" at bounding box center [238, 276] width 10 height 8
click at [339, 271] on div "Ashley Norton Churchill Euro Entry" at bounding box center [263, 268] width 166 height 5
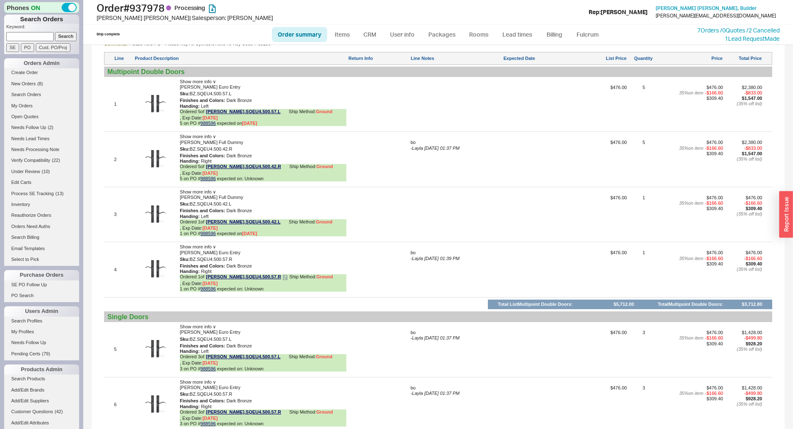
scroll to position [675, 0]
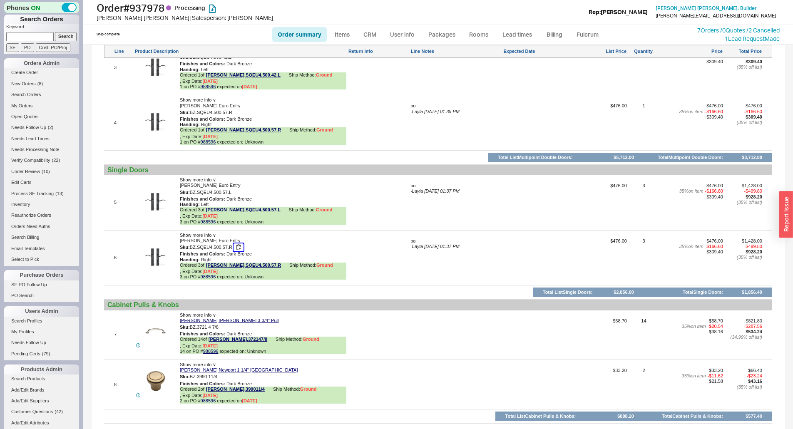
click at [241, 251] on button "button" at bounding box center [238, 247] width 10 height 8
click at [340, 268] on div "Ordered 3 of ASN BZ.SQEU4.500.57.R Ship Method: Ground , Exp Date: 9/18/25" at bounding box center [263, 269] width 166 height 12
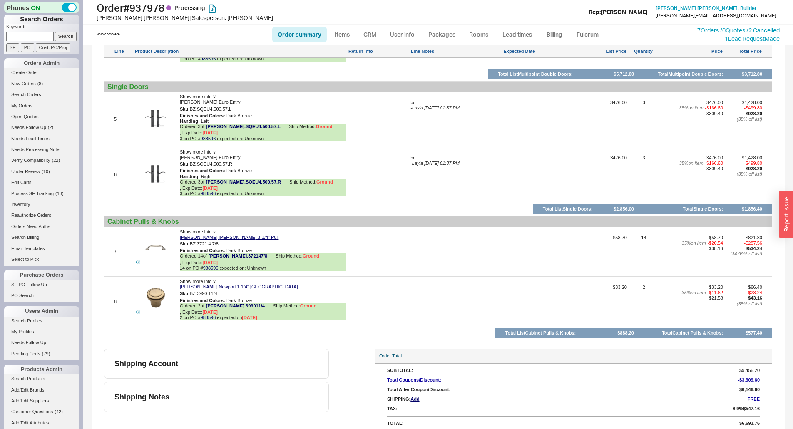
scroll to position [633, 0]
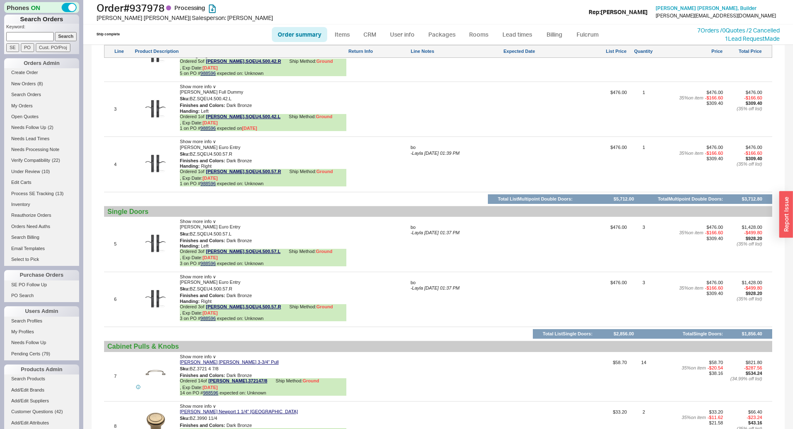
click at [545, 362] on div "7 Show more info ∨ Ashley Norton Durham 3-3/4" Pull Sku: BZ.3721 4 7/8 Finishes…" at bounding box center [438, 376] width 668 height 45
click at [594, 77] on span "$476.00" at bounding box center [604, 57] width 46 height 45
click at [477, 258] on div "bo - Layla 09/18/2025 01:37 PM" at bounding box center [455, 247] width 91 height 45
click at [400, 284] on div "6 Show more info ∨ Ashley Norton Churchill Euro Entry Sku: BZ.SQEU4.500.57.R Fi…" at bounding box center [438, 299] width 668 height 51
click at [545, 232] on div at bounding box center [541, 247] width 76 height 45
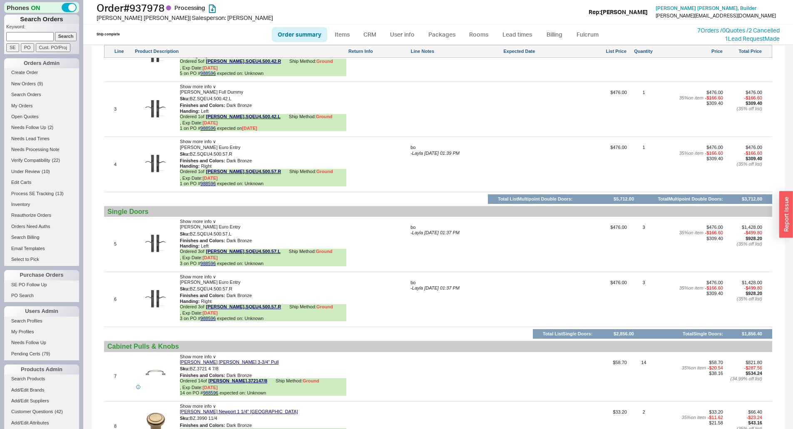
click at [510, 362] on div "7 Show more info ∨ Ashley Norton Durham 3-3/4" Pull Sku: BZ.3721 4 7/8 Finishes…" at bounding box center [438, 376] width 668 height 45
click at [516, 349] on div "Cabinet Pulls & Knobs" at bounding box center [437, 346] width 661 height 8
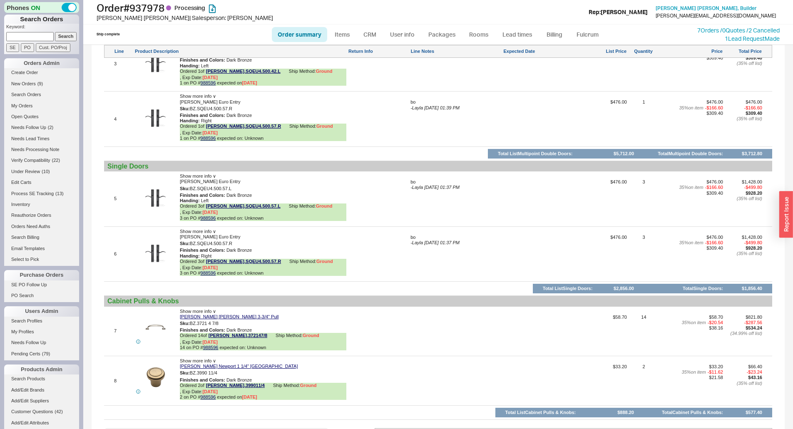
scroll to position [758, 0]
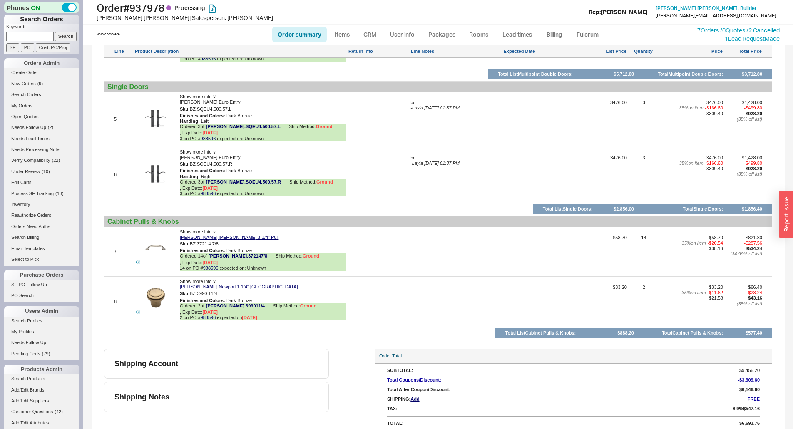
click at [467, 353] on div "Order Total" at bounding box center [573, 356] width 397 height 15
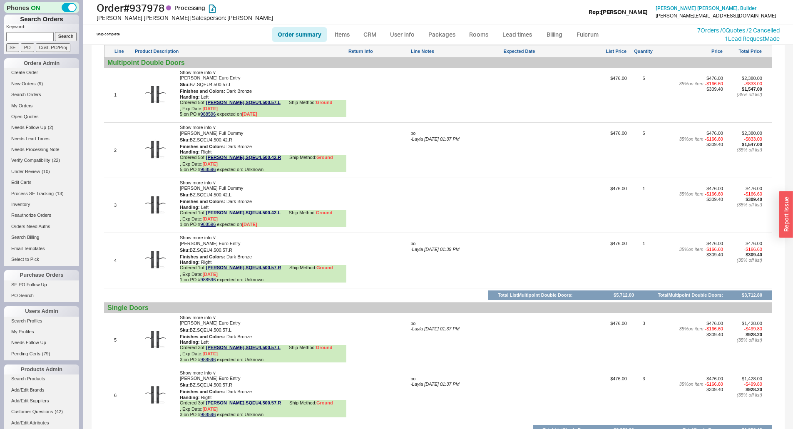
scroll to position [591, 0]
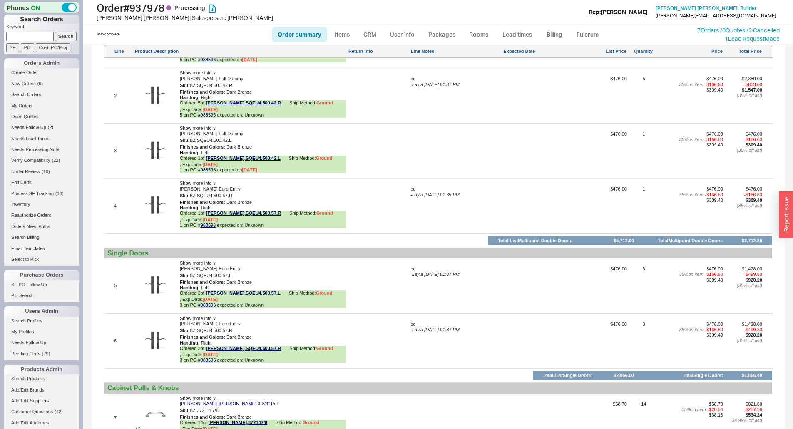
click at [401, 270] on div "5 Show more info ∨ Ashley Norton Churchill Euro Entry Sku: BZ.SQEU4.500.57.L Fi…" at bounding box center [438, 286] width 668 height 51
click at [407, 276] on div at bounding box center [378, 288] width 61 height 45
click at [410, 272] on div "bo" at bounding box center [455, 268] width 91 height 5
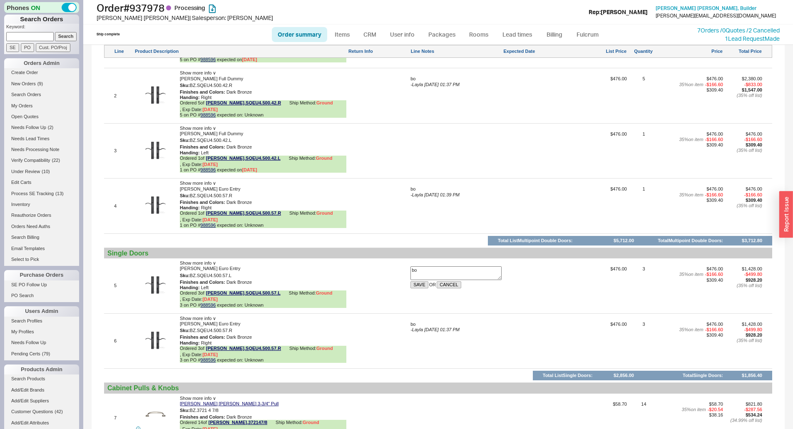
click at [410, 276] on textarea "bo" at bounding box center [455, 272] width 91 height 13
click at [412, 277] on textarea "bo" at bounding box center [455, 272] width 91 height 13
type textarea "3 are bo"
click at [417, 288] on button "SAVE" at bounding box center [419, 284] width 18 height 7
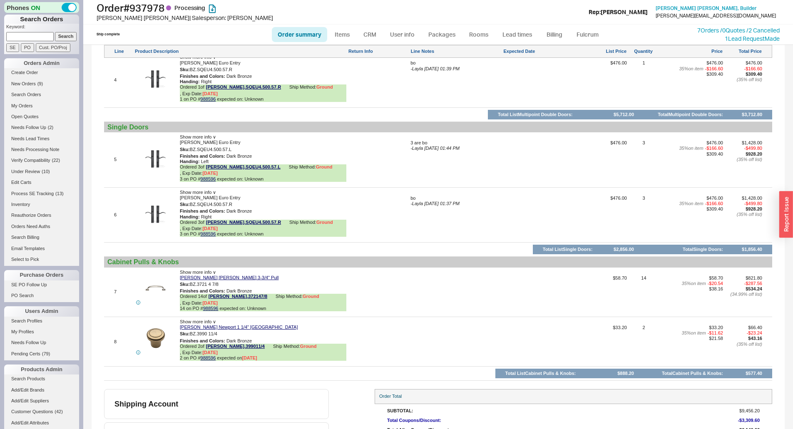
scroll to position [758, 0]
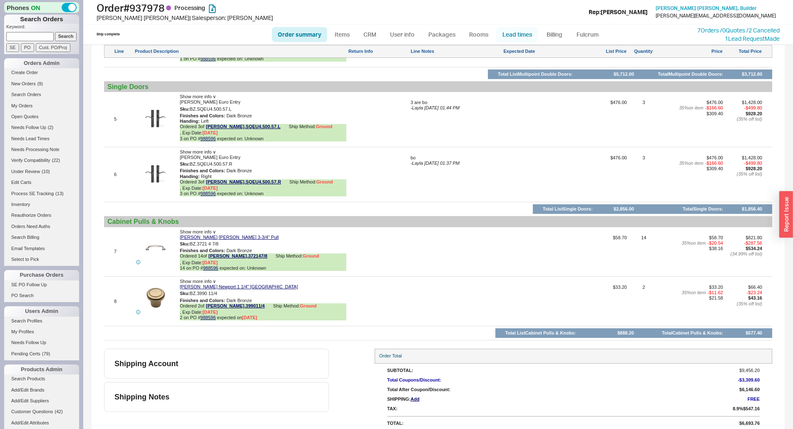
click at [521, 32] on link "Lead times" at bounding box center [517, 34] width 42 height 15
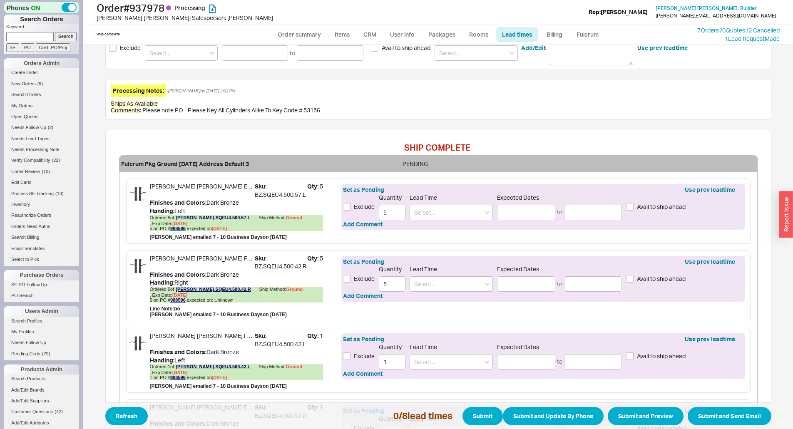
scroll to position [250, 0]
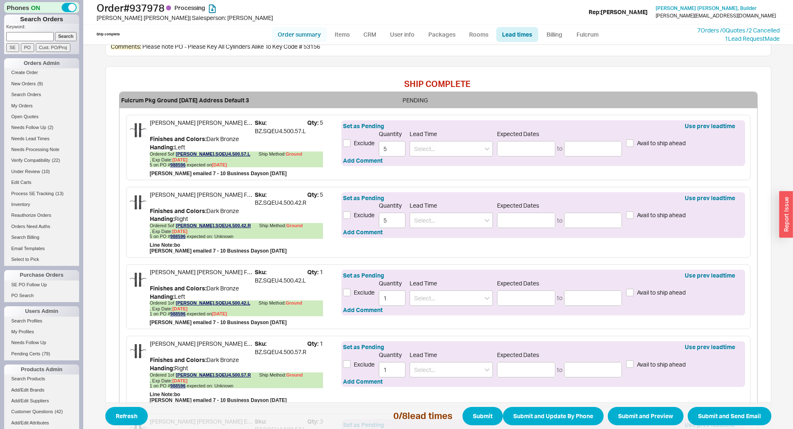
click at [300, 31] on link "Order summary" at bounding box center [299, 34] width 55 height 15
select select "*"
select select "LOW"
select select "3"
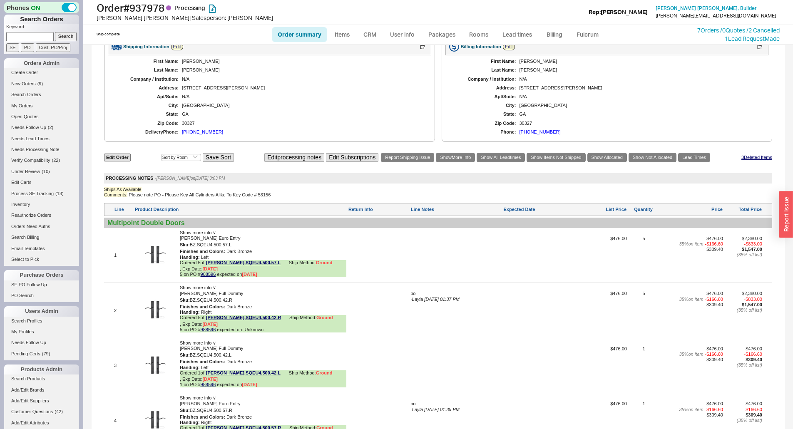
scroll to position [499, 0]
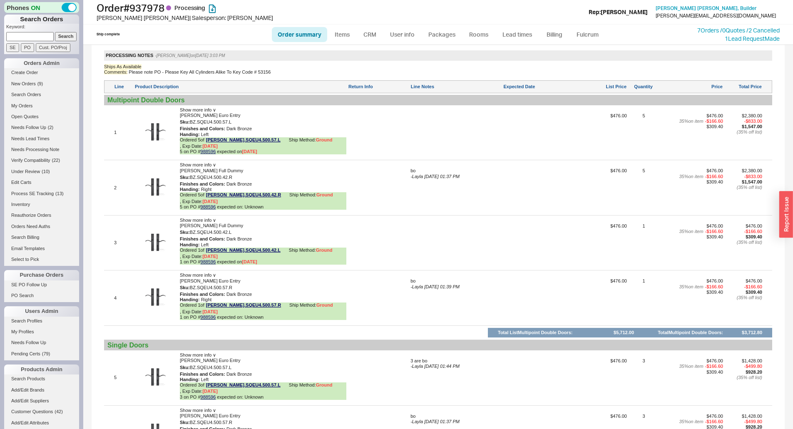
click at [206, 213] on div "Show more info ∨ Ashley Norton Churchill Full Dummy Sku: BZ.SQEU4.500.42.R Fini…" at bounding box center [263, 187] width 166 height 51
click at [209, 209] on link "988596" at bounding box center [208, 206] width 15 height 5
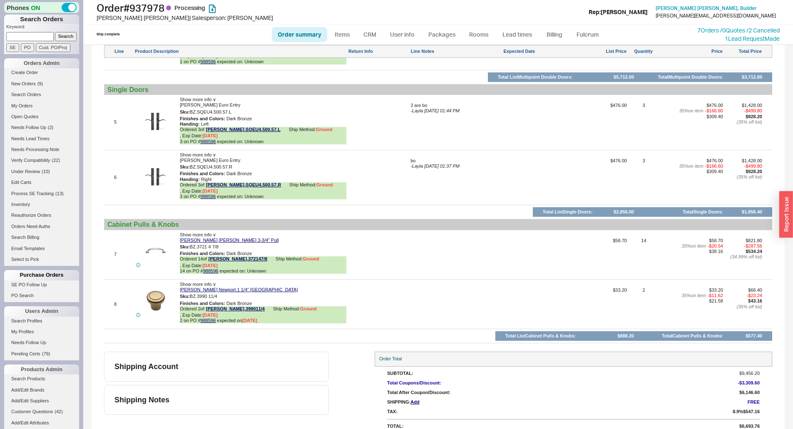
scroll to position [758, 0]
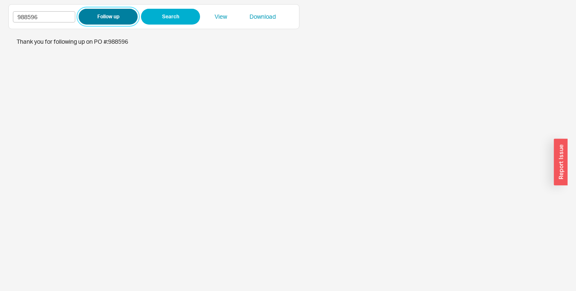
click at [122, 19] on button "Follow up" at bounding box center [108, 17] width 59 height 16
click at [117, 17] on button "Follow up" at bounding box center [108, 17] width 59 height 16
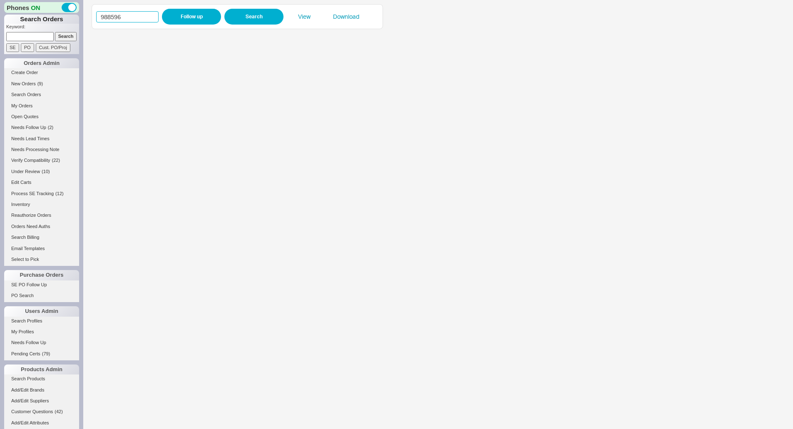
click at [149, 18] on input "988596" at bounding box center [127, 16] width 62 height 11
paste input "643"
type input "988643"
click at [182, 15] on button "Follow up" at bounding box center [191, 17] width 59 height 16
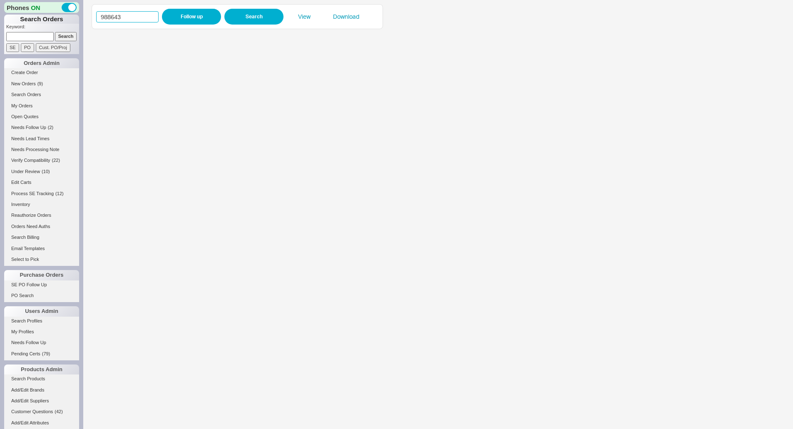
click at [146, 15] on input "988643" at bounding box center [127, 16] width 62 height 11
drag, startPoint x: 146, startPoint y: 15, endPoint x: 154, endPoint y: 15, distance: 7.9
click at [151, 15] on input "988643" at bounding box center [127, 16] width 62 height 11
paste input "354"
type input "988354"
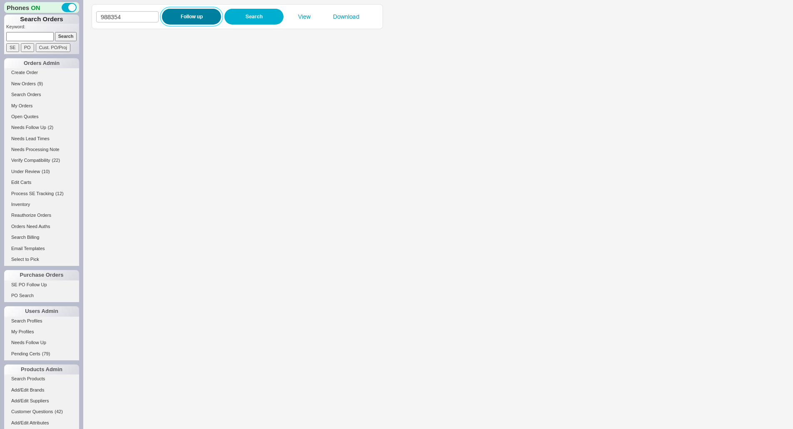
click at [174, 15] on button "Follow up" at bounding box center [191, 17] width 59 height 16
click at [129, 15] on input "988354" at bounding box center [127, 16] width 62 height 11
drag, startPoint x: 129, startPoint y: 15, endPoint x: 175, endPoint y: 20, distance: 45.5
click at [139, 16] on input "988354" at bounding box center [127, 16] width 62 height 11
paste input "7766"
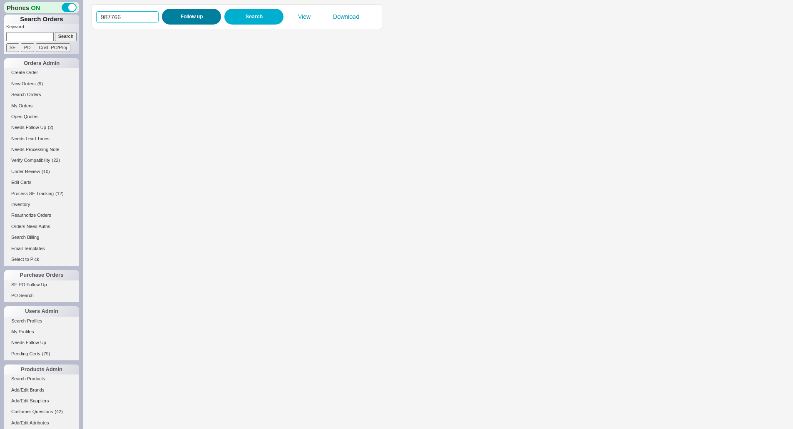
type input "987766"
click at [196, 20] on button "Follow up" at bounding box center [191, 17] width 59 height 16
click at [135, 17] on input "987766" at bounding box center [127, 16] width 62 height 11
drag, startPoint x: 135, startPoint y: 17, endPoint x: 188, endPoint y: 20, distance: 52.5
click at [142, 17] on input "987766" at bounding box center [127, 16] width 62 height 11
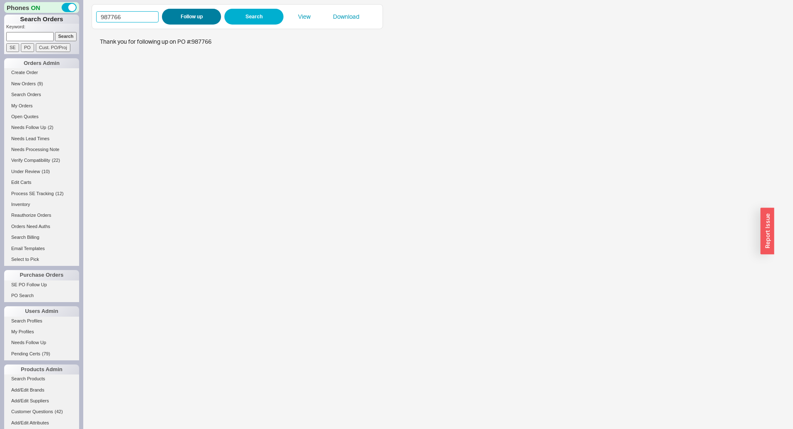
paste input "8663"
type input "988663"
click at [189, 20] on button "Follow up" at bounding box center [191, 17] width 59 height 16
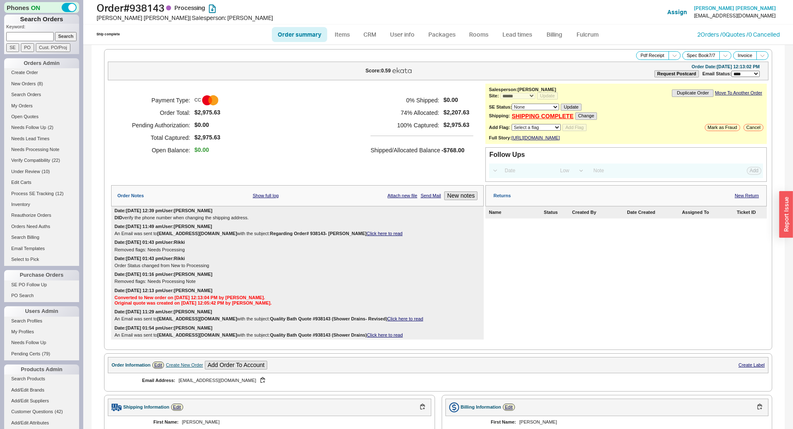
select select "*"
select select "LOW"
select select "3"
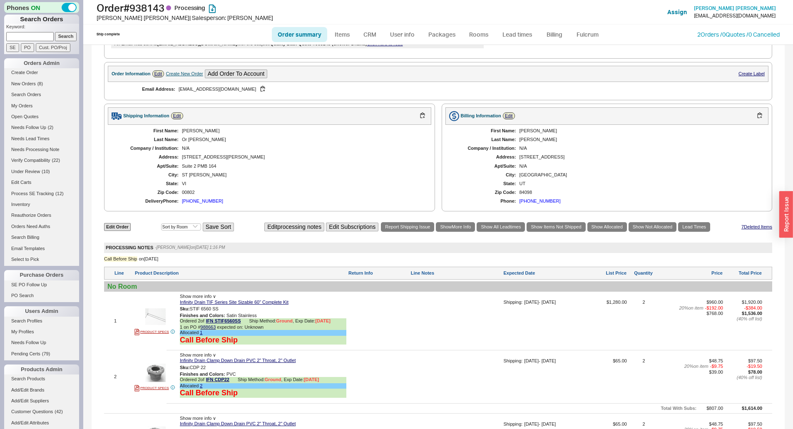
scroll to position [499, 0]
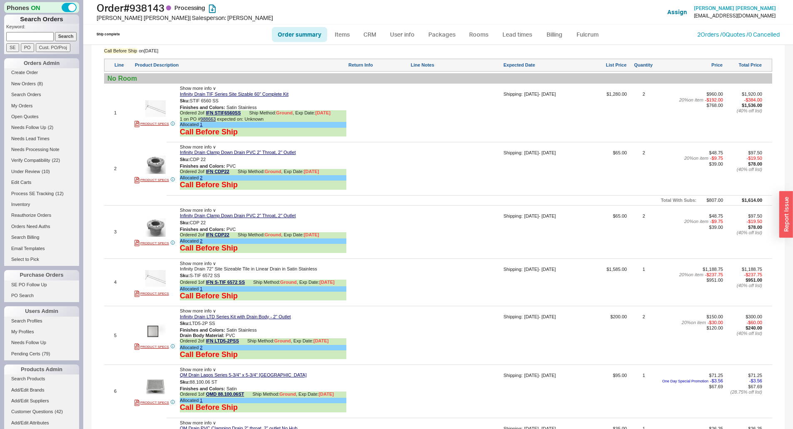
click at [488, 341] on div at bounding box center [455, 338] width 91 height 48
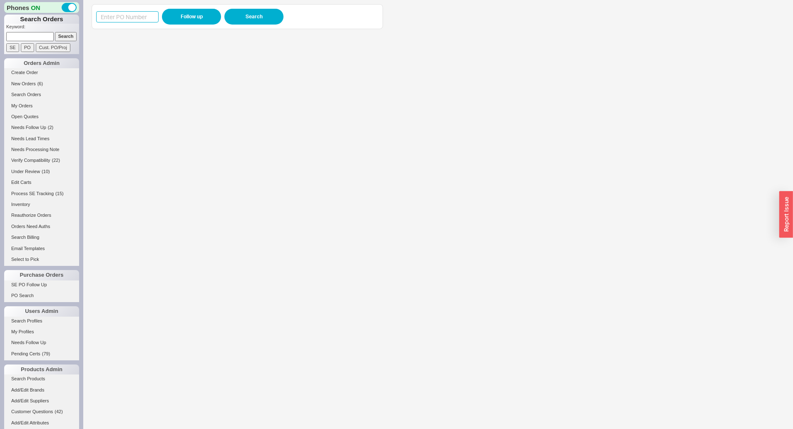
click at [118, 18] on input at bounding box center [127, 16] width 62 height 11
type input "987982"
click button "Follow up" at bounding box center [191, 17] width 59 height 16
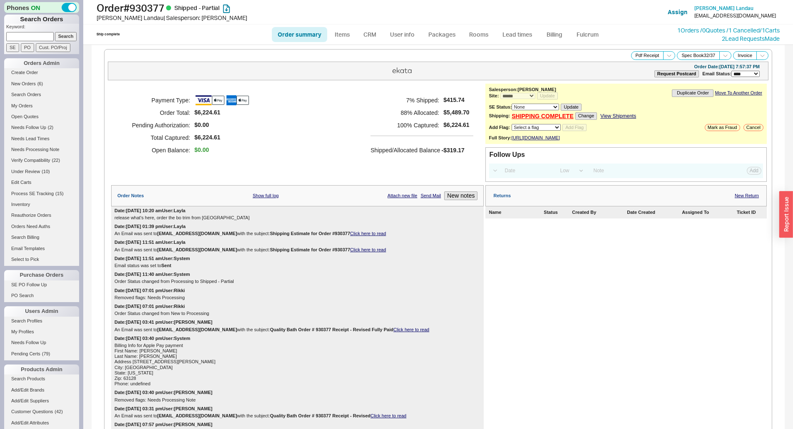
select select "*"
select select "LOW"
select select "3"
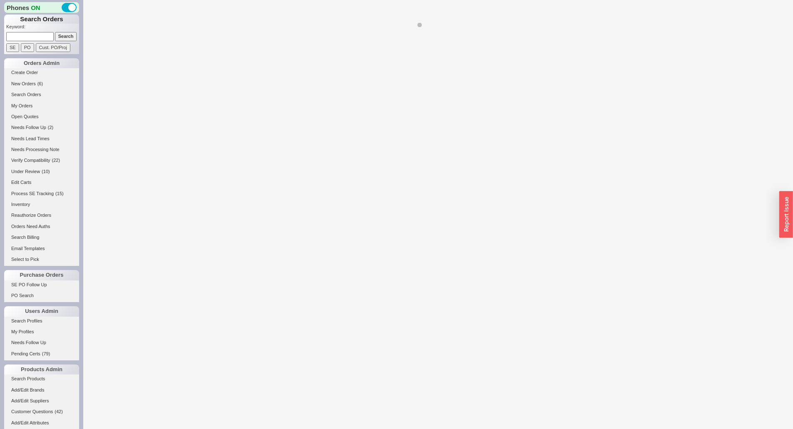
select select "LOW"
select select "3"
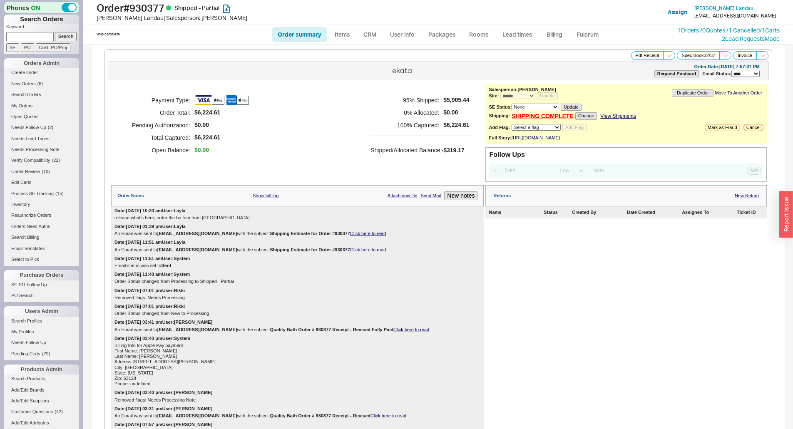
select select "*"
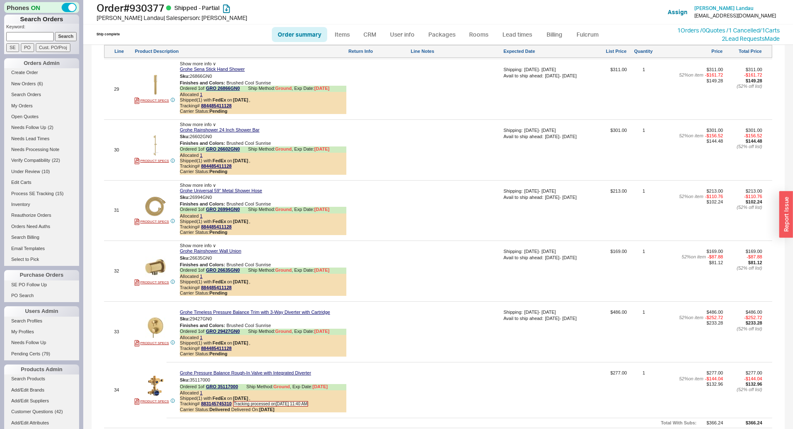
scroll to position [2580, 0]
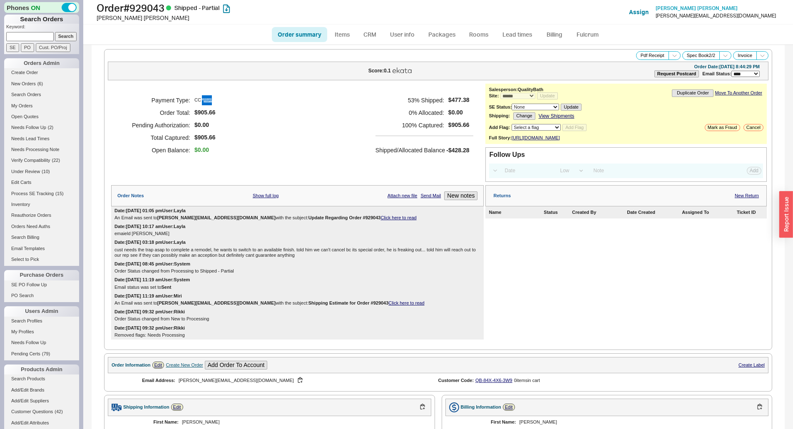
select select "*"
select select "LOW"
select select "3"
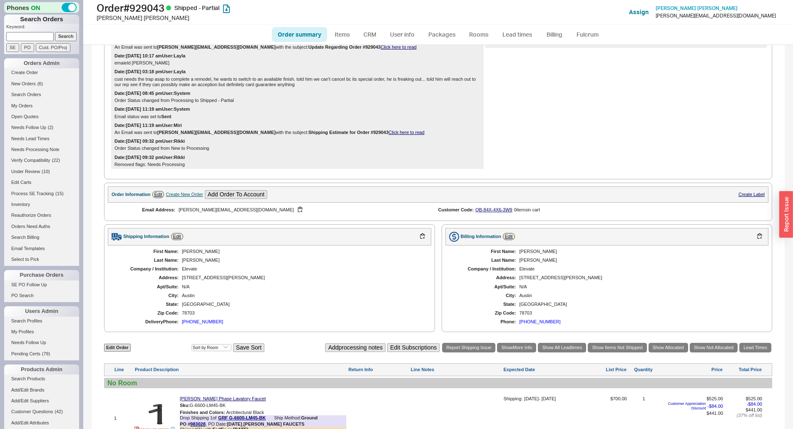
scroll to position [37, 0]
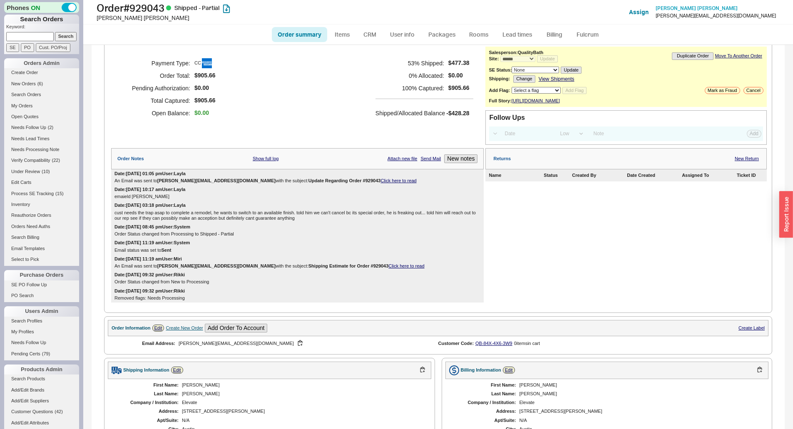
click at [380, 183] on link "Click here to read" at bounding box center [398, 180] width 36 height 5
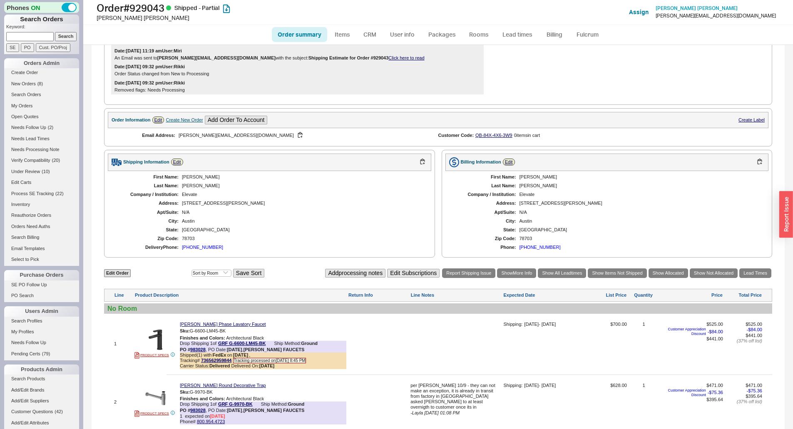
scroll to position [370, 0]
